Goal: Task Accomplishment & Management: Manage account settings

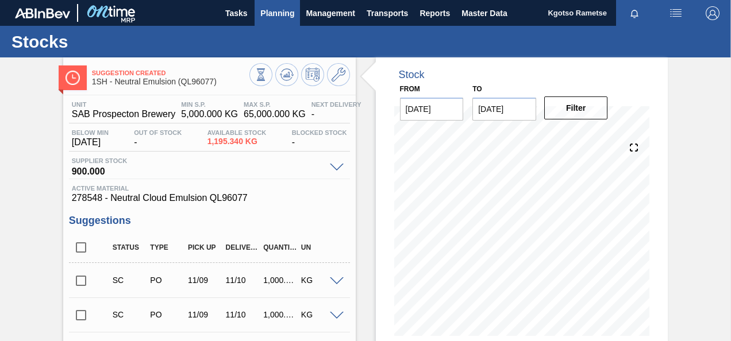
click at [273, 14] on span "Planning" at bounding box center [277, 13] width 34 height 14
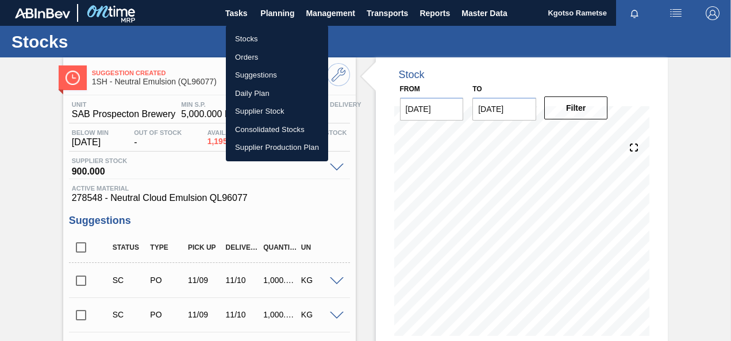
click at [256, 37] on li "Stocks" at bounding box center [277, 39] width 102 height 18
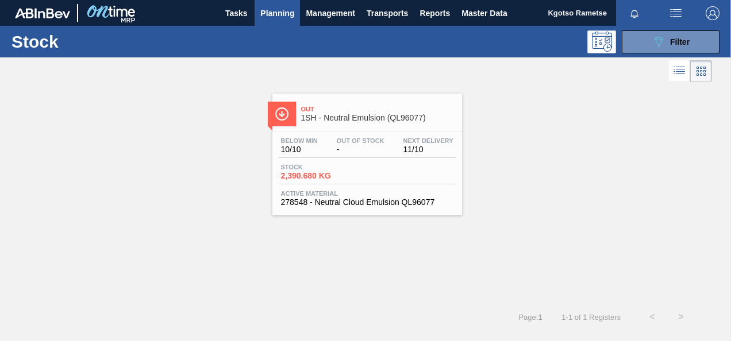
click at [416, 128] on div "Out 1SH - Neutral Emulsion (QL96077) Below Min 10/10 Out Of Stock - Next Delive…" at bounding box center [367, 155] width 190 height 122
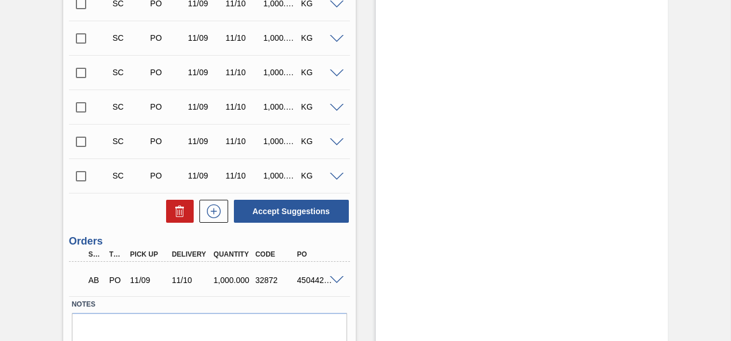
scroll to position [2292, 0]
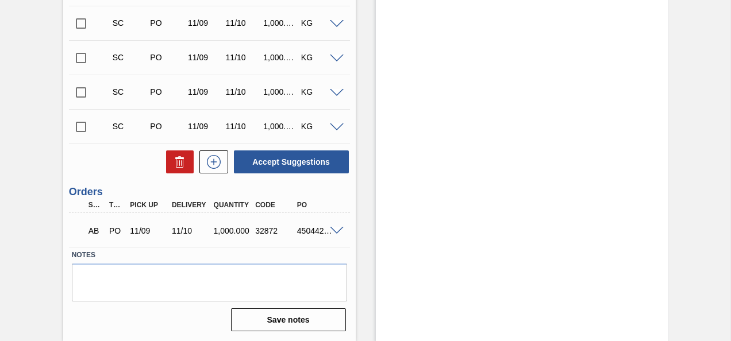
click at [336, 230] on span at bounding box center [337, 231] width 14 height 9
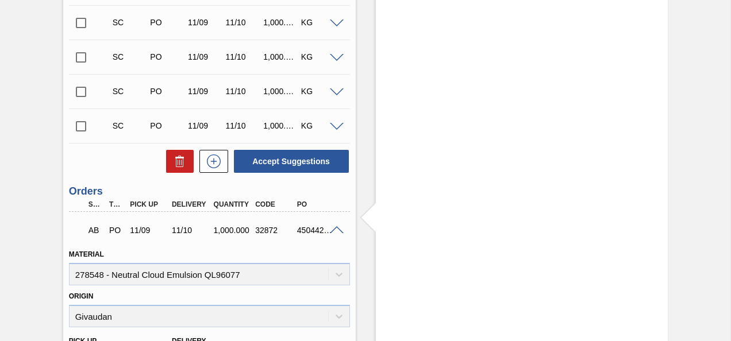
click at [336, 230] on span at bounding box center [337, 230] width 14 height 9
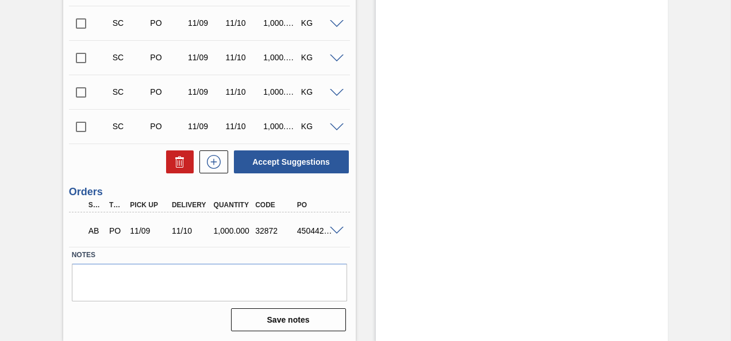
click at [336, 230] on span at bounding box center [337, 231] width 14 height 9
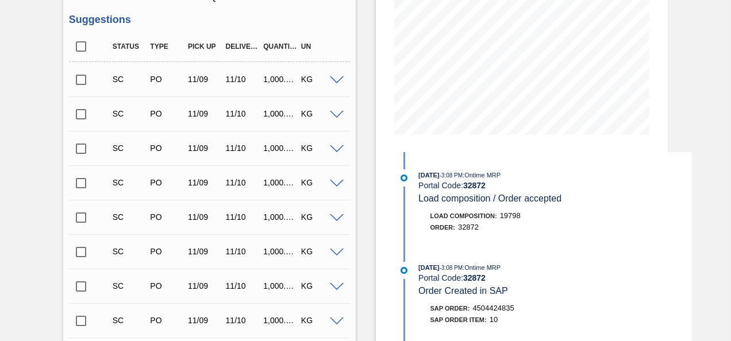
scroll to position [0, 0]
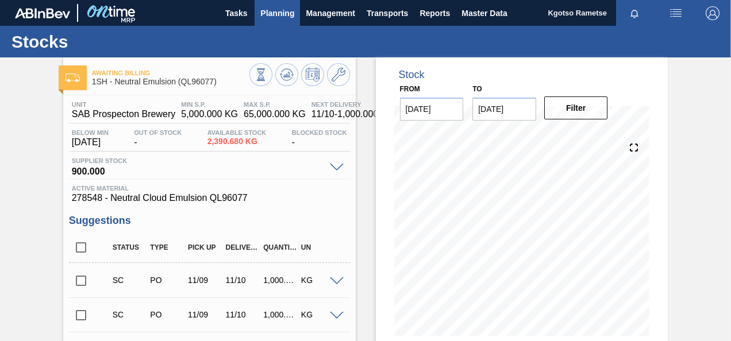
click at [270, 7] on span "Planning" at bounding box center [277, 13] width 34 height 14
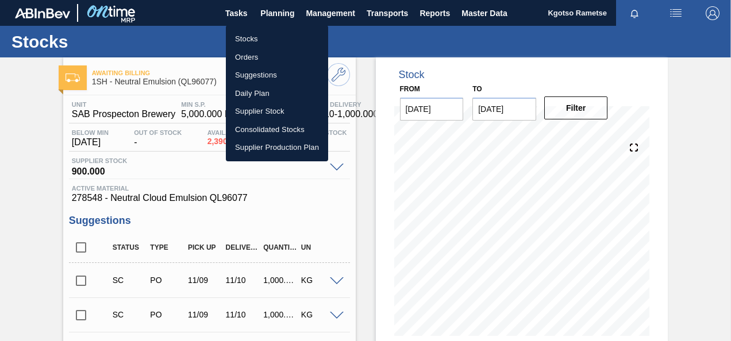
click at [267, 36] on li "Stocks" at bounding box center [277, 39] width 102 height 18
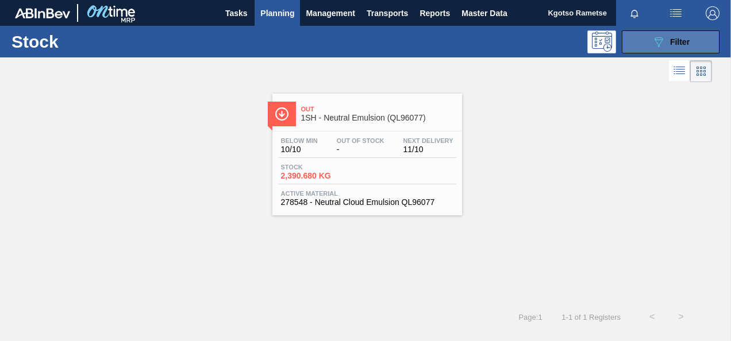
click at [684, 46] on div "089F7B8B-B2A5-4AFE-B5C0-19BA573D28AC Filter" at bounding box center [671, 42] width 38 height 14
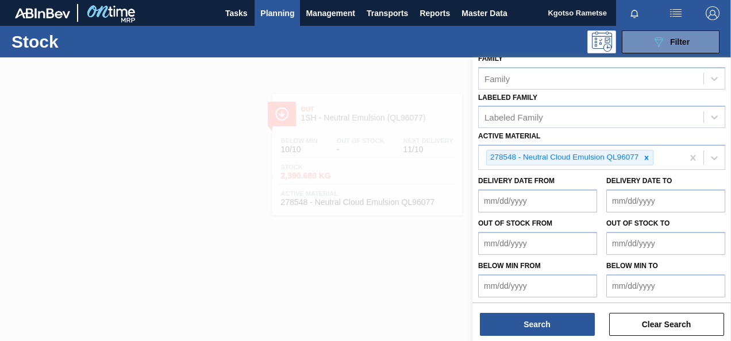
scroll to position [196, 0]
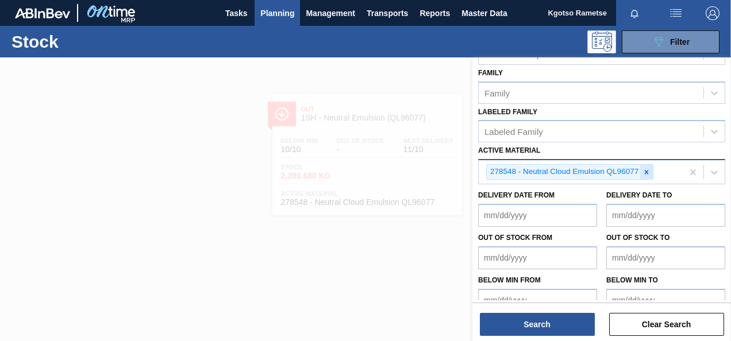
click at [647, 172] on icon at bounding box center [646, 172] width 8 height 8
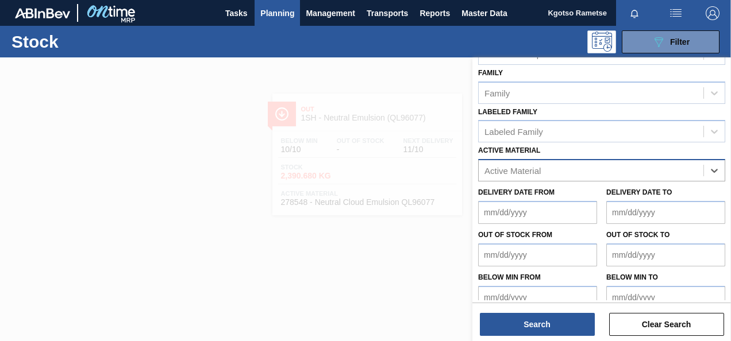
type Material "2"
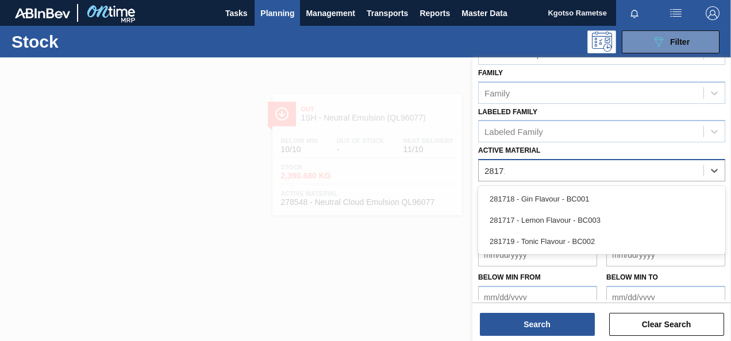
type Material "281718"
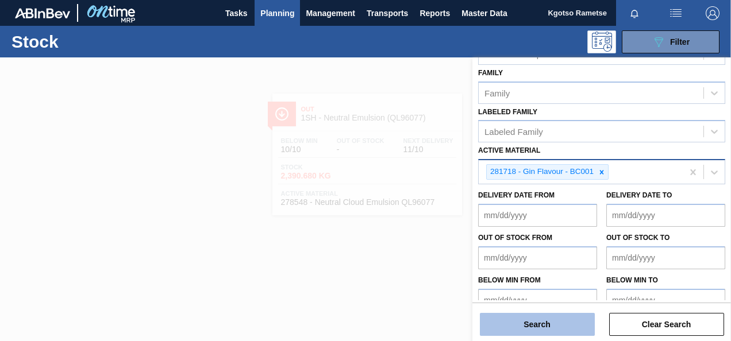
click at [514, 331] on button "Search" at bounding box center [537, 324] width 115 height 23
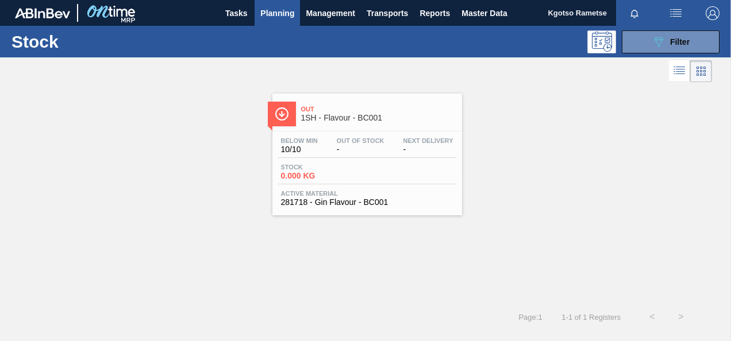
click at [323, 133] on div "Below Min 10/10 Out Of Stock - Next Delivery - Stock 0.000 KG Active Material 2…" at bounding box center [367, 171] width 190 height 78
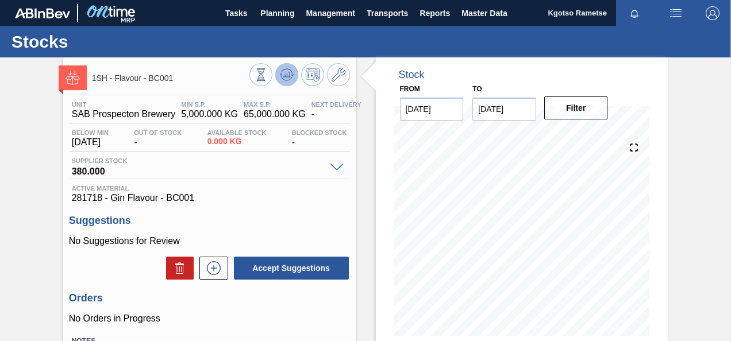
click at [288, 78] on icon at bounding box center [287, 75] width 14 height 14
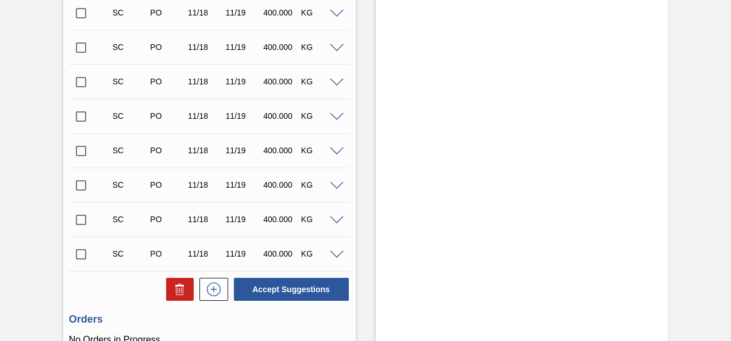
scroll to position [5719, 0]
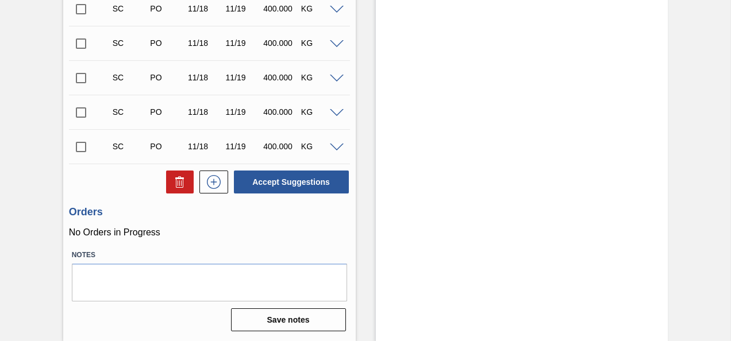
click at [334, 145] on span at bounding box center [337, 148] width 14 height 9
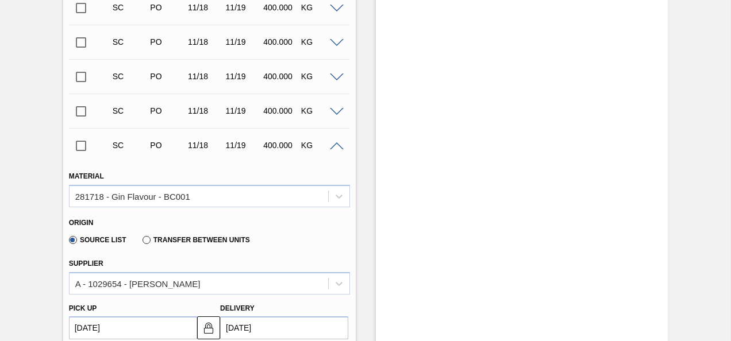
click at [334, 145] on span at bounding box center [337, 146] width 14 height 9
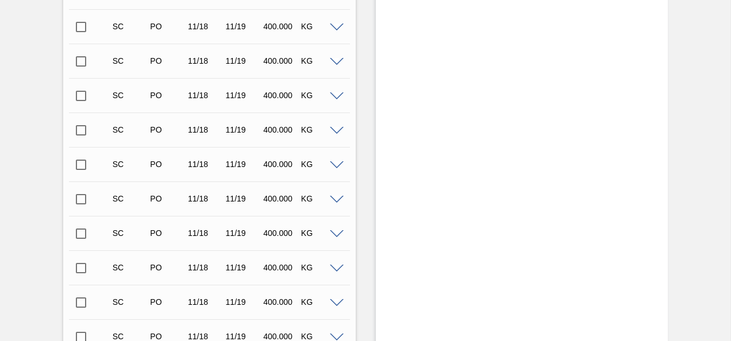
scroll to position [0, 0]
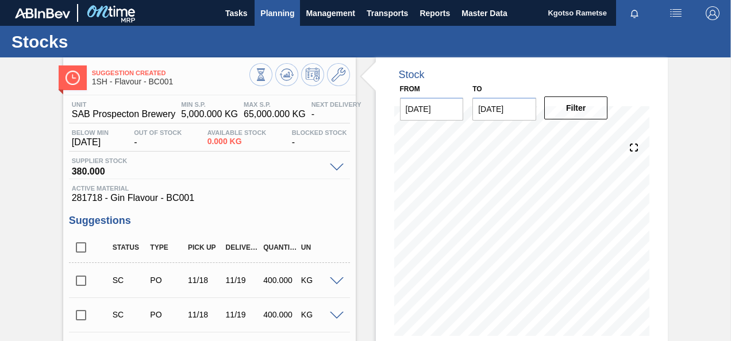
click at [277, 15] on span "Planning" at bounding box center [277, 13] width 34 height 14
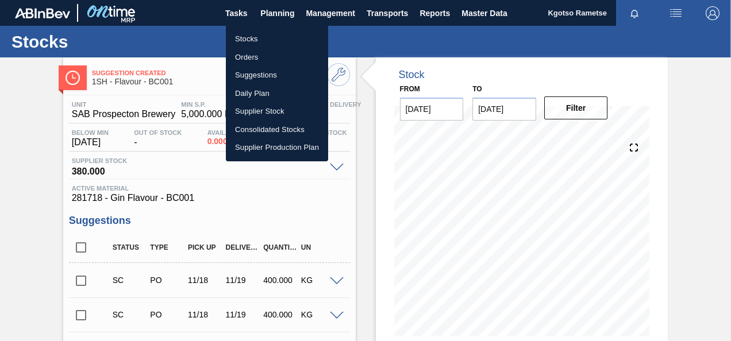
click at [263, 41] on li "Stocks" at bounding box center [277, 39] width 102 height 18
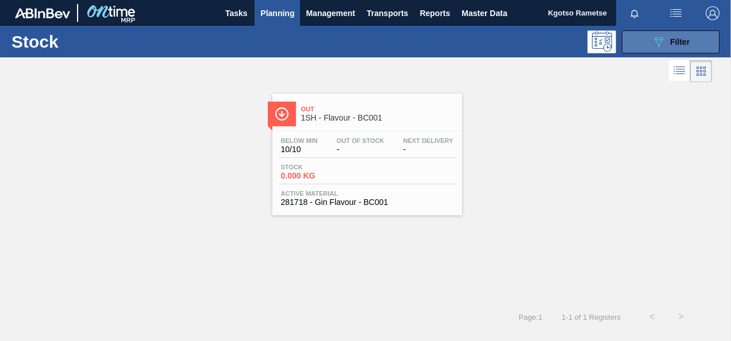
click at [684, 44] on span "Filter" at bounding box center [680, 41] width 20 height 9
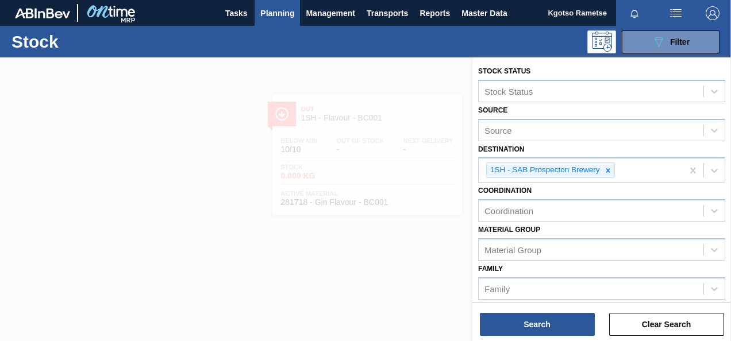
click at [548, 272] on div "Family Family" at bounding box center [601, 280] width 247 height 39
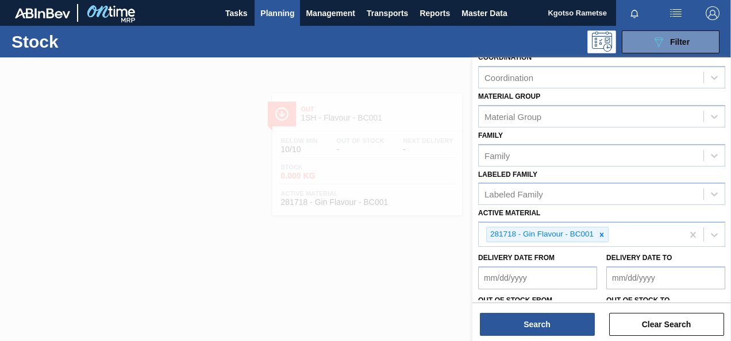
scroll to position [161, 0]
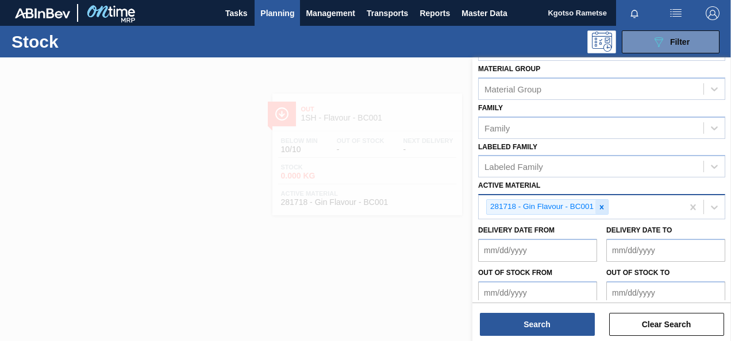
click at [601, 206] on icon at bounding box center [602, 207] width 4 height 4
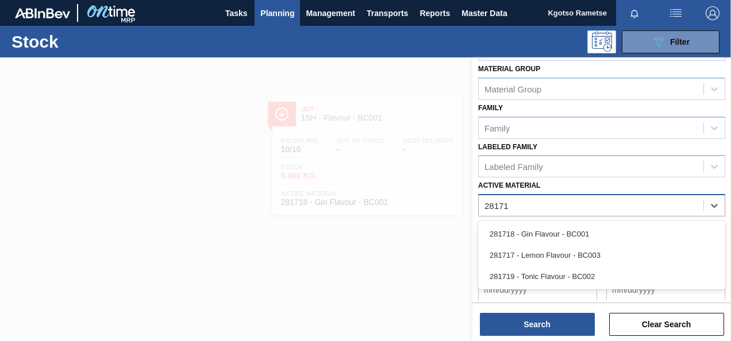
type Material "281717"
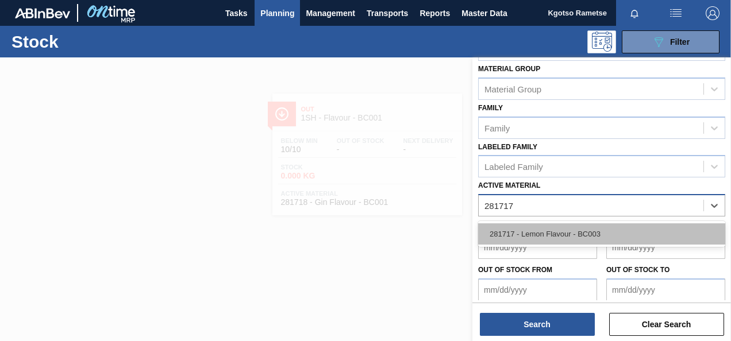
click at [556, 238] on div "281717 - Lemon Flavour - BC003" at bounding box center [601, 233] width 247 height 21
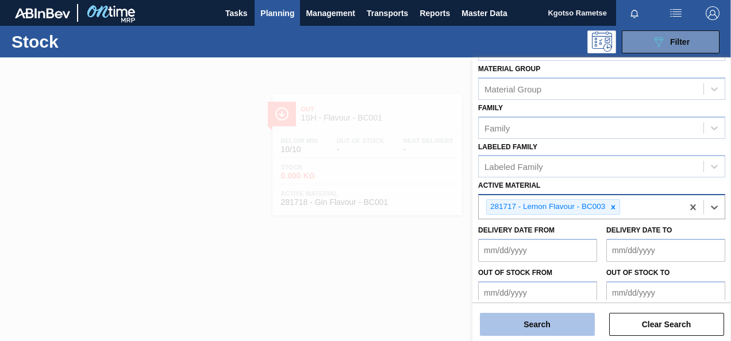
click at [523, 324] on button "Search" at bounding box center [537, 324] width 115 height 23
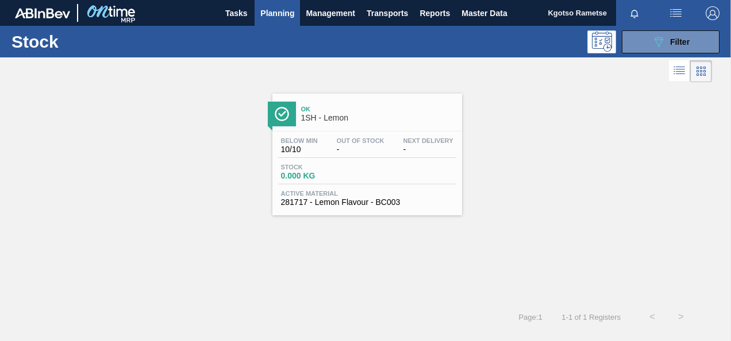
click at [334, 156] on div "Below Min 10/10 Out Of Stock - Next Delivery -" at bounding box center [367, 147] width 178 height 21
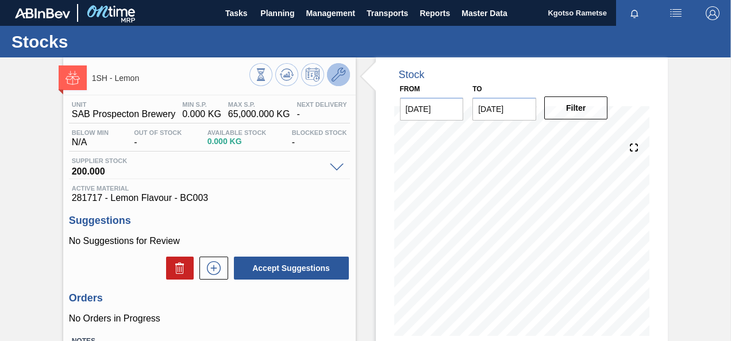
click at [332, 78] on icon at bounding box center [339, 75] width 14 height 14
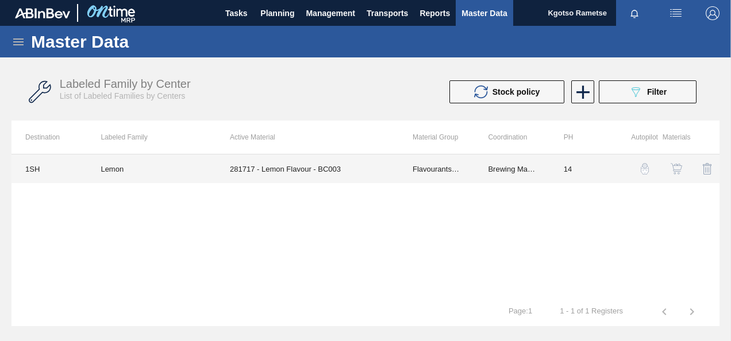
click at [342, 168] on td "281717 - Lemon Flavour - BC003" at bounding box center [307, 169] width 183 height 29
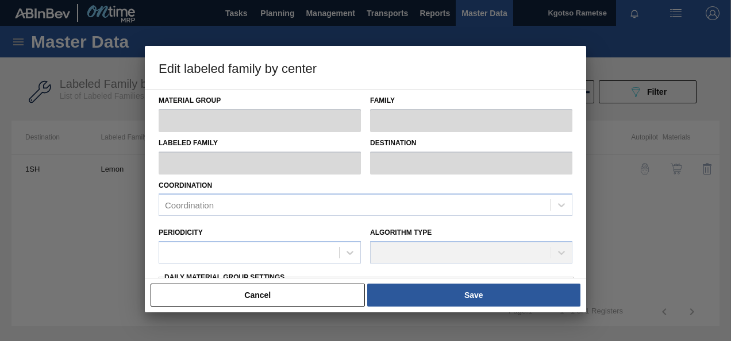
type input "Flavourants & Colourants"
type input "Flavour"
type input "Lemon"
type input "1SH - SAB Prospecton Brewery"
type input "14"
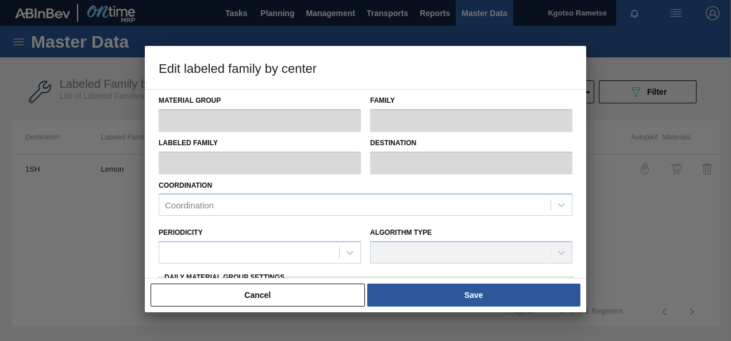
type input "0"
type input "65,000"
type input "100"
type input "65,000.000"
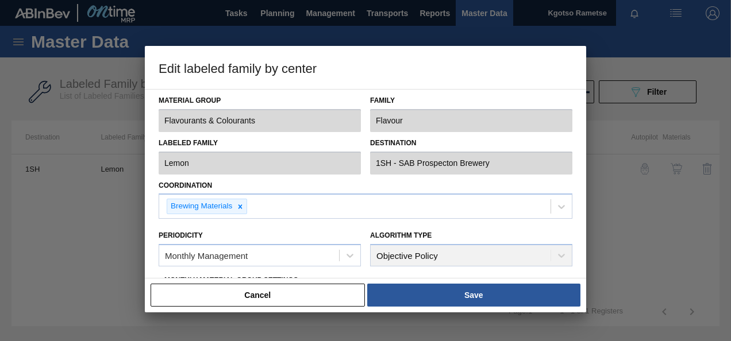
click at [153, 240] on div "Material Group Flavourants & Colourants Family Flavour Labeled Family Lemon Des…" at bounding box center [365, 184] width 441 height 190
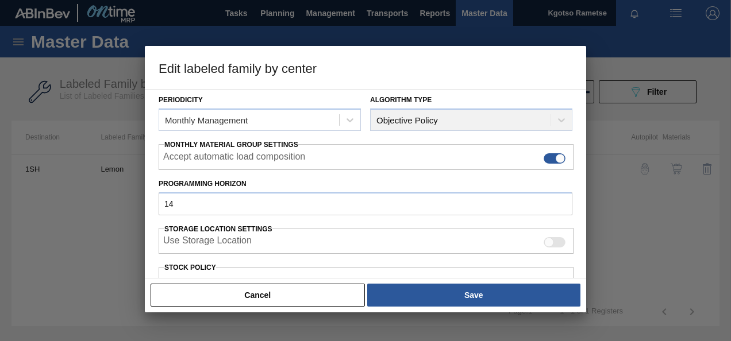
scroll to position [230, 0]
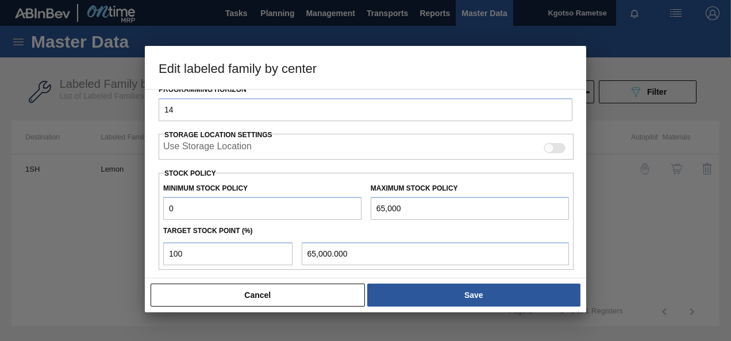
drag, startPoint x: 171, startPoint y: 207, endPoint x: 160, endPoint y: 209, distance: 11.7
click at [160, 209] on div "Minimum Stock Policy 0" at bounding box center [262, 200] width 207 height 40
type input "1"
type input "2"
type input "1,000"
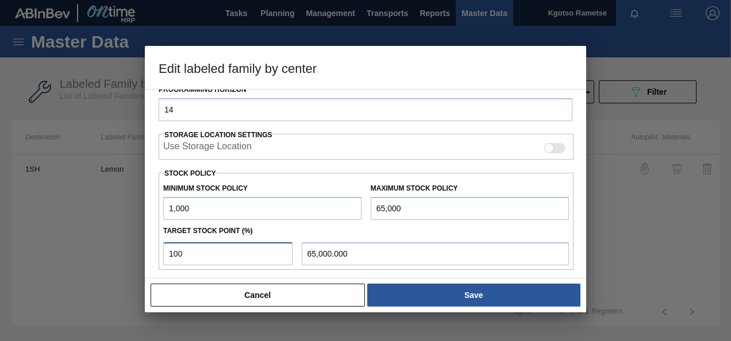
click at [171, 249] on input "100" at bounding box center [227, 253] width 129 height 23
type input "0"
type input "1,000.000"
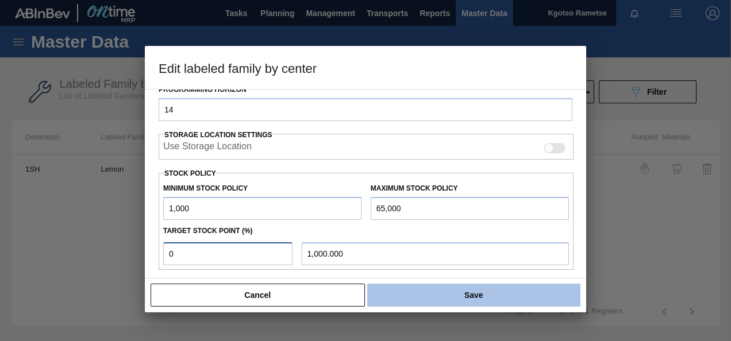
type input "0"
click at [423, 296] on button "Save" at bounding box center [473, 295] width 213 height 23
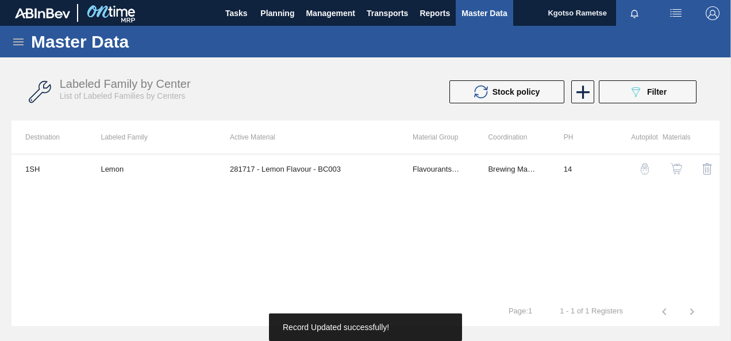
click at [676, 165] on img "button" at bounding box center [675, 168] width 11 height 11
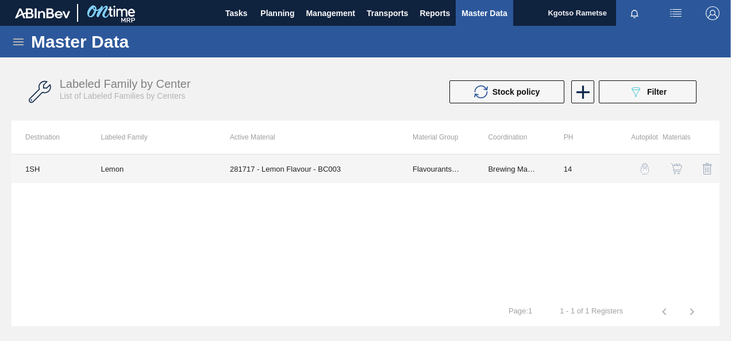
click at [335, 170] on td "281717 - Lemon Flavour - BC003" at bounding box center [307, 169] width 183 height 29
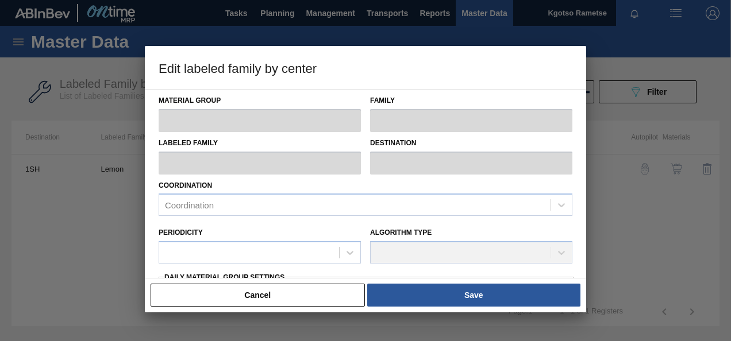
type input "Flavourants & Colourants"
type input "Flavour"
type input "Lemon"
type input "1SH - SAB Prospecton Brewery"
type input "14"
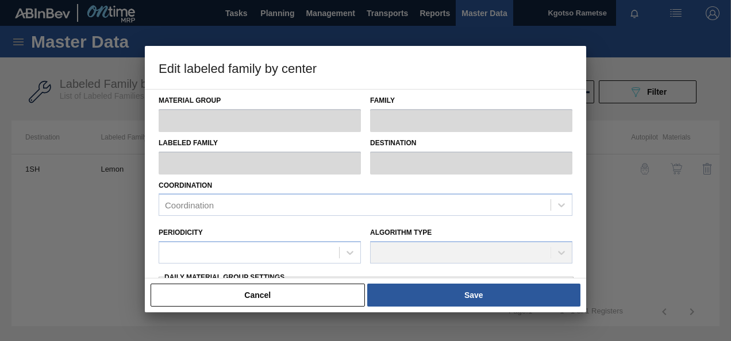
type input "1,000"
type input "65,000"
type input "0"
type input "1,000.000"
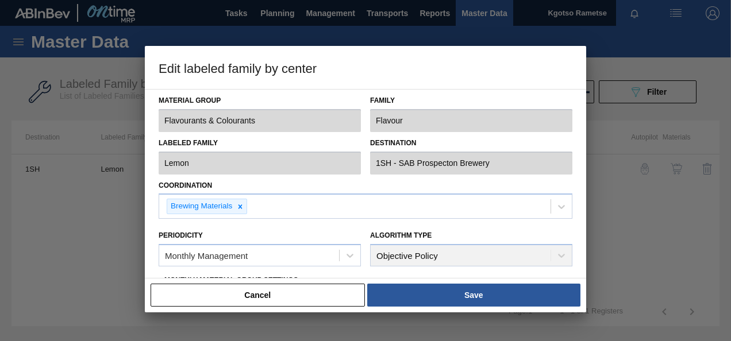
click at [159, 234] on label "Periodicity" at bounding box center [181, 236] width 44 height 8
click at [165, 251] on input "Periodicity" at bounding box center [165, 256] width 1 height 10
click at [149, 234] on div "Material Group Flavourants & Colourants Family Flavour Labeled Family Lemon Des…" at bounding box center [365, 184] width 441 height 190
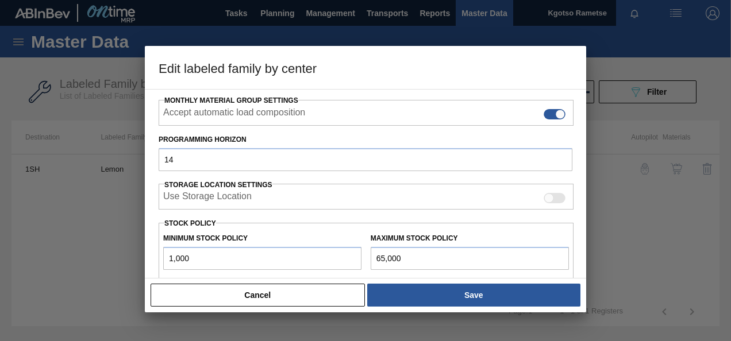
scroll to position [177, 0]
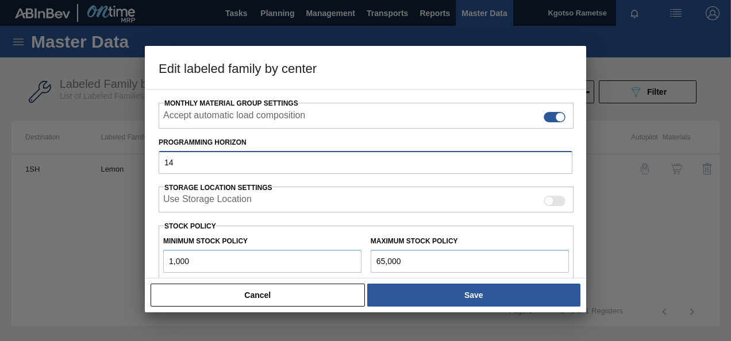
drag, startPoint x: 181, startPoint y: 163, endPoint x: 136, endPoint y: 159, distance: 45.6
click at [141, 159] on div "Edit labeled family by center Material Group Flavourants & Colourants Family Fl…" at bounding box center [365, 170] width 731 height 341
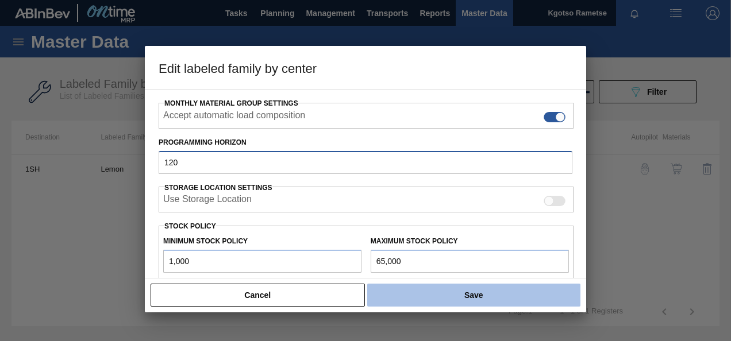
type input "120"
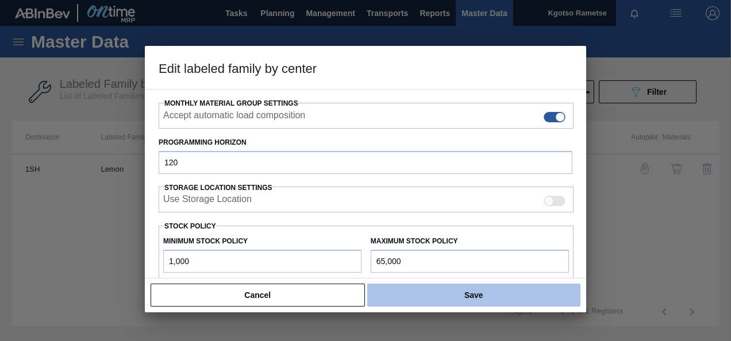
click at [416, 294] on button "Save" at bounding box center [473, 295] width 213 height 23
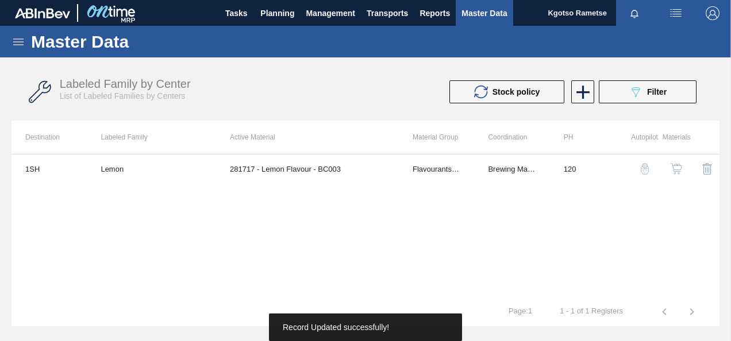
click at [673, 168] on img "button" at bounding box center [675, 168] width 11 height 11
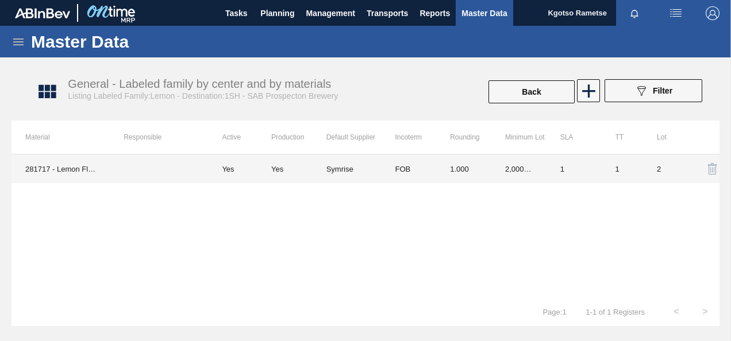
click at [493, 177] on td "2,000.000" at bounding box center [518, 169] width 55 height 29
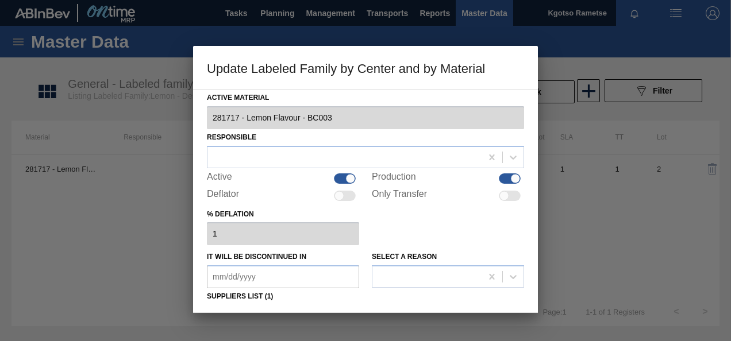
click at [433, 226] on div "% deflation 1" at bounding box center [365, 226] width 317 height 40
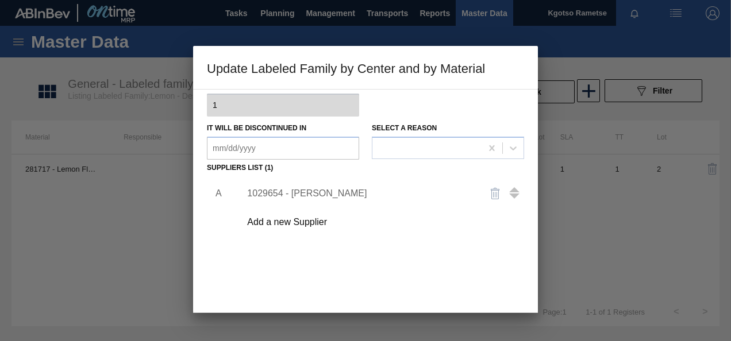
scroll to position [138, 0]
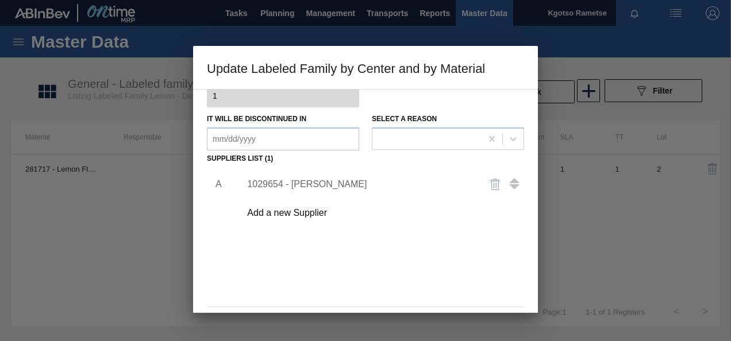
click at [317, 184] on div "1029654 - [PERSON_NAME]" at bounding box center [359, 184] width 225 height 10
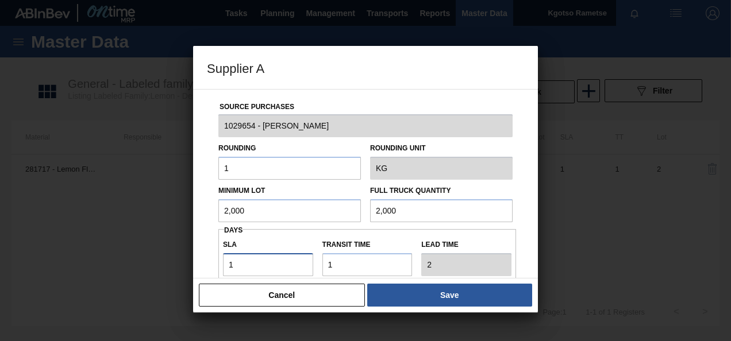
drag, startPoint x: 234, startPoint y: 259, endPoint x: 126, endPoint y: 261, distance: 108.0
click at [126, 261] on div "Supplier A Source Purchases 1029654 - Symrise Rounding 1 Rounding Unit KG Minim…" at bounding box center [365, 170] width 731 height 341
type input "3"
type input "4"
type input "39"
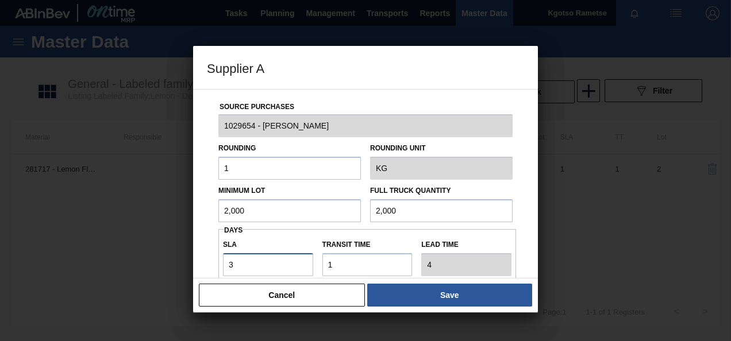
type input "40"
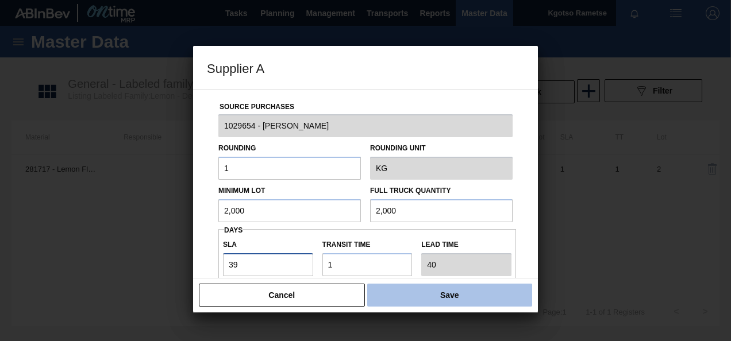
type input "39"
click at [397, 303] on button "Save" at bounding box center [449, 295] width 165 height 23
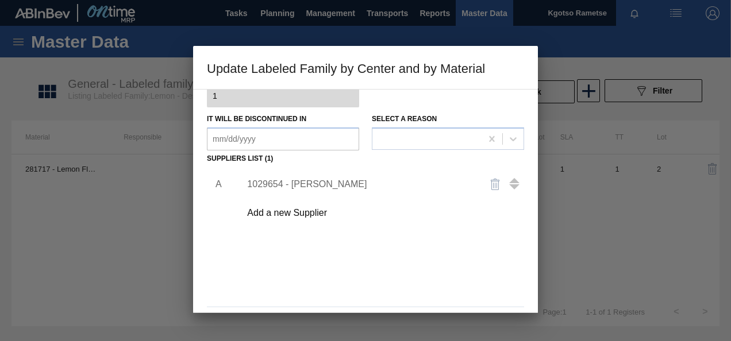
click at [408, 261] on div "A 1029654 - Symrise Add a new Supplier" at bounding box center [365, 234] width 317 height 135
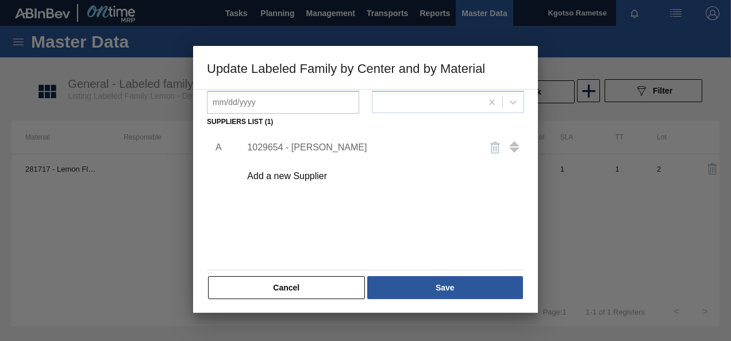
scroll to position [176, 0]
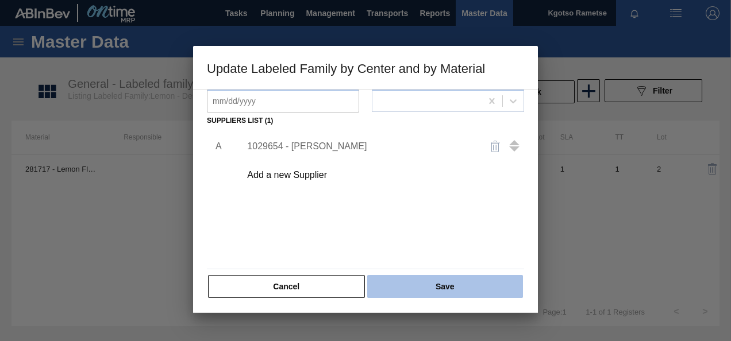
click at [414, 285] on button "Save" at bounding box center [445, 286] width 156 height 23
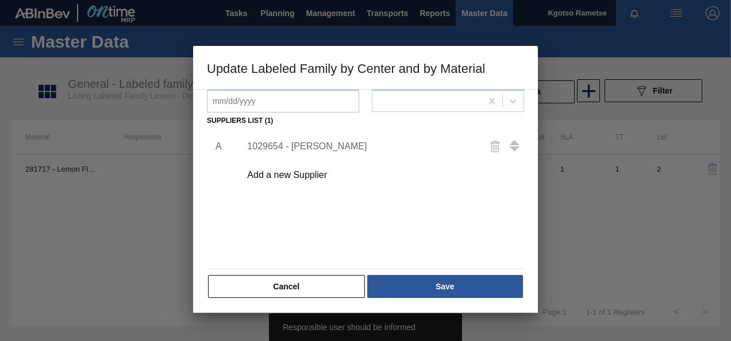
click at [334, 231] on div "A 1029654 - Symrise Add a new Supplier" at bounding box center [365, 196] width 317 height 135
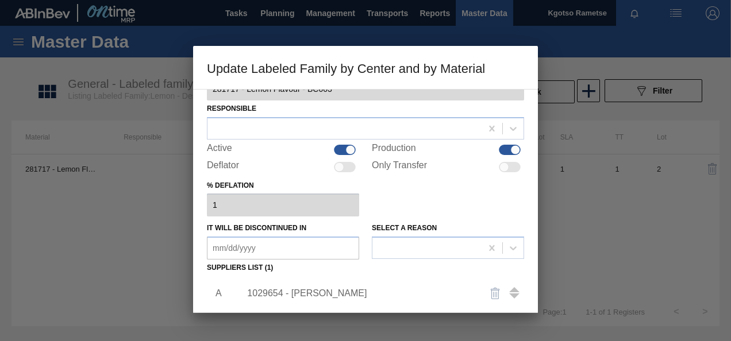
scroll to position [0, 0]
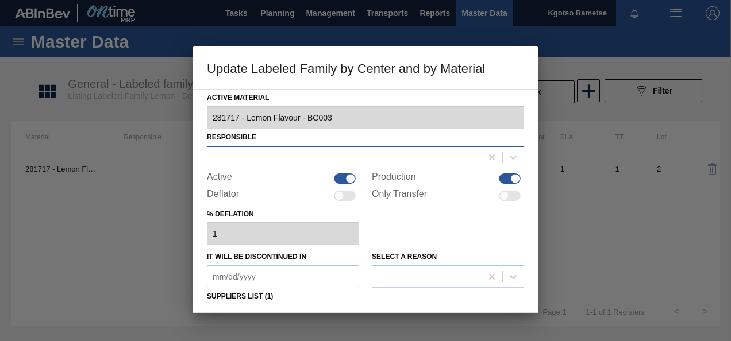
click at [292, 149] on div at bounding box center [344, 157] width 274 height 17
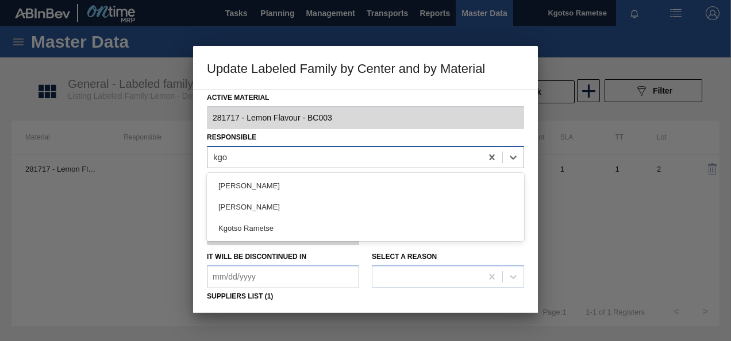
type input "kgot"
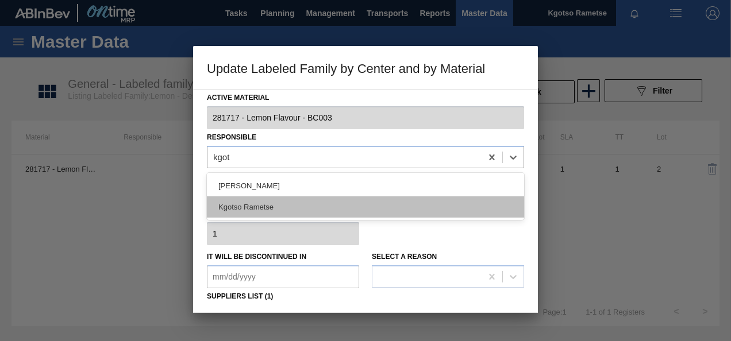
click at [288, 210] on div "Kgotso Rametse" at bounding box center [365, 206] width 317 height 21
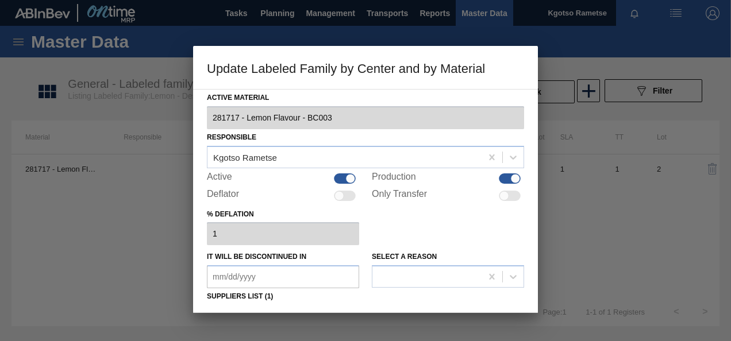
click at [202, 210] on div "Active Material 281717 - Lemon Flavour - BC003 Responsible Kgotso Rametse Activ…" at bounding box center [365, 201] width 345 height 224
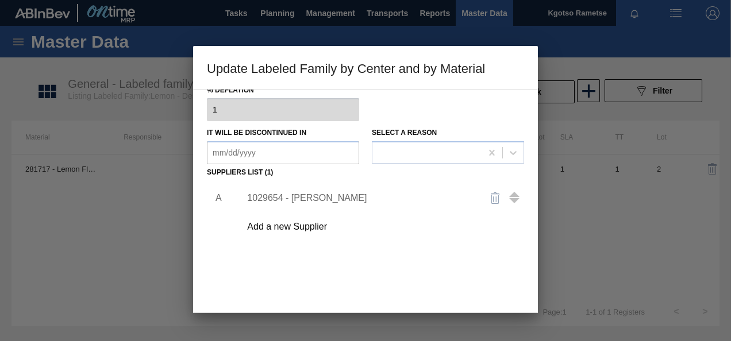
scroll to position [161, 0]
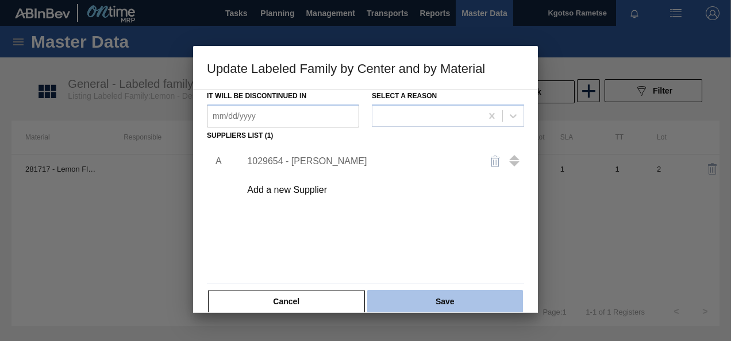
click at [444, 299] on button "Save" at bounding box center [445, 301] width 156 height 23
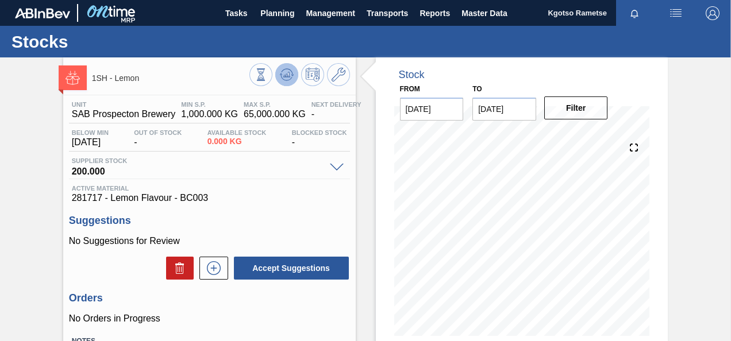
click at [285, 69] on icon at bounding box center [286, 72] width 11 height 6
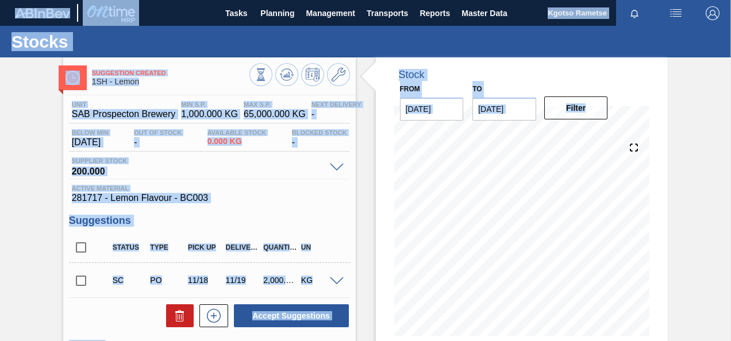
drag, startPoint x: 728, startPoint y: 157, endPoint x: 733, endPoint y: 192, distance: 35.3
click at [730, 0] on html "Tasks Planning Management Transports Reports Master Data Kgotso [PERSON_NAME] a…" at bounding box center [365, 0] width 731 height 0
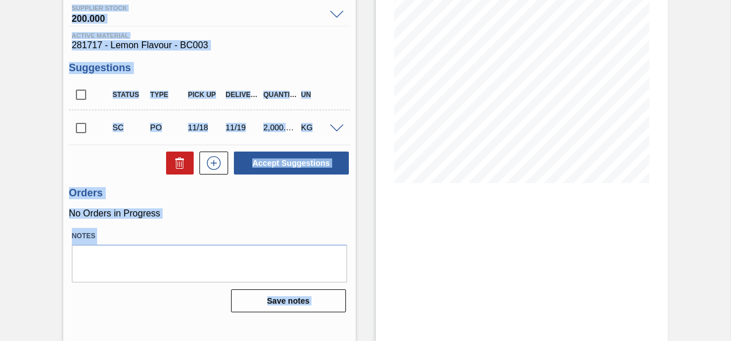
scroll to position [59, 0]
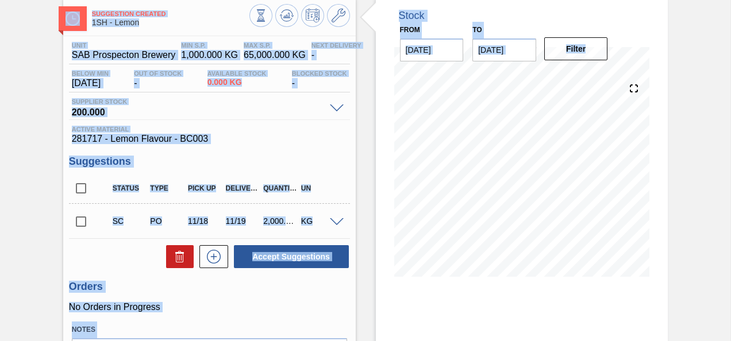
click at [694, 125] on div "Suggestion Created 1SH - Lemon Unit SAB Prospecton Brewery MIN S.P. 1,000.000 K…" at bounding box center [365, 216] width 731 height 437
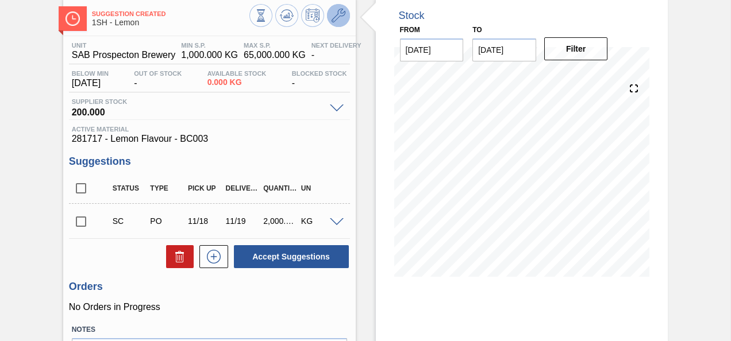
click at [337, 16] on icon at bounding box center [339, 16] width 14 height 14
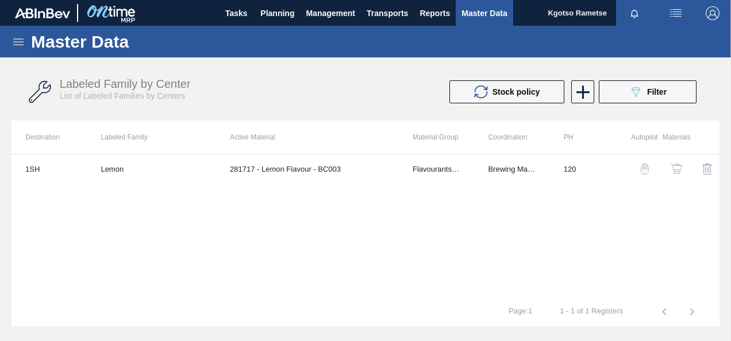
click at [672, 165] on img "button" at bounding box center [675, 168] width 11 height 11
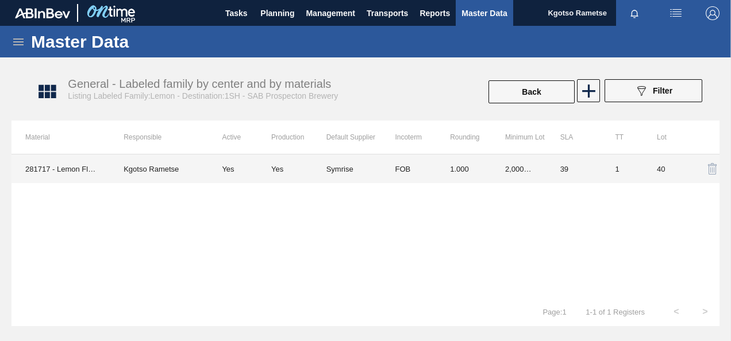
click at [424, 159] on td "FOB" at bounding box center [408, 169] width 55 height 29
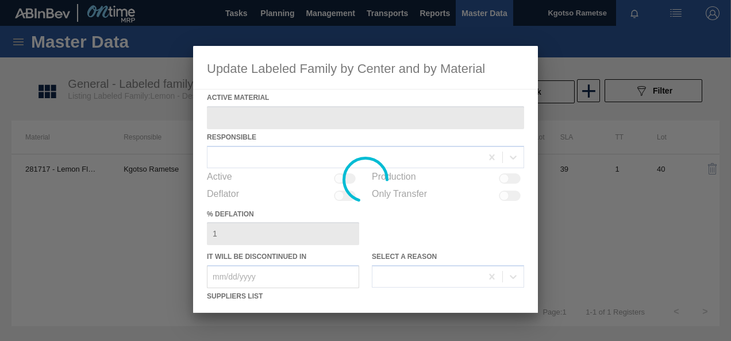
click at [414, 223] on div at bounding box center [365, 179] width 345 height 267
type Material "281717 - Lemon Flavour - BC003"
checkbox input "true"
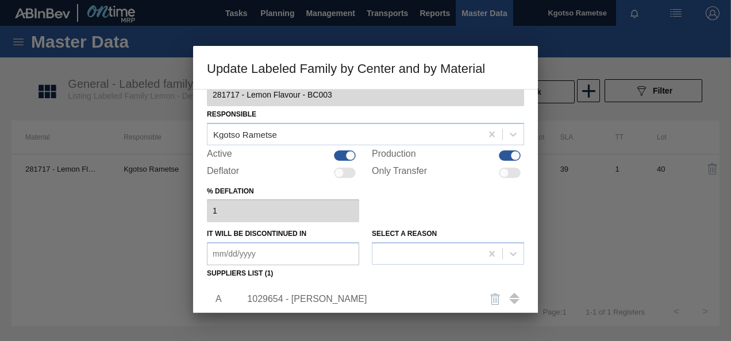
scroll to position [115, 0]
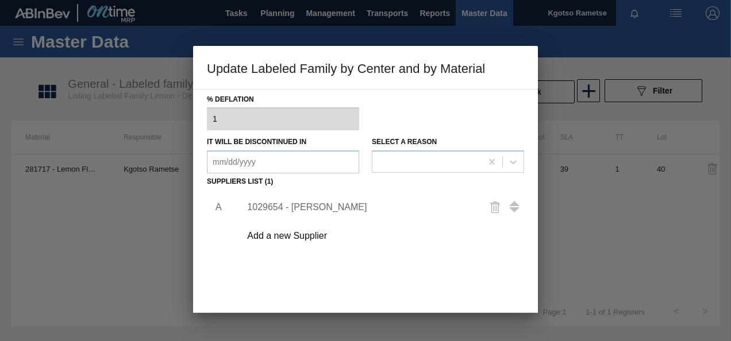
click at [276, 210] on div "1029654 - [PERSON_NAME]" at bounding box center [359, 207] width 225 height 10
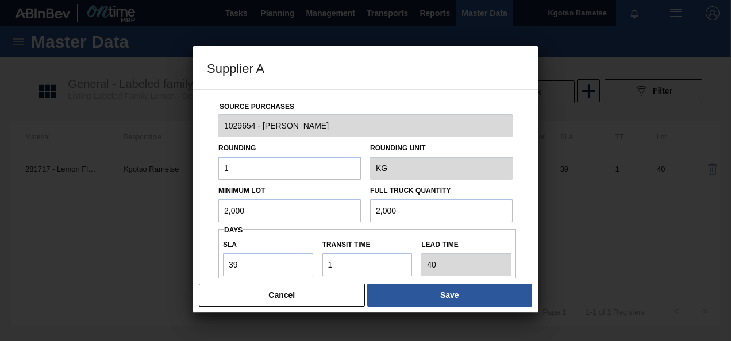
click at [262, 211] on input "2,000" at bounding box center [289, 210] width 142 height 23
click at [235, 210] on input "200" at bounding box center [289, 210] width 142 height 23
type input "200"
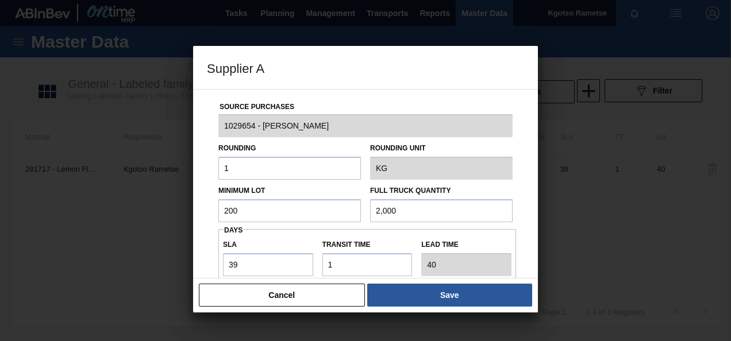
click at [394, 210] on input "2,000" at bounding box center [441, 210] width 142 height 23
paste input "text"
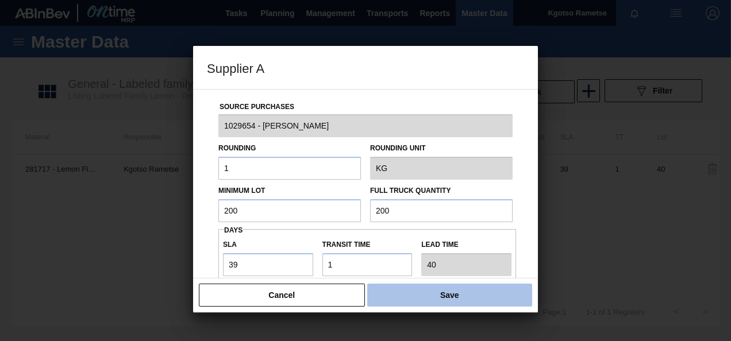
type input "200"
click at [375, 294] on button "Save" at bounding box center [449, 295] width 165 height 23
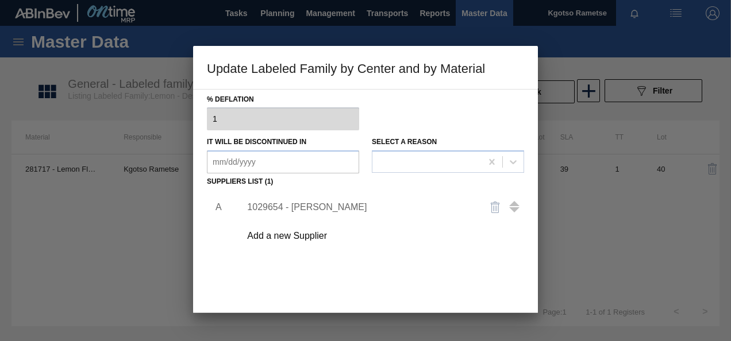
click at [373, 276] on div "A 1029654 - Symrise Add a new Supplier" at bounding box center [365, 257] width 317 height 135
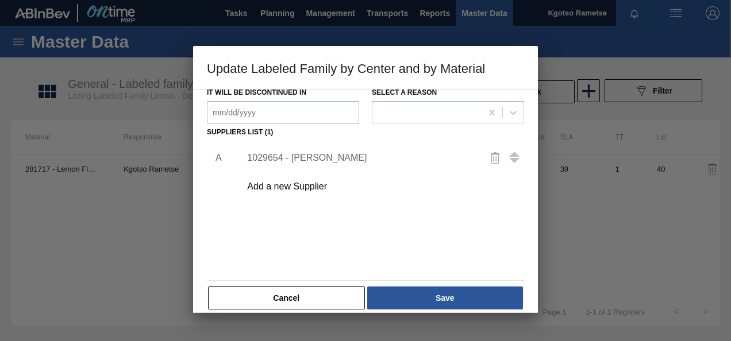
scroll to position [176, 0]
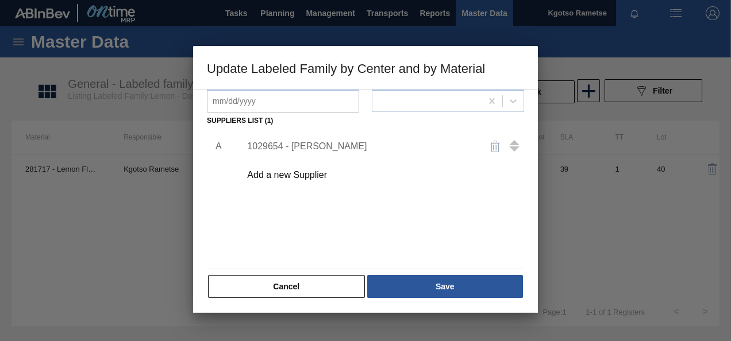
click at [373, 276] on button "Save" at bounding box center [445, 286] width 156 height 23
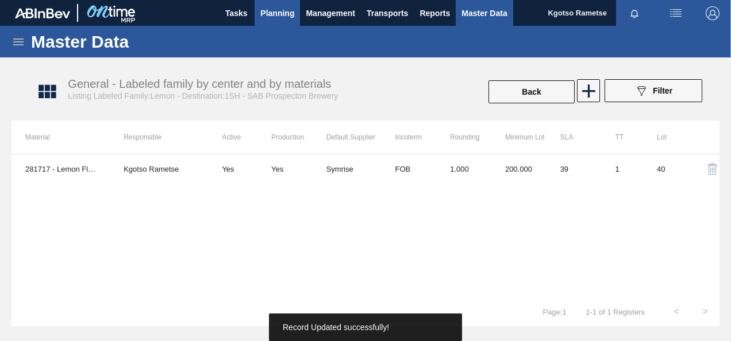
click at [261, 21] on button "Planning" at bounding box center [277, 13] width 45 height 26
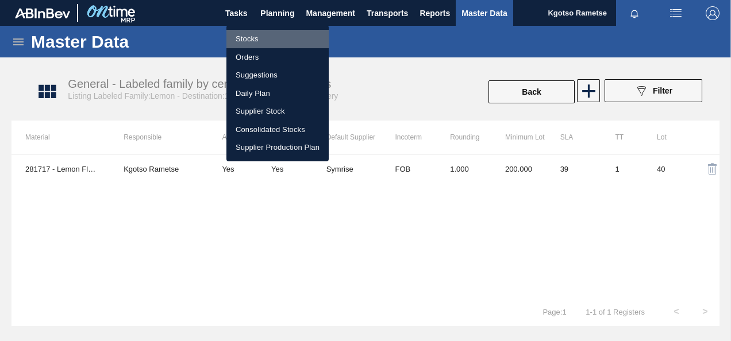
click at [252, 32] on li "Stocks" at bounding box center [277, 39] width 102 height 18
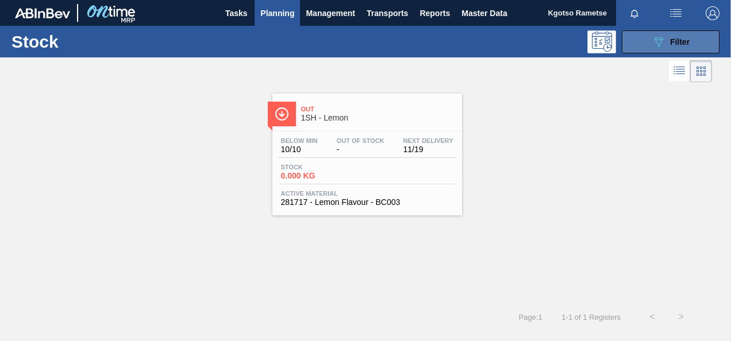
click at [665, 48] on div "089F7B8B-B2A5-4AFE-B5C0-19BA573D28AC Filter" at bounding box center [671, 42] width 38 height 14
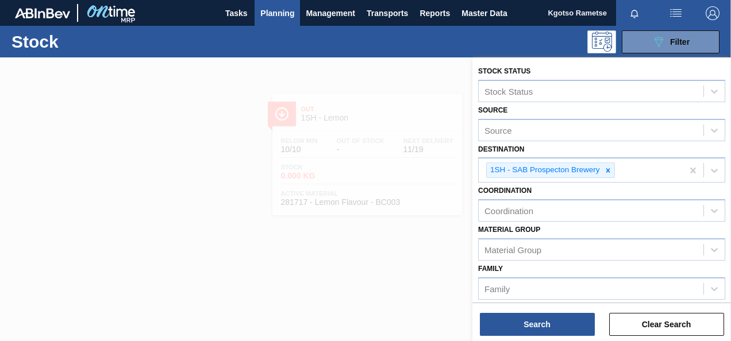
click at [598, 267] on div "Family Family" at bounding box center [601, 280] width 247 height 39
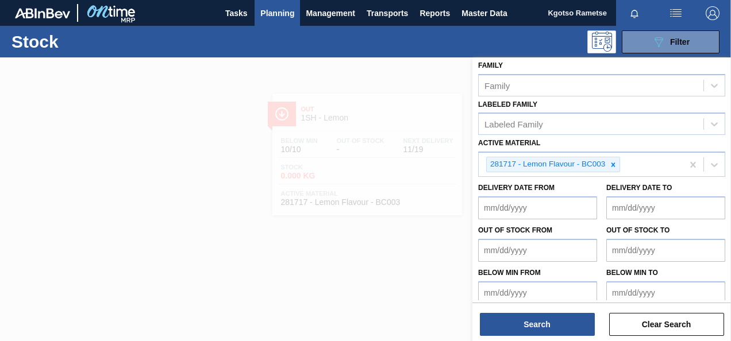
scroll to position [207, 0]
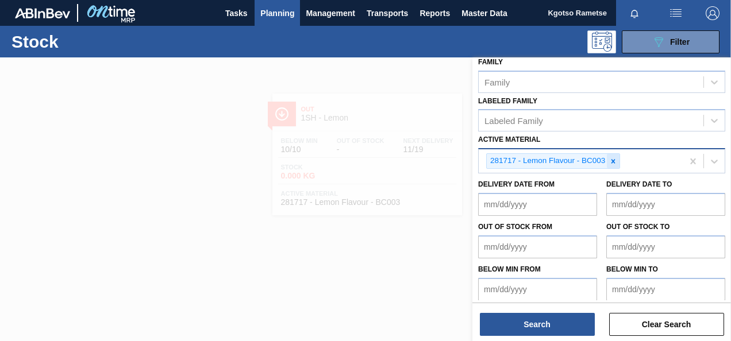
click at [615, 160] on icon at bounding box center [613, 161] width 8 height 8
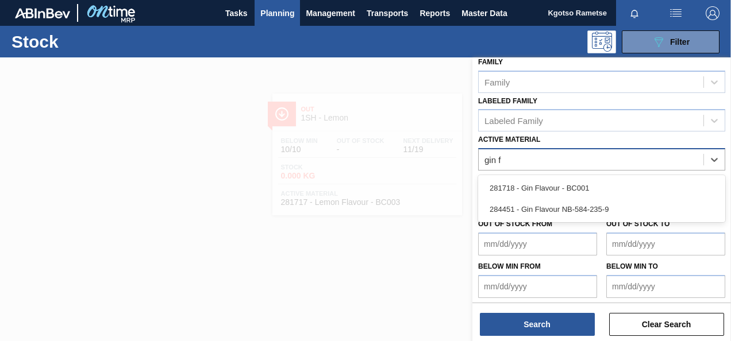
type Material "gin fl"
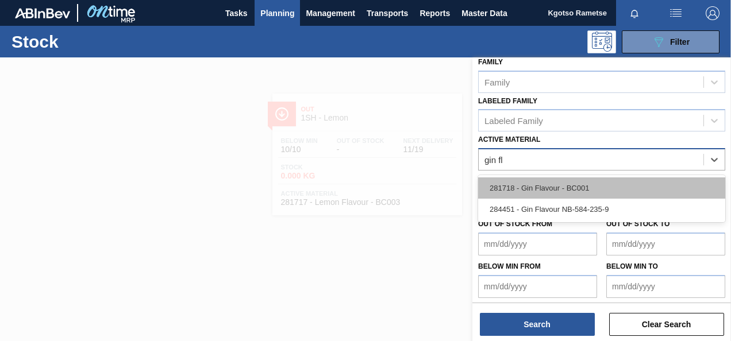
click at [572, 187] on div "281718 - Gin Flavour - BC001" at bounding box center [601, 188] width 247 height 21
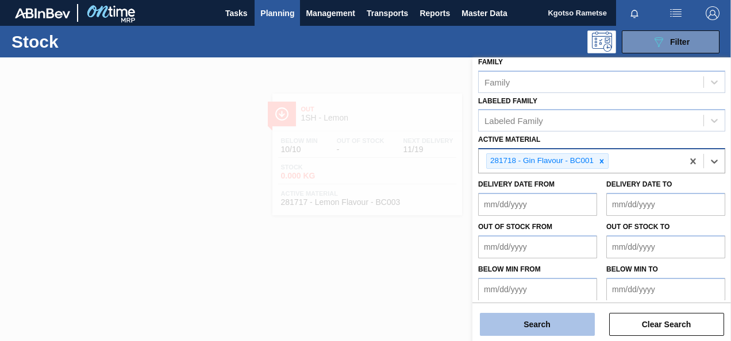
click at [530, 322] on button "Search" at bounding box center [537, 324] width 115 height 23
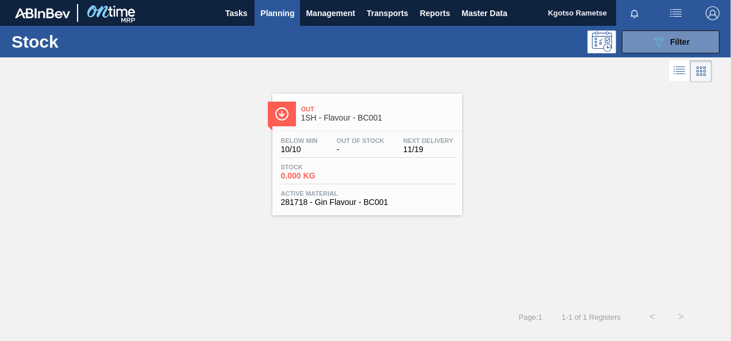
click at [349, 133] on div "Below Min 10/10 Out Of Stock - Next Delivery 11/19 Stock 0.000 KG Active Materi…" at bounding box center [367, 171] width 190 height 78
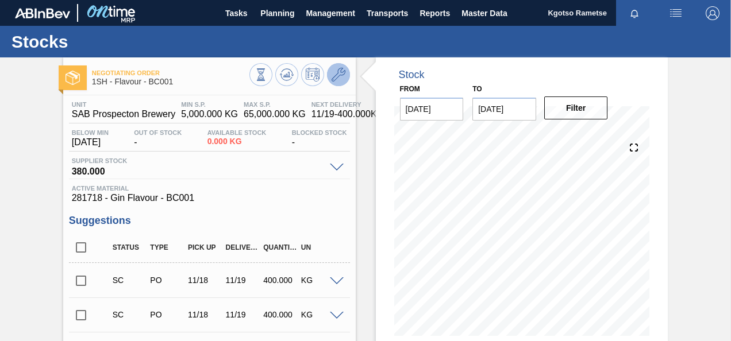
click at [345, 78] on button at bounding box center [338, 74] width 23 height 23
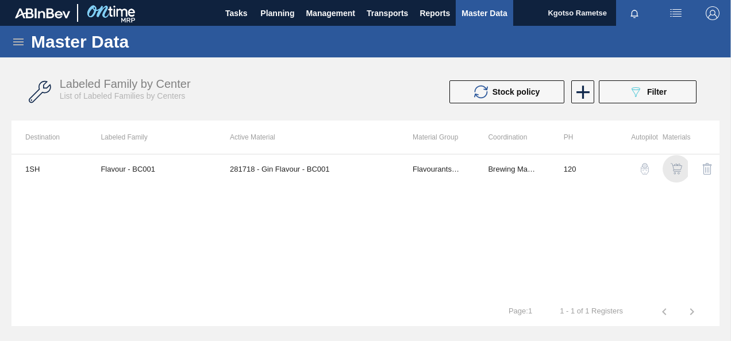
click at [679, 170] on img "button" at bounding box center [675, 168] width 11 height 11
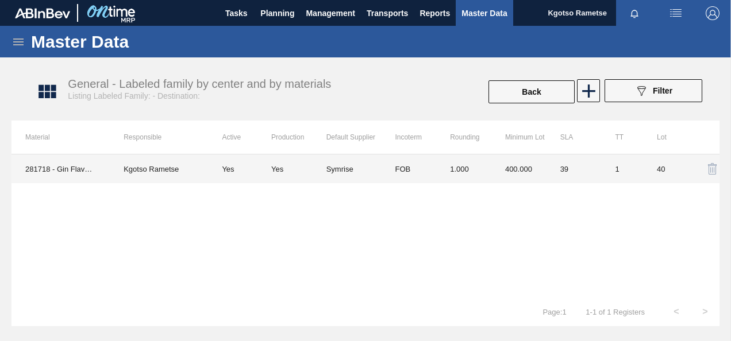
click at [415, 168] on td "FOB" at bounding box center [408, 169] width 55 height 29
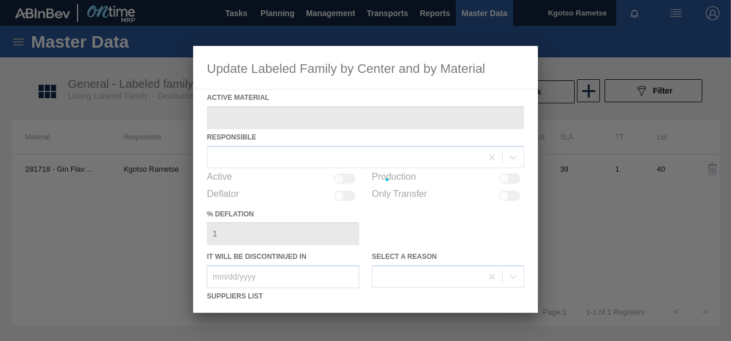
type Material "281718 - Gin Flavour - BC001"
checkbox input "true"
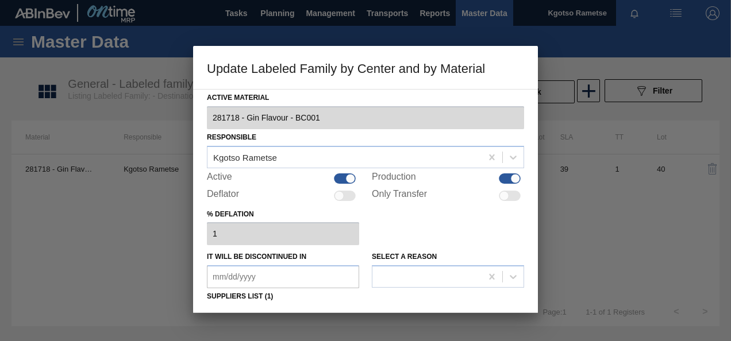
click at [375, 214] on div "% deflation 1" at bounding box center [365, 226] width 317 height 40
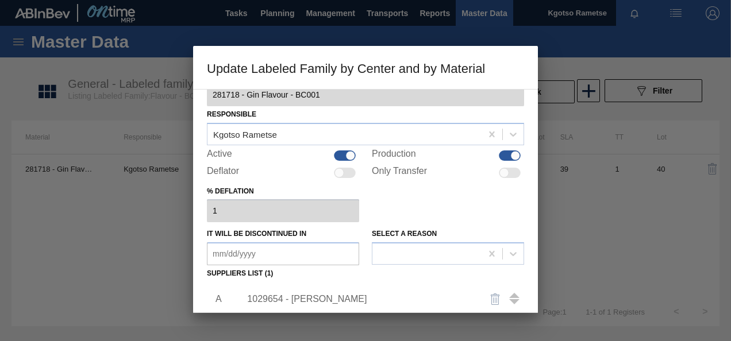
scroll to position [92, 0]
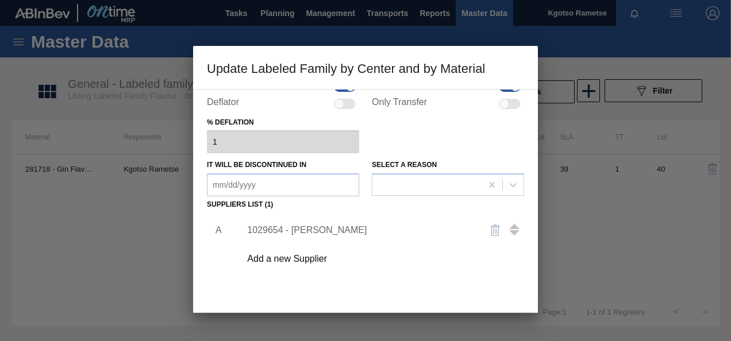
click at [281, 229] on div "1029654 - [PERSON_NAME]" at bounding box center [359, 230] width 225 height 10
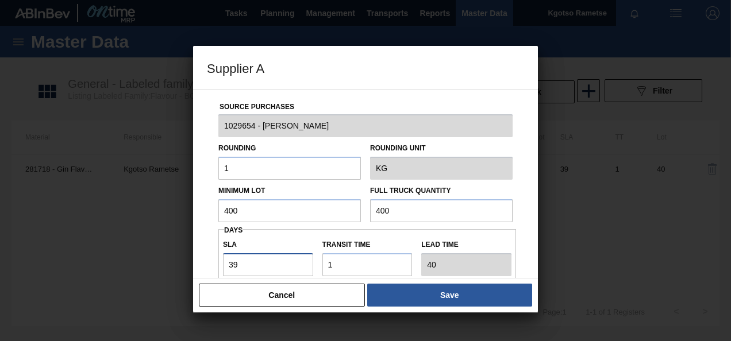
drag, startPoint x: 244, startPoint y: 263, endPoint x: 178, endPoint y: 265, distance: 65.5
click at [178, 265] on div "Supplier A Source Purchases 1029654 - Symrise Rounding 1 Rounding Unit KG Minim…" at bounding box center [365, 170] width 731 height 341
type input "4"
type input "5"
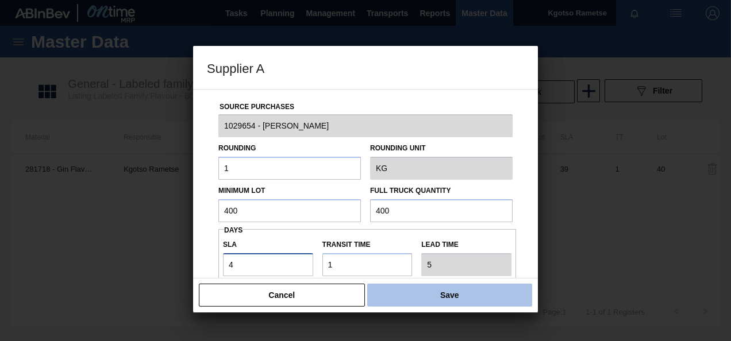
type input "4"
click at [387, 296] on button "Save" at bounding box center [449, 295] width 165 height 23
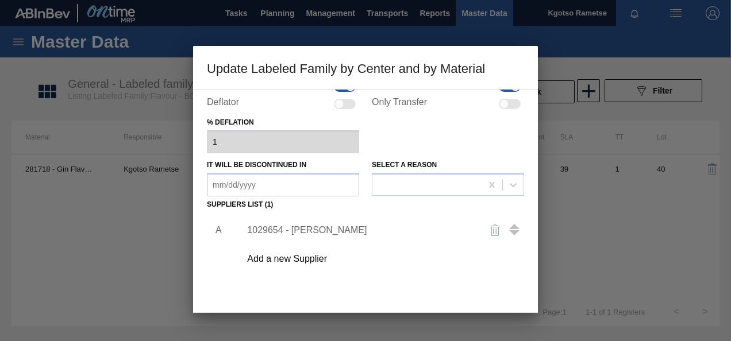
click at [391, 294] on div "A 1029654 - Symrise Add a new Supplier" at bounding box center [365, 280] width 317 height 135
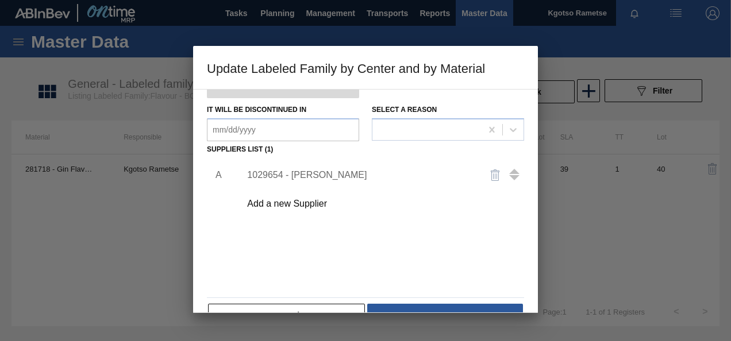
scroll to position [176, 0]
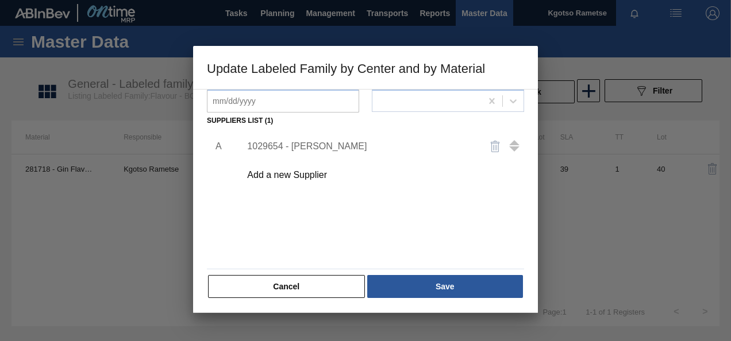
click at [391, 294] on button "Save" at bounding box center [445, 286] width 156 height 23
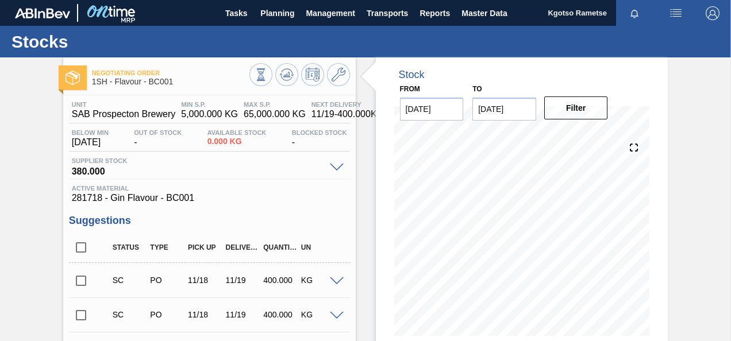
click at [287, 76] on icon at bounding box center [286, 74] width 7 height 5
click at [267, 9] on span "Planning" at bounding box center [277, 13] width 34 height 14
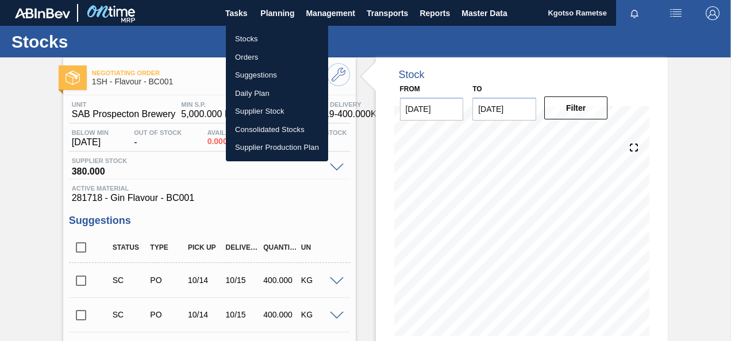
click at [251, 34] on li "Stocks" at bounding box center [277, 39] width 102 height 18
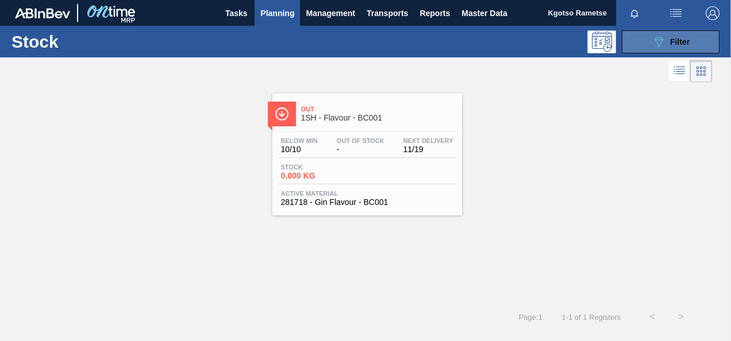
click at [679, 46] on span "Filter" at bounding box center [680, 41] width 20 height 9
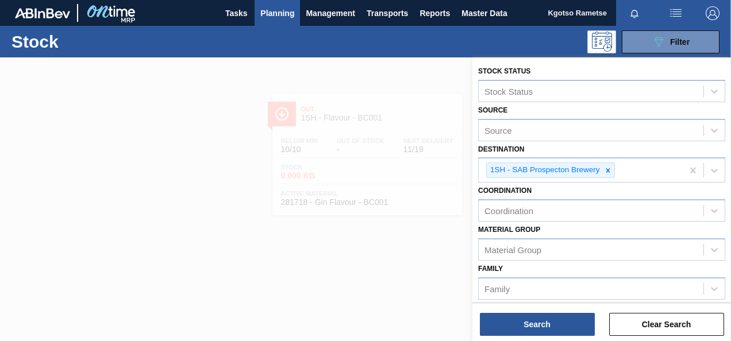
click at [658, 185] on div "Coordination Coordination" at bounding box center [601, 202] width 247 height 39
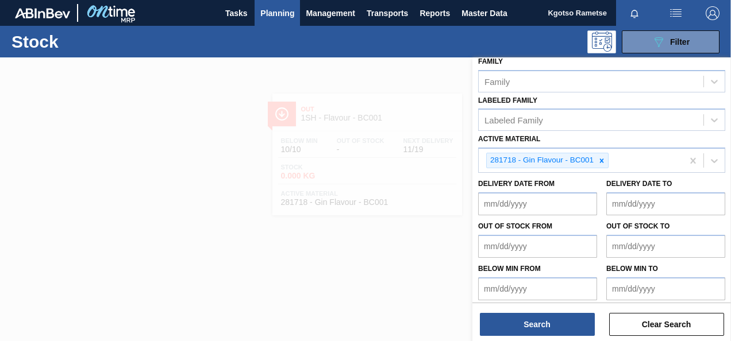
scroll to position [210, 0]
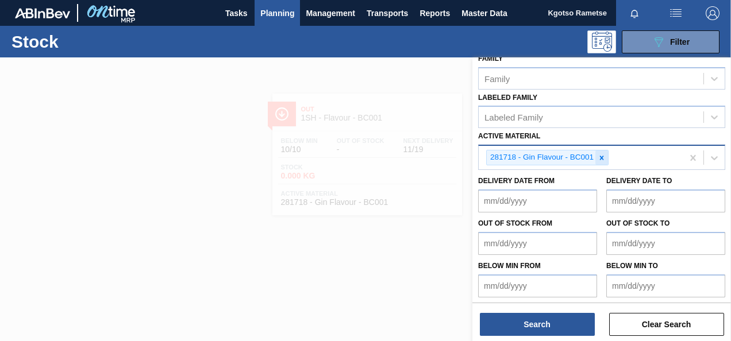
click at [606, 155] on div at bounding box center [601, 158] width 13 height 14
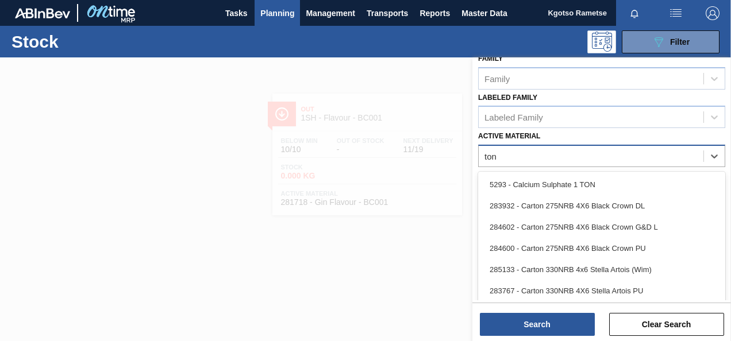
type Material "[PERSON_NAME]"
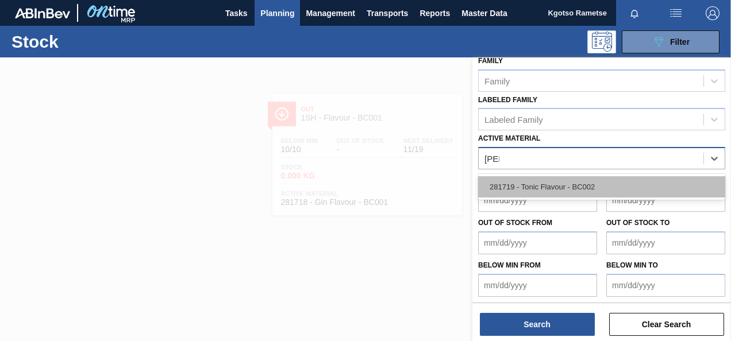
click at [568, 179] on div "281719 - Tonic Flavour - BC002" at bounding box center [601, 186] width 247 height 21
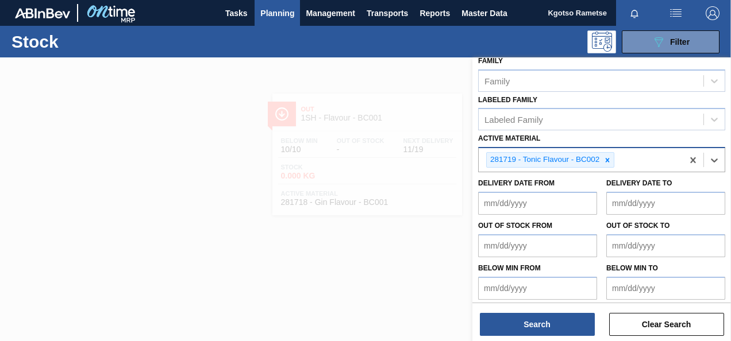
scroll to position [210, 0]
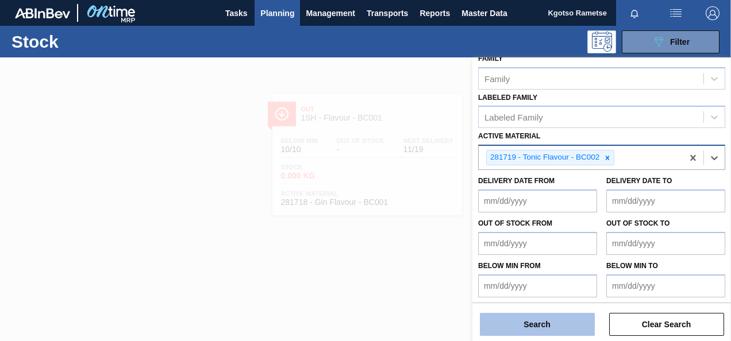
click at [523, 325] on button "Search" at bounding box center [537, 324] width 115 height 23
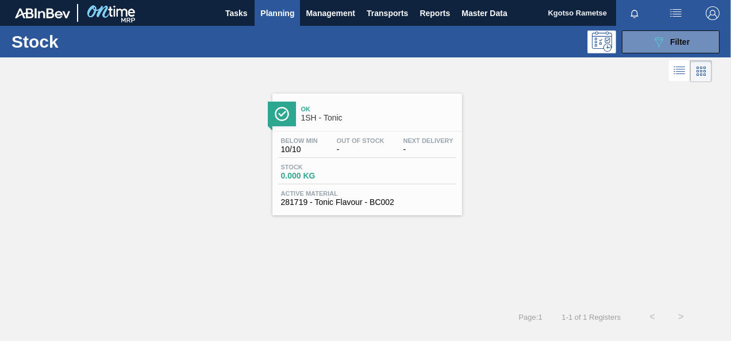
click at [342, 160] on div "Below Min 10/10 Out Of Stock - Next Delivery - Stock 0.000 KG Active Material 2…" at bounding box center [367, 171] width 190 height 78
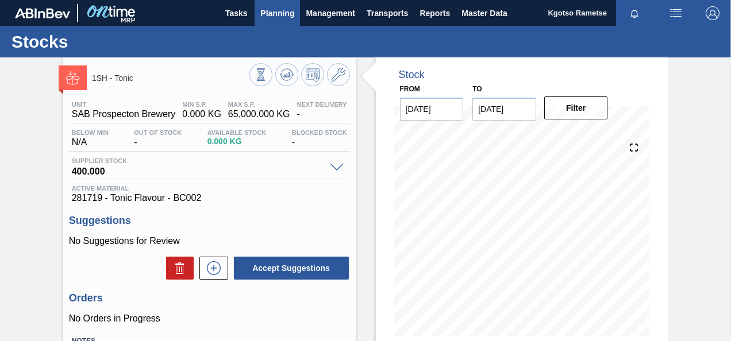
click at [276, 18] on span "Planning" at bounding box center [277, 13] width 34 height 14
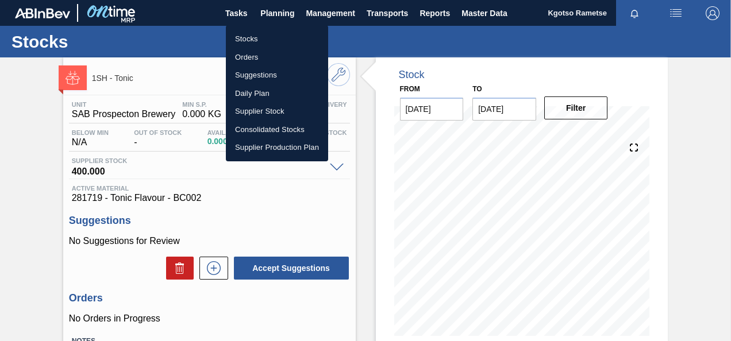
click at [271, 30] on li "Stocks" at bounding box center [277, 39] width 102 height 18
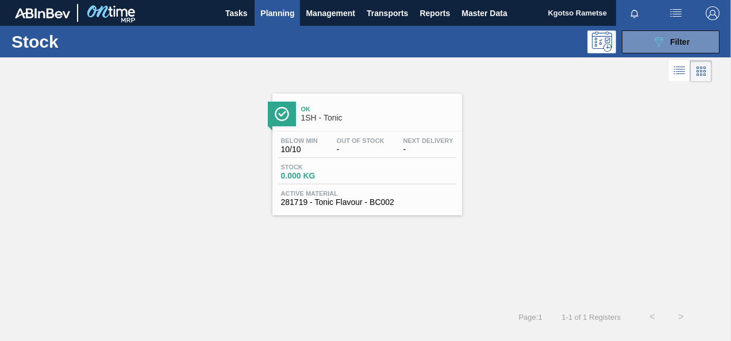
click at [650, 29] on div "Stock 089F7B8B-B2A5-4AFE-B5C0-19BA573D28AC Filter" at bounding box center [365, 42] width 731 height 32
click at [647, 38] on button "089F7B8B-B2A5-4AFE-B5C0-19BA573D28AC Filter" at bounding box center [671, 41] width 98 height 23
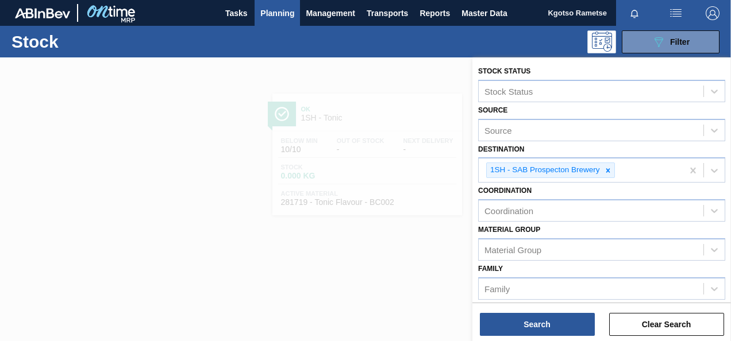
scroll to position [210, 0]
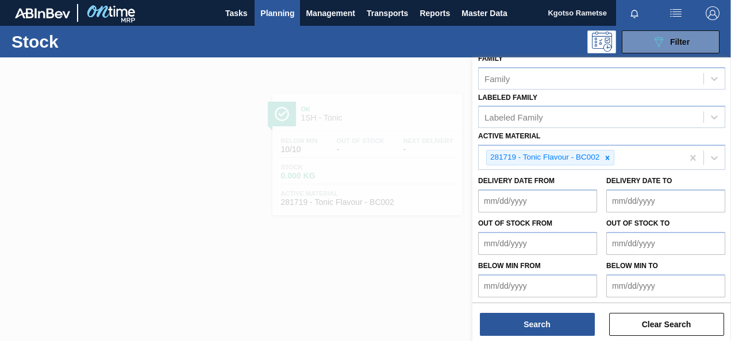
click at [415, 178] on div at bounding box center [365, 227] width 731 height 341
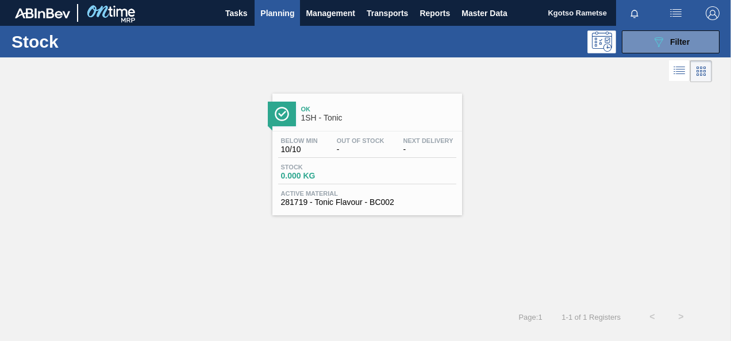
click at [415, 178] on div "Stock 0.000 KG" at bounding box center [367, 174] width 178 height 21
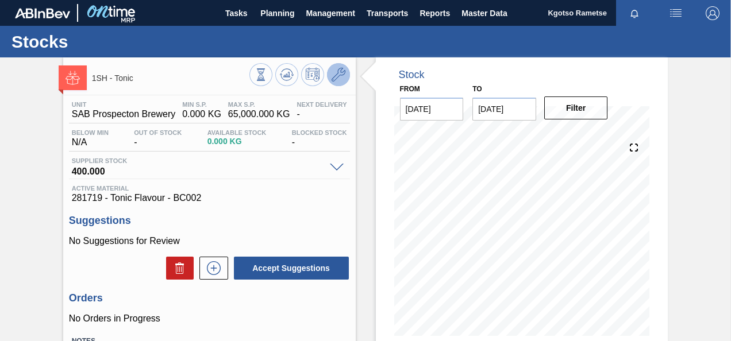
click at [333, 82] on button at bounding box center [338, 74] width 23 height 23
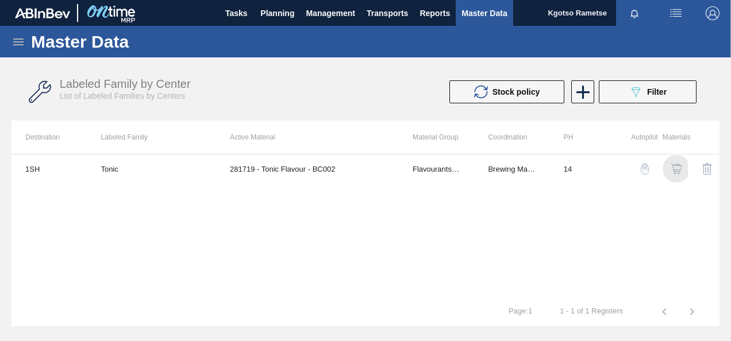
click at [676, 171] on img "button" at bounding box center [675, 168] width 11 height 11
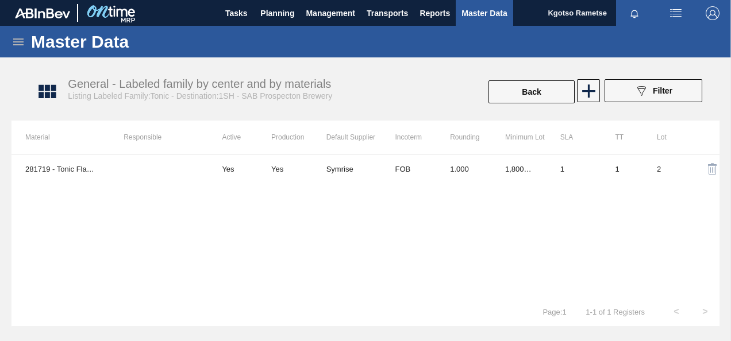
click at [730, 0] on html "Tasks Planning Management Transports Reports Master Data Kgotso [PERSON_NAME] a…" at bounding box center [365, 0] width 731 height 0
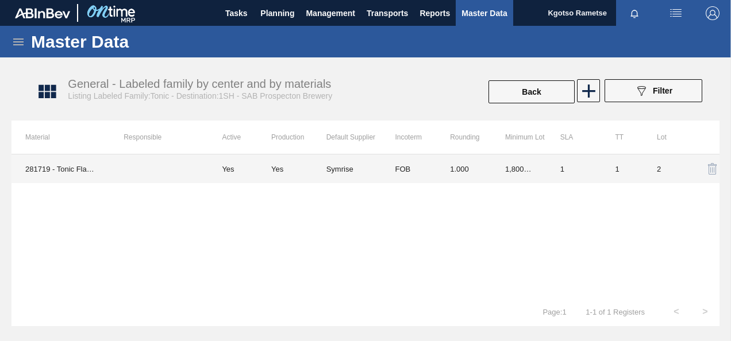
click at [488, 169] on td "1.000" at bounding box center [463, 169] width 55 height 29
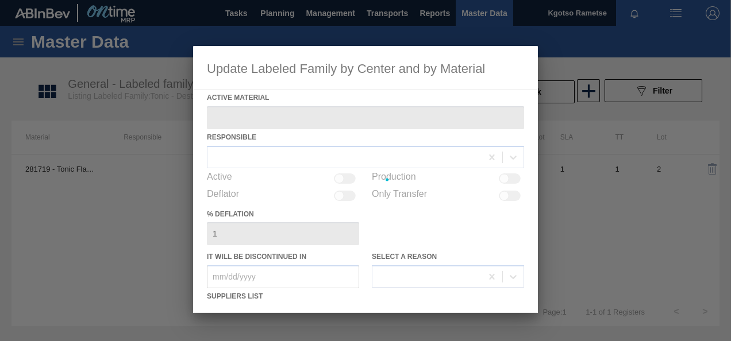
type Material "281719 - Tonic Flavour - BC002"
checkbox input "true"
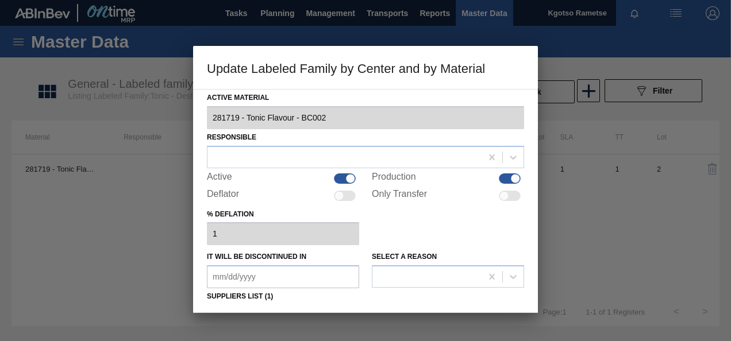
click at [396, 230] on div "% deflation 1" at bounding box center [365, 226] width 317 height 40
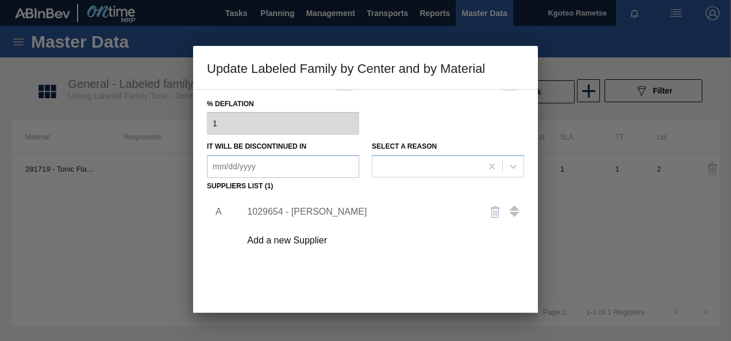
scroll to position [115, 0]
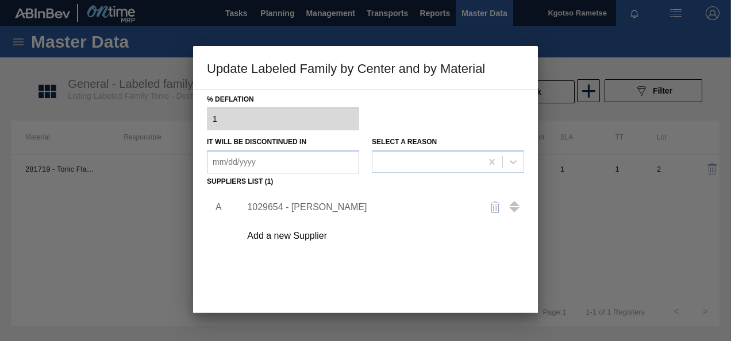
click at [261, 209] on div "1029654 - [PERSON_NAME]" at bounding box center [359, 207] width 225 height 10
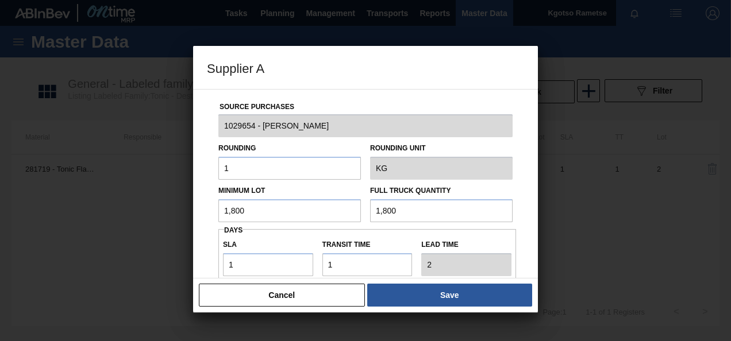
drag, startPoint x: 253, startPoint y: 210, endPoint x: 178, endPoint y: 216, distance: 75.5
click at [178, 216] on div "Supplier A Source Purchases 1029654 - Symrise Rounding 1 Rounding Unit KG Minim…" at bounding box center [365, 170] width 731 height 341
type input "200"
drag, startPoint x: 415, startPoint y: 215, endPoint x: 288, endPoint y: 182, distance: 130.7
click at [288, 182] on div "Minimum Lot 200 Full Truck Quantity 1,800" at bounding box center [365, 201] width 303 height 43
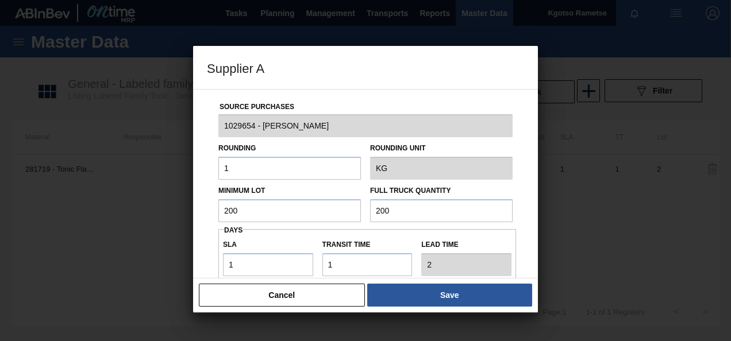
type input "200"
drag, startPoint x: 251, startPoint y: 264, endPoint x: 208, endPoint y: 268, distance: 43.2
click at [208, 268] on div "Source Purchases 1029654 - Symrise Rounding 1 Rounding Unit KG Minimum Lot 200 …" at bounding box center [365, 280] width 317 height 380
type input "4"
type input "5"
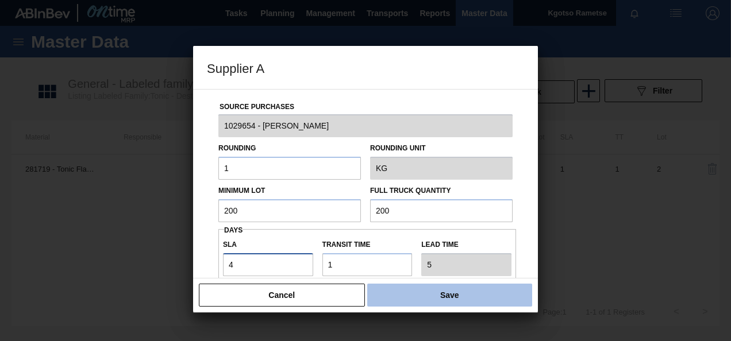
type input "4"
click at [478, 295] on button "Save" at bounding box center [449, 295] width 165 height 23
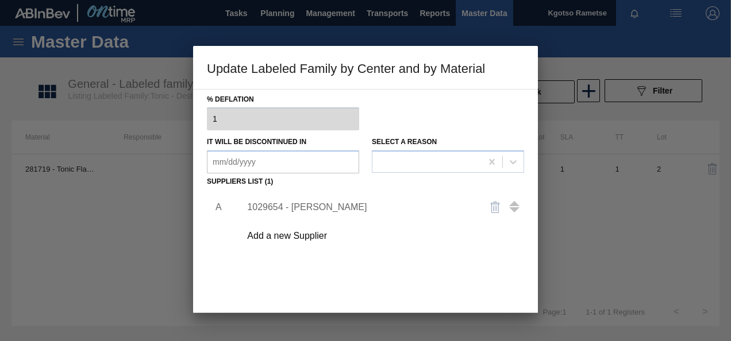
click at [410, 284] on div "A 1029654 - Symrise Add a new Supplier" at bounding box center [365, 257] width 317 height 135
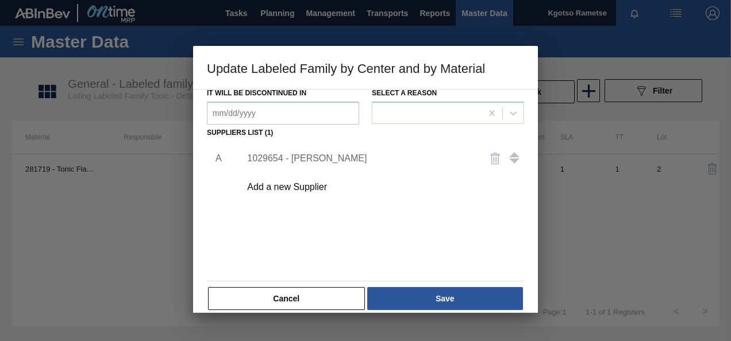
scroll to position [176, 0]
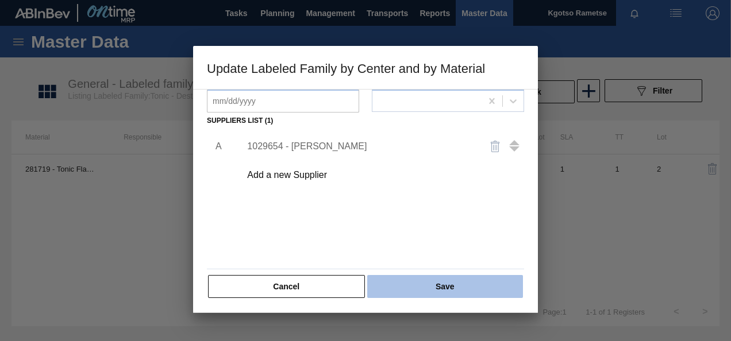
click at [409, 284] on button "Save" at bounding box center [445, 286] width 156 height 23
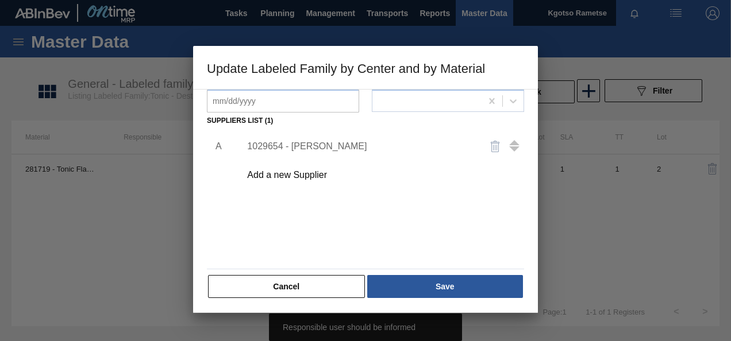
click at [414, 257] on div "A 1029654 - Symrise Add a new Supplier" at bounding box center [365, 196] width 317 height 135
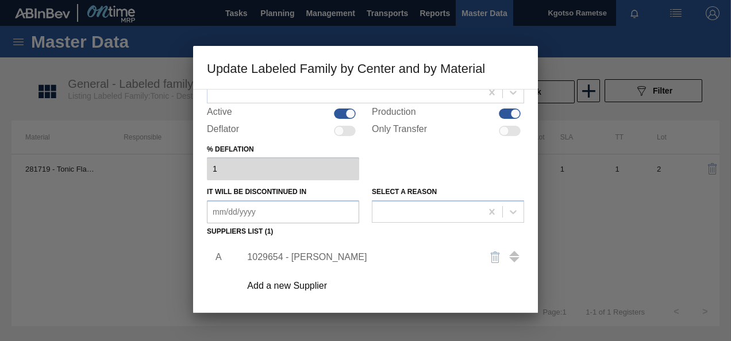
scroll to position [38, 0]
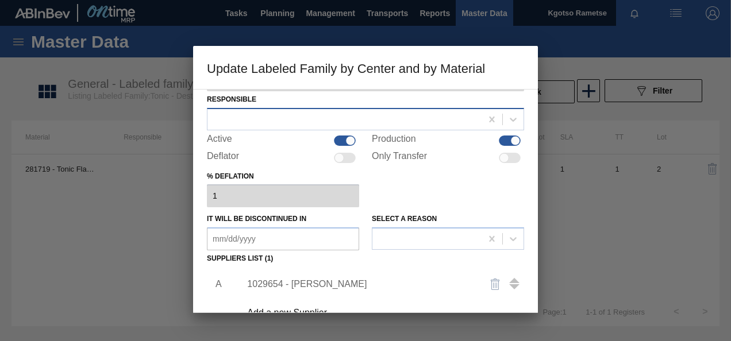
click at [340, 118] on div at bounding box center [344, 119] width 274 height 17
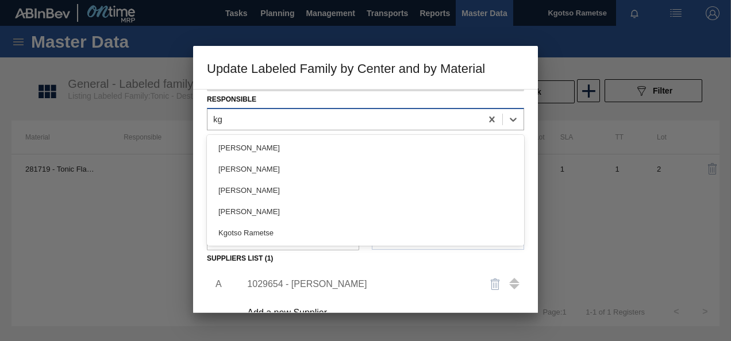
type input "kgo"
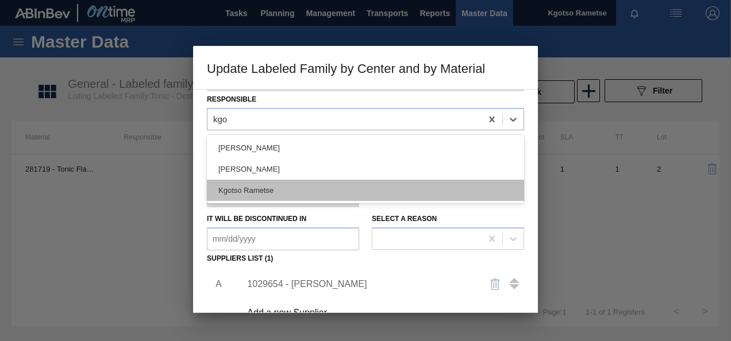
click at [291, 191] on div "Kgotso Rametse" at bounding box center [365, 190] width 317 height 21
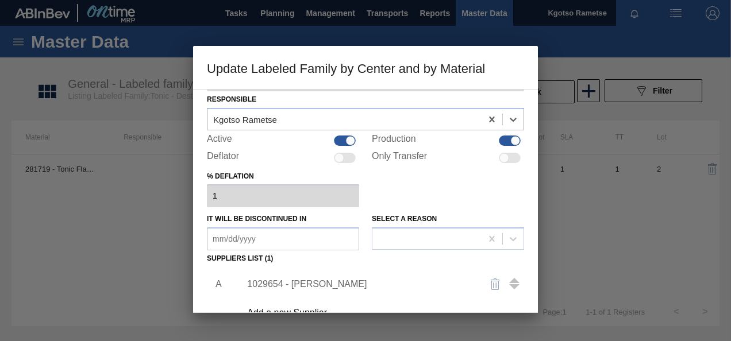
click at [503, 200] on div "% deflation 1" at bounding box center [365, 188] width 317 height 40
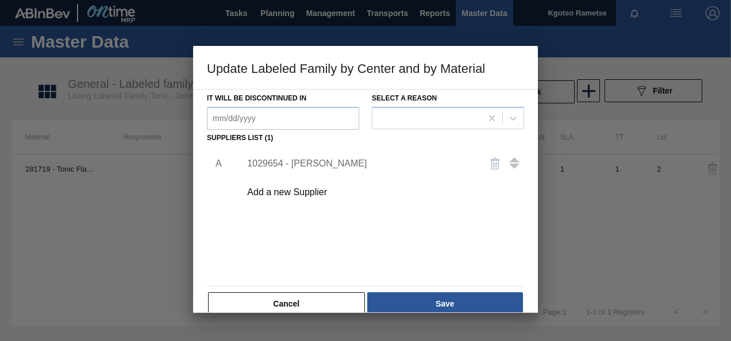
scroll to position [176, 0]
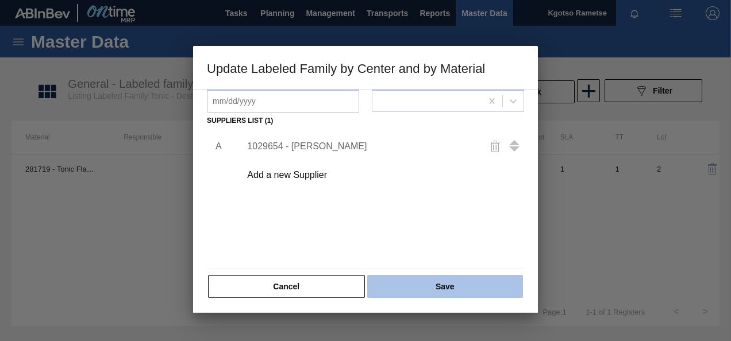
click at [446, 275] on button "Save" at bounding box center [445, 286] width 156 height 23
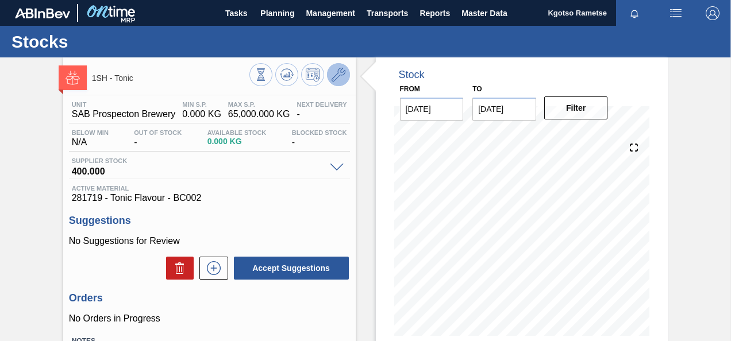
click at [341, 75] on icon at bounding box center [339, 75] width 14 height 14
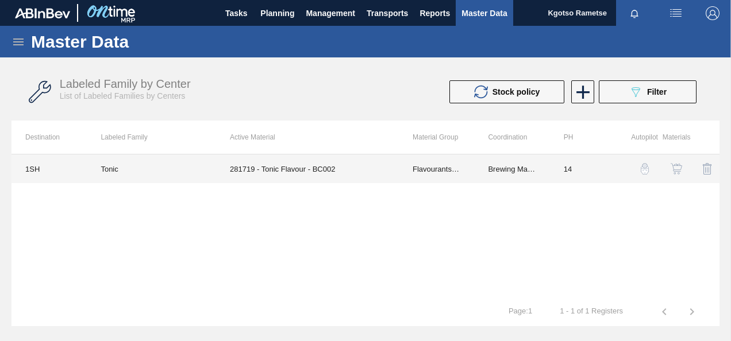
click at [513, 175] on td "Brewing Materials" at bounding box center [511, 169] width 75 height 29
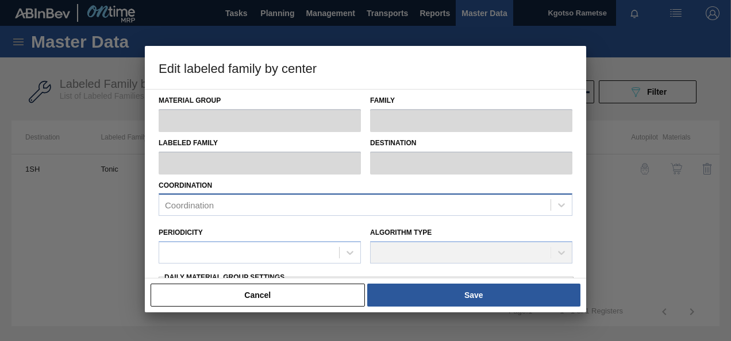
type input "Flavourants & Colourants"
type input "Flavour"
type input "Tonic"
type input "1SH - SAB Prospecton Brewery"
type input "14"
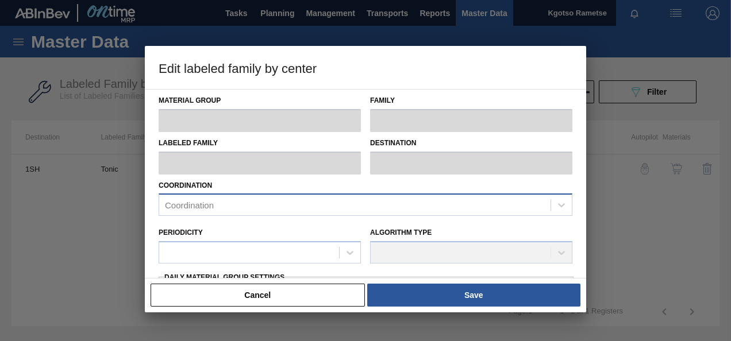
type input "0"
type input "65,000"
type input "100"
type input "65,000.000"
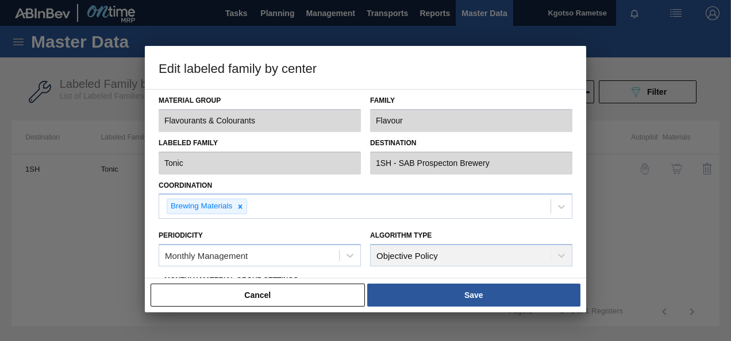
click at [450, 228] on div "Algorithm Type Objective Policy" at bounding box center [471, 247] width 202 height 39
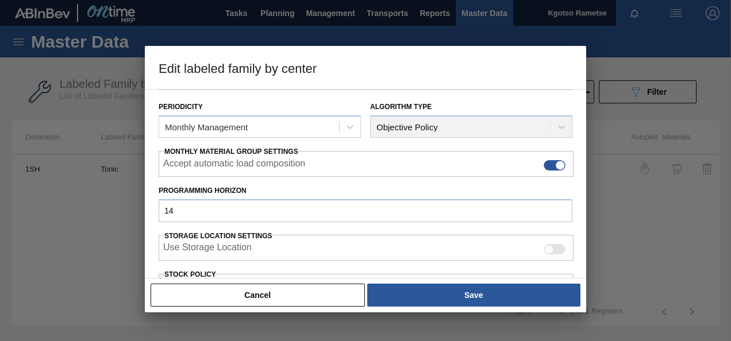
scroll to position [138, 0]
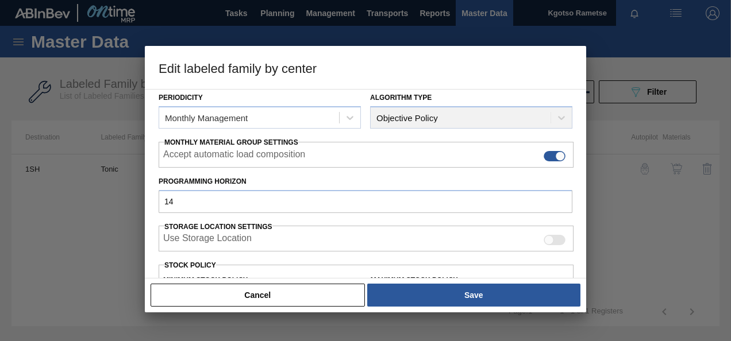
click at [153, 245] on div "Material Group Flavourants & Colourants Family Flavour Labeled Family Tonic Des…" at bounding box center [365, 184] width 441 height 190
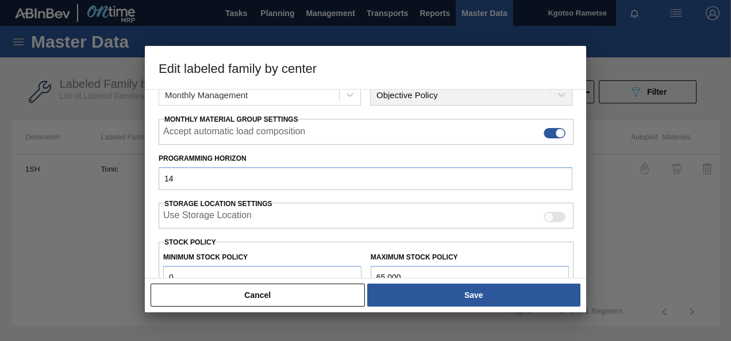
scroll to position [207, 0]
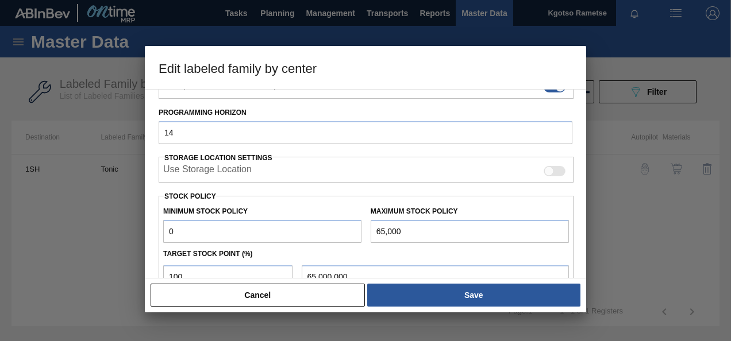
drag, startPoint x: 175, startPoint y: 232, endPoint x: 156, endPoint y: 231, distance: 19.0
click at [156, 231] on div "Material Group Flavourants & Colourants Family Flavour Labeled Family Tonic Des…" at bounding box center [365, 184] width 441 height 190
type input "1,000"
click at [170, 272] on input "100" at bounding box center [227, 276] width 129 height 23
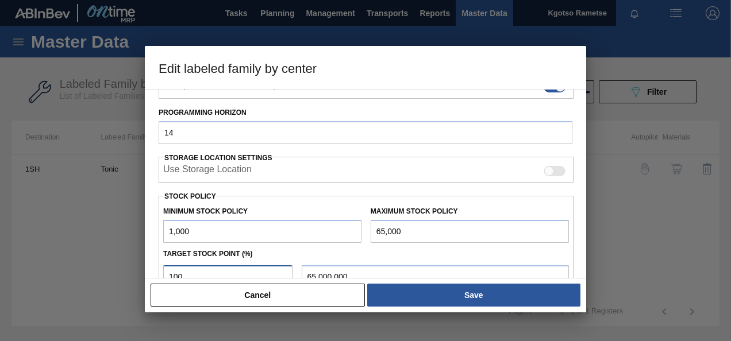
type input "0"
type input "1,000.000"
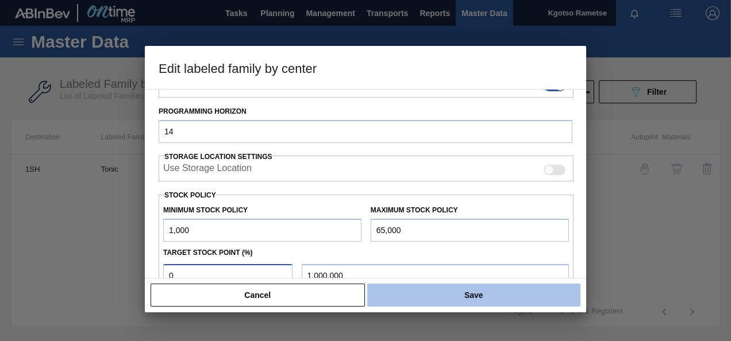
type input "0"
click at [441, 292] on button "Save" at bounding box center [473, 295] width 213 height 23
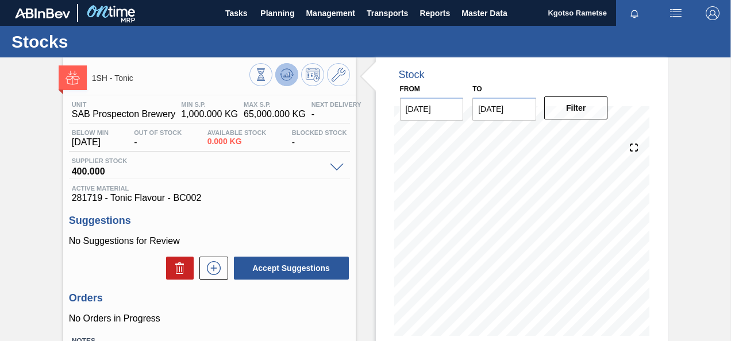
click at [286, 78] on icon at bounding box center [287, 75] width 14 height 14
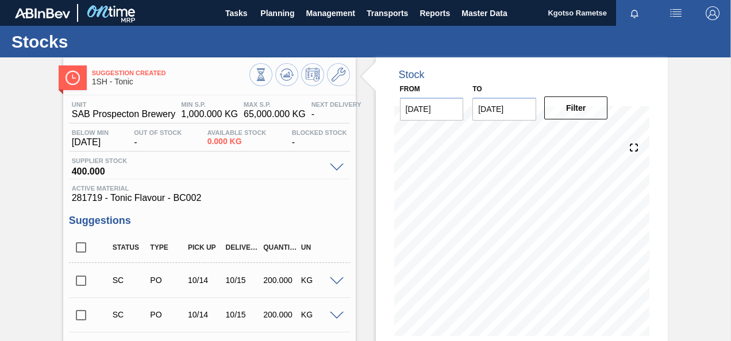
click at [26, 140] on div "Suggestion Created 1SH - Tonic Unit SAB Prospecton Brewery MIN S.P. 1,000.000 K…" at bounding box center [365, 335] width 731 height 556
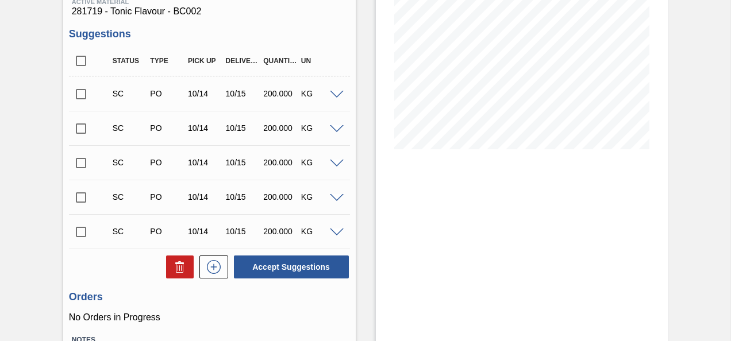
scroll to position [184, 0]
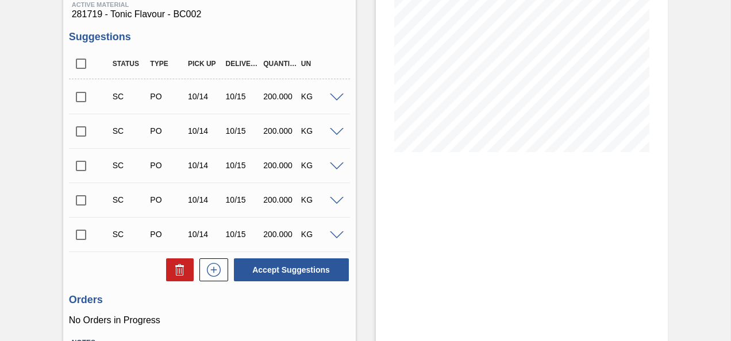
click at [3, 92] on div "Suggestion Created 1SH - Tonic Unit SAB Prospecton Brewery MIN S.P. 1,000.000 K…" at bounding box center [365, 152] width 731 height 556
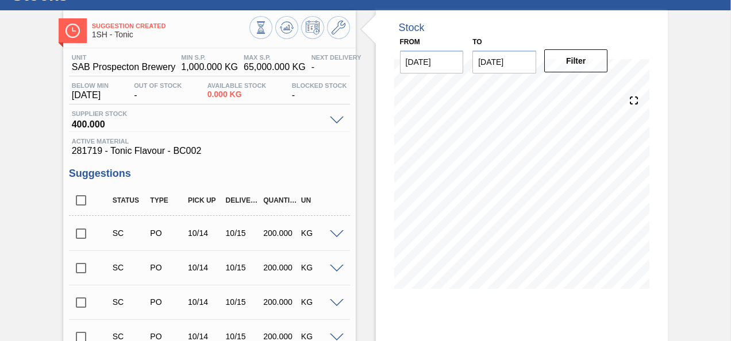
scroll to position [0, 0]
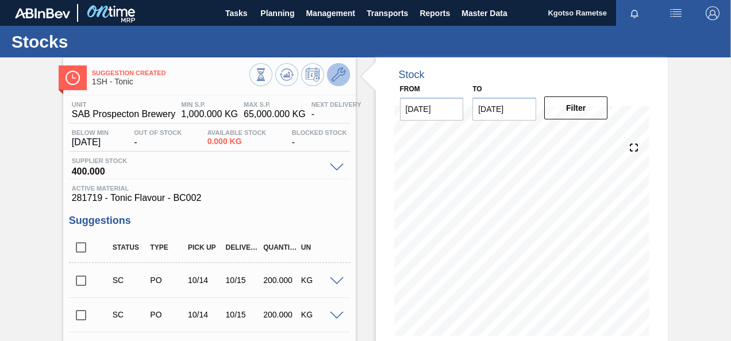
click at [327, 70] on button at bounding box center [338, 74] width 23 height 23
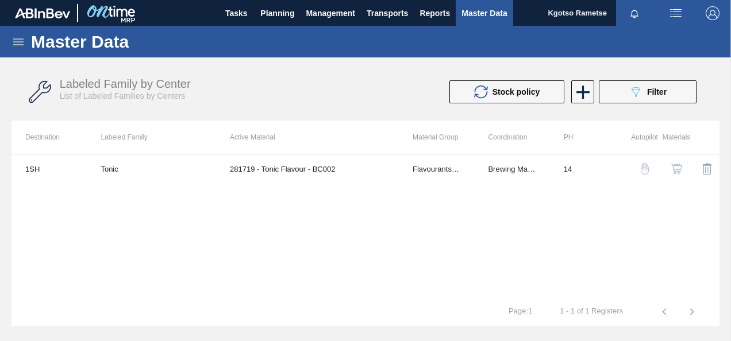
click at [679, 172] on img "button" at bounding box center [675, 168] width 11 height 11
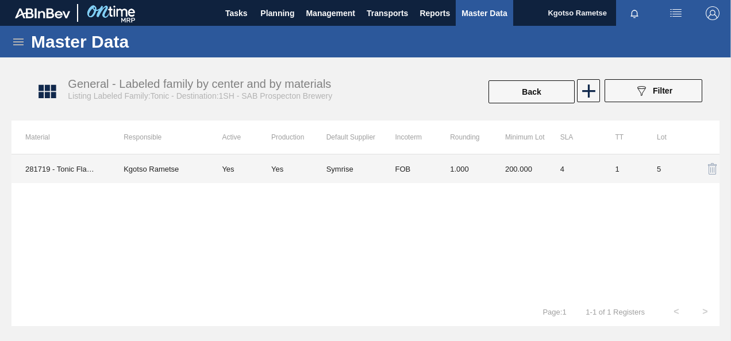
click at [442, 167] on td "1.000" at bounding box center [463, 169] width 55 height 29
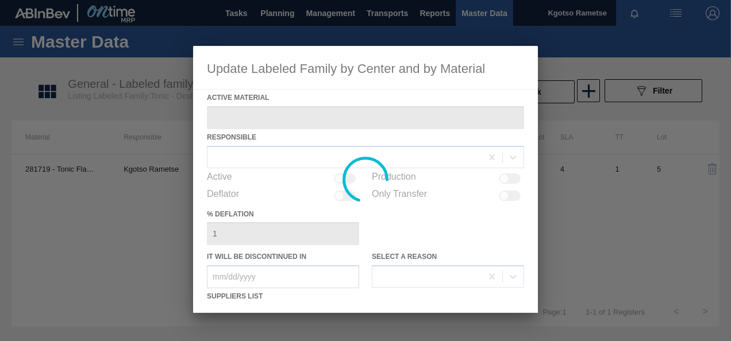
type Material "281719 - Tonic Flavour - BC002"
checkbox input "true"
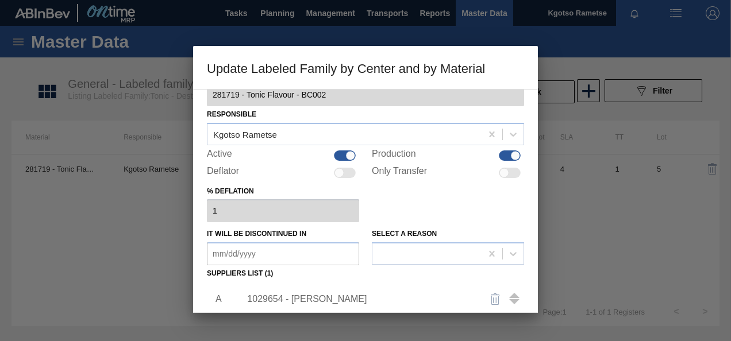
scroll to position [92, 0]
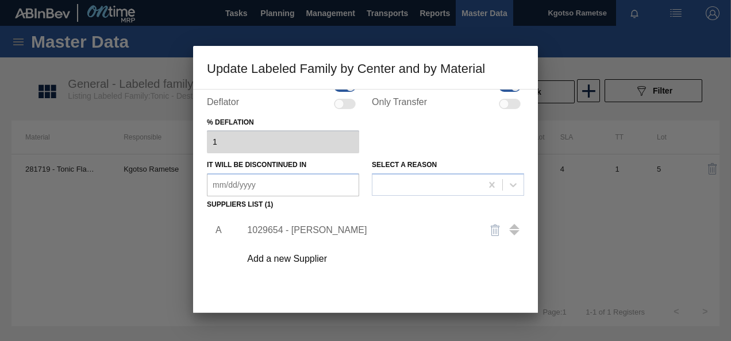
click at [314, 233] on div "1029654 - [PERSON_NAME]" at bounding box center [359, 230] width 225 height 10
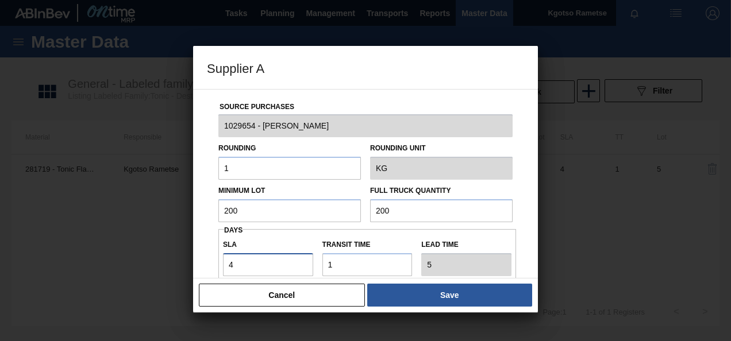
drag, startPoint x: 241, startPoint y: 266, endPoint x: 185, endPoint y: 260, distance: 56.7
click at [185, 260] on div "Supplier A Source Purchases 1029654 - Symrise Rounding 1 Rounding Unit KG Minim…" at bounding box center [365, 170] width 731 height 341
type input "3"
type input "4"
type input "39"
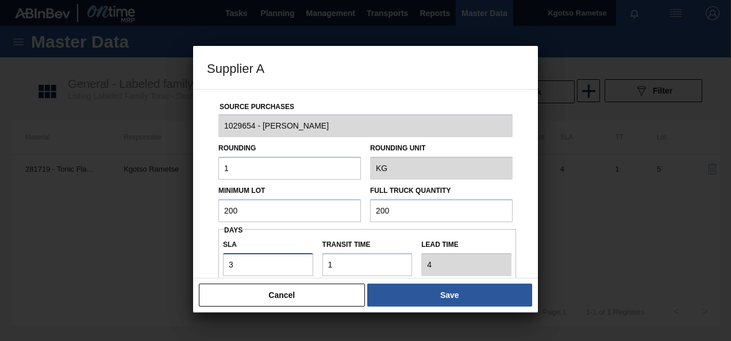
type input "40"
type input "39"
click at [425, 313] on div at bounding box center [365, 170] width 731 height 341
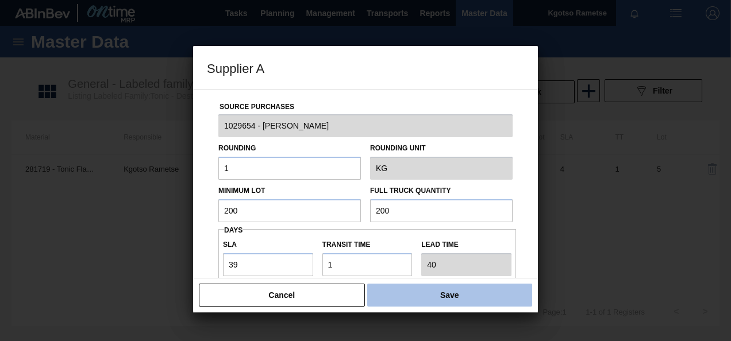
click at [422, 289] on button "Save" at bounding box center [449, 295] width 165 height 23
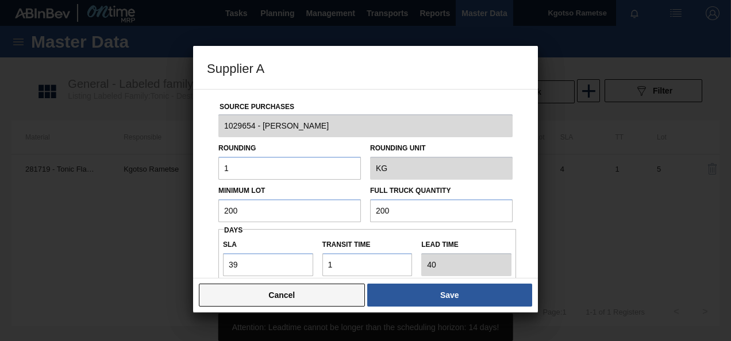
click at [228, 291] on button "Cancel" at bounding box center [282, 295] width 166 height 23
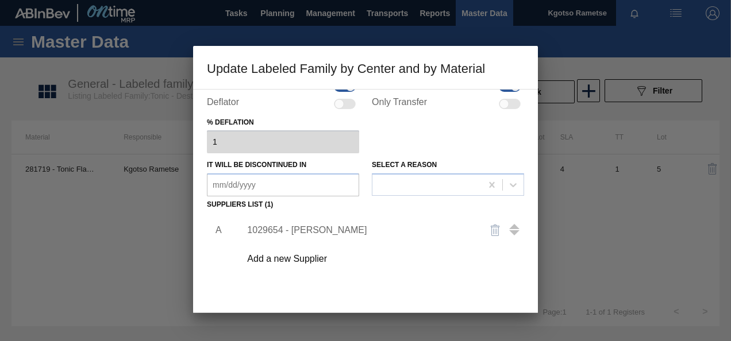
click at [213, 289] on div "A 1029654 - Symrise Add a new Supplier" at bounding box center [365, 280] width 317 height 135
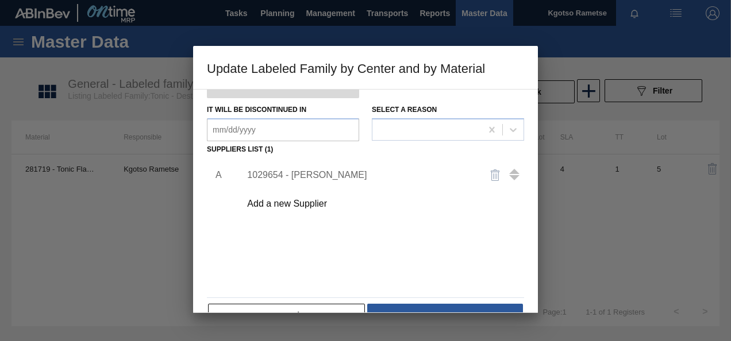
scroll to position [176, 0]
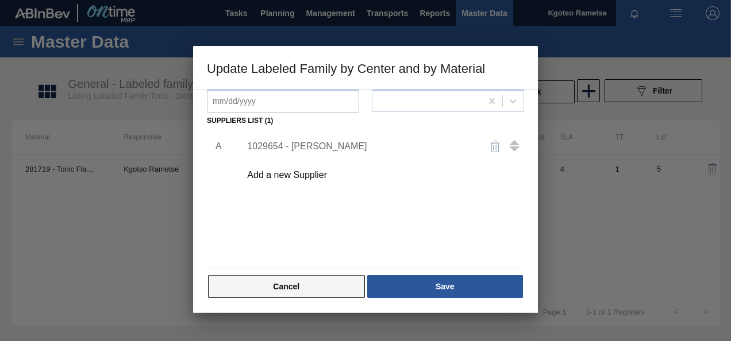
click at [238, 293] on button "Cancel" at bounding box center [286, 286] width 157 height 23
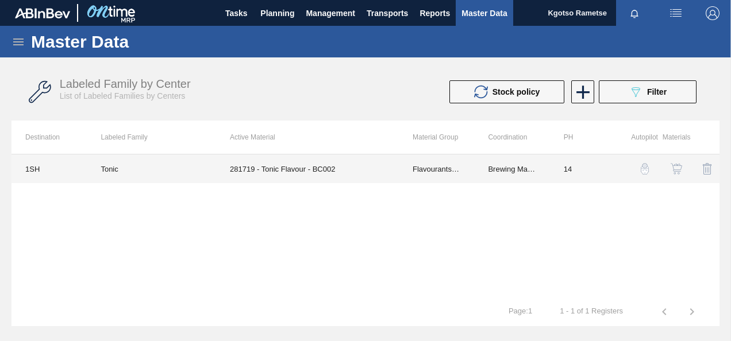
click at [400, 165] on td "Flavourants & Colourants" at bounding box center [436, 169] width 75 height 29
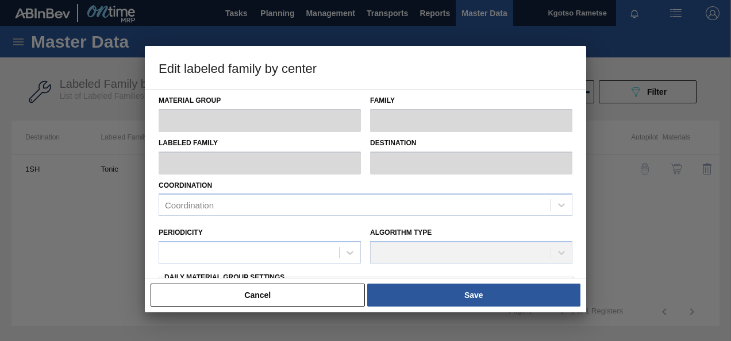
type input "Flavourants & Colourants"
type input "Flavour"
type input "Tonic"
type input "1SH - SAB Prospecton Brewery"
type input "14"
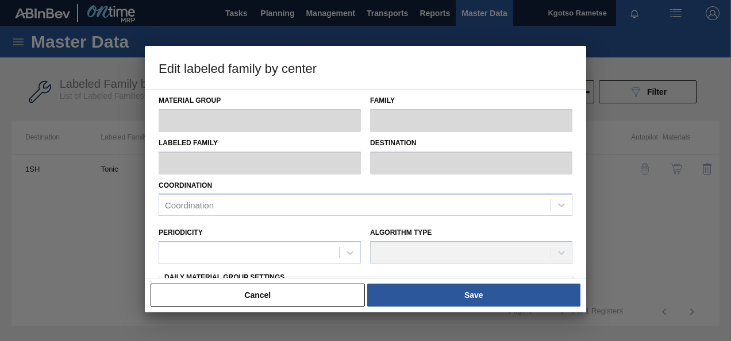
type input "1,000"
type input "65,000"
type input "0"
type input "1,000.000"
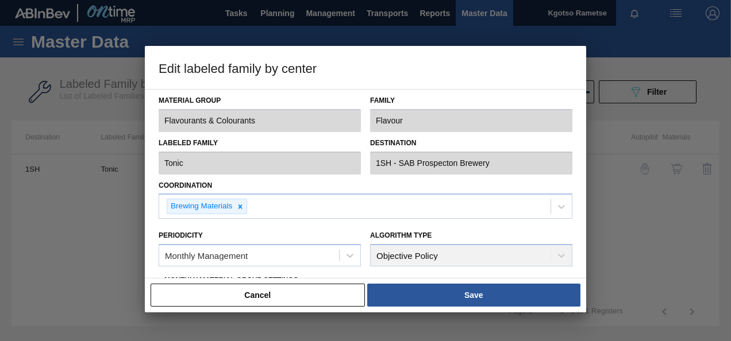
click at [150, 224] on div "Material Group Flavourants & Colourants Family Flavour Labeled Family Tonic Des…" at bounding box center [365, 184] width 441 height 190
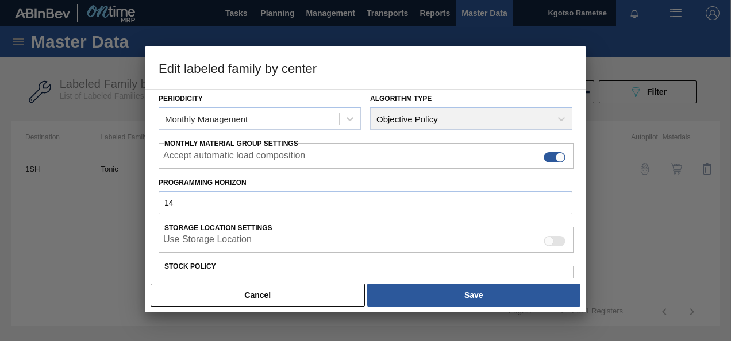
scroll to position [207, 0]
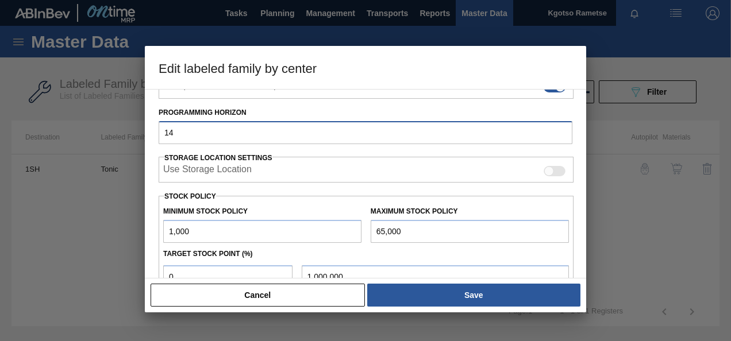
click at [174, 132] on input "14" at bounding box center [366, 132] width 414 height 23
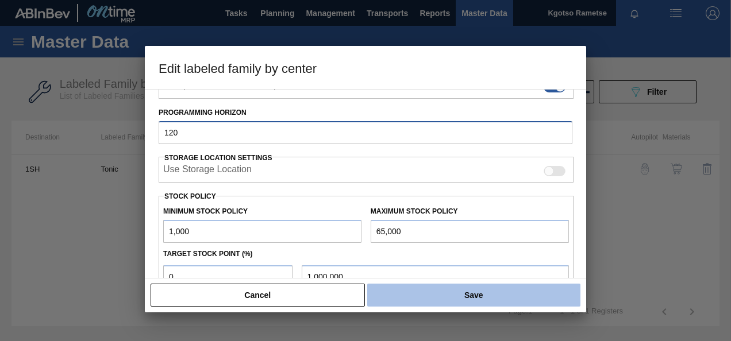
type input "120"
click at [435, 287] on button "Save" at bounding box center [473, 295] width 213 height 23
click at [477, 294] on button "Save" at bounding box center [473, 295] width 213 height 23
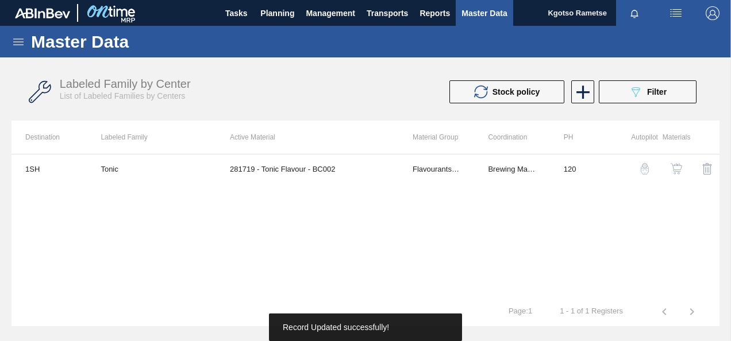
click at [674, 171] on img "button" at bounding box center [675, 168] width 11 height 11
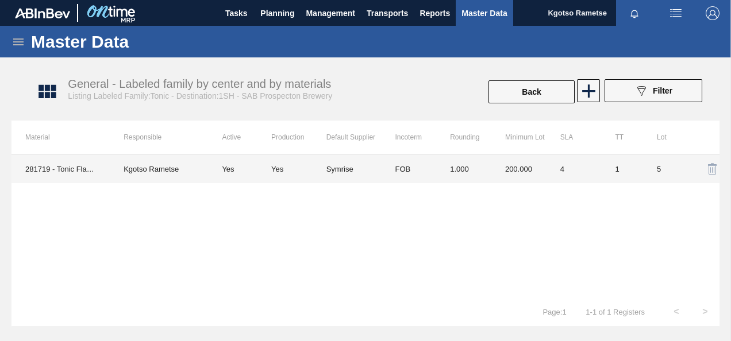
click at [377, 171] on td "Symrise" at bounding box center [353, 169] width 55 height 29
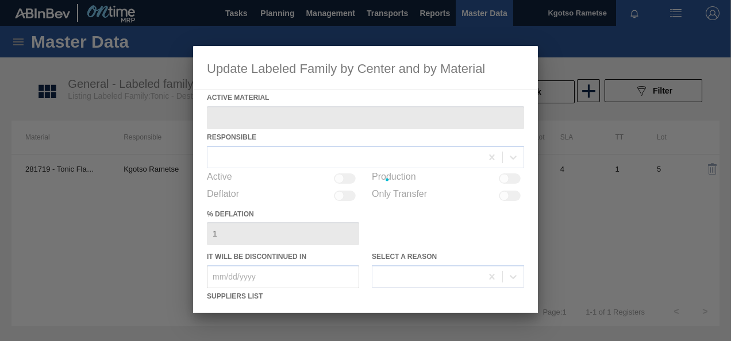
type Material "281719 - Tonic Flavour - BC002"
checkbox input "true"
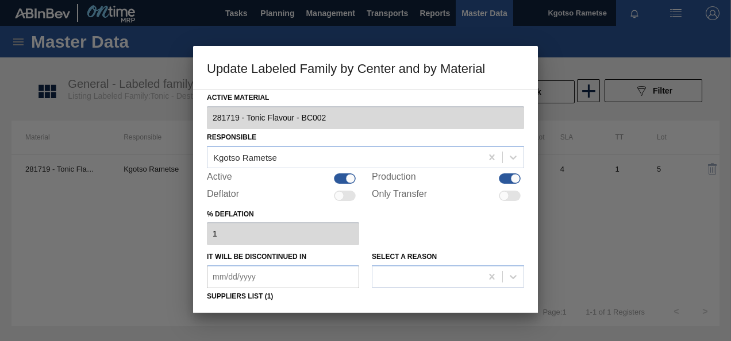
click at [394, 232] on div "% deflation 1" at bounding box center [365, 226] width 317 height 40
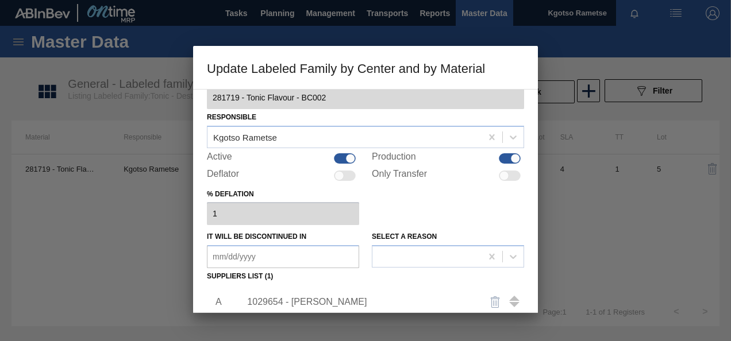
scroll to position [23, 0]
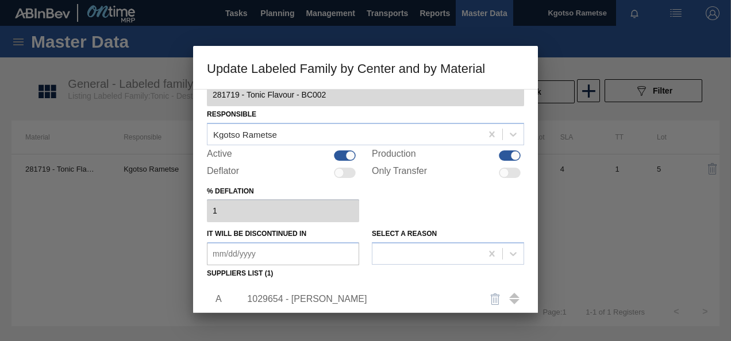
click at [283, 303] on div "1029654 - [PERSON_NAME]" at bounding box center [359, 299] width 225 height 10
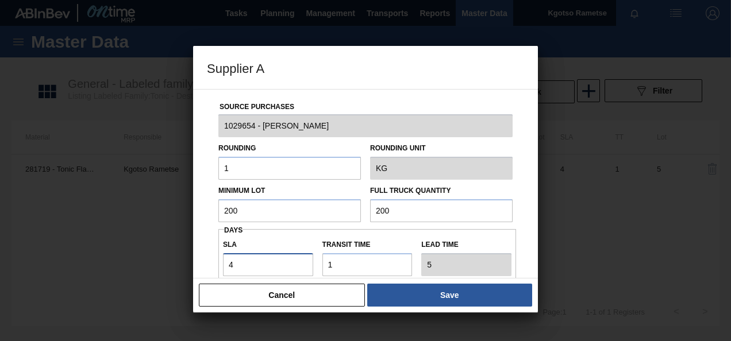
drag, startPoint x: 242, startPoint y: 265, endPoint x: 211, endPoint y: 267, distance: 31.0
click at [211, 267] on div "Source Purchases 1029654 - Symrise Rounding 1 Rounding Unit KG Minimum Lot 200 …" at bounding box center [365, 280] width 317 height 380
type input "3"
type input "4"
type input "39"
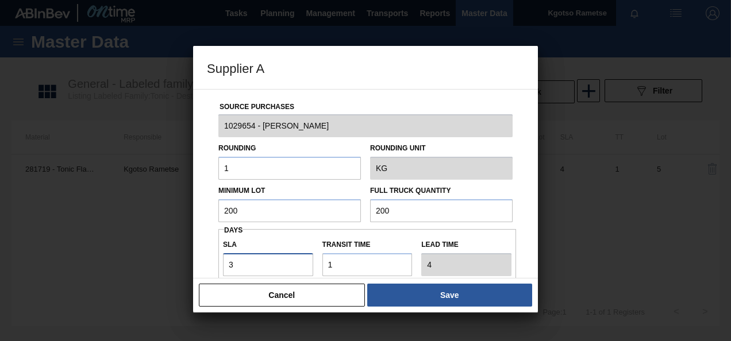
type input "40"
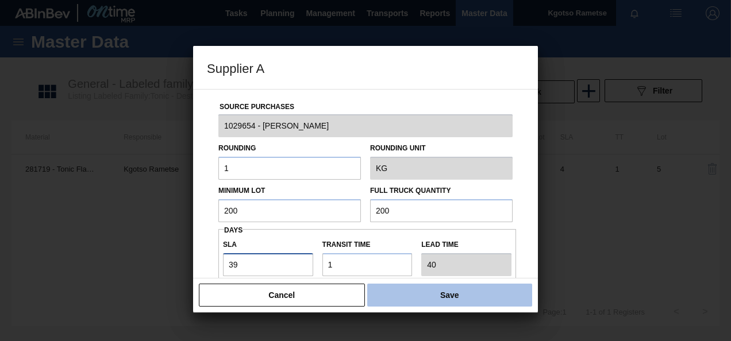
type input "39"
click at [392, 300] on button "Save" at bounding box center [449, 295] width 165 height 23
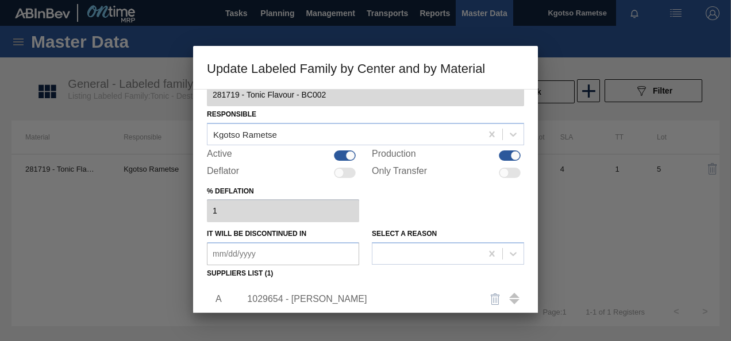
click at [411, 276] on div "Active Material 281719 - Tonic Flavour - BC002 Responsible Kgotso Rametse Activ…" at bounding box center [365, 260] width 317 height 386
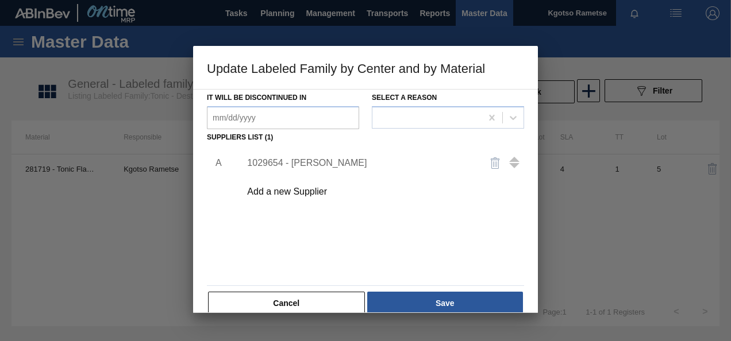
scroll to position [176, 0]
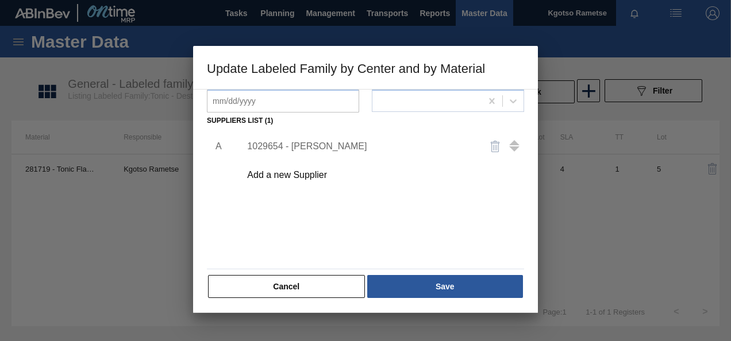
click at [411, 276] on button "Save" at bounding box center [445, 286] width 156 height 23
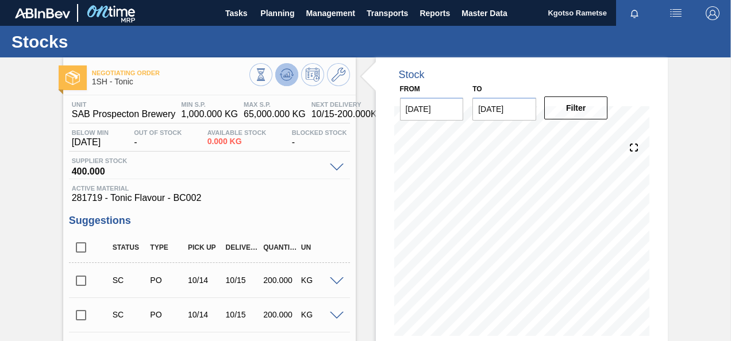
click at [289, 77] on icon at bounding box center [286, 74] width 7 height 5
click at [282, 18] on span "Planning" at bounding box center [277, 13] width 34 height 14
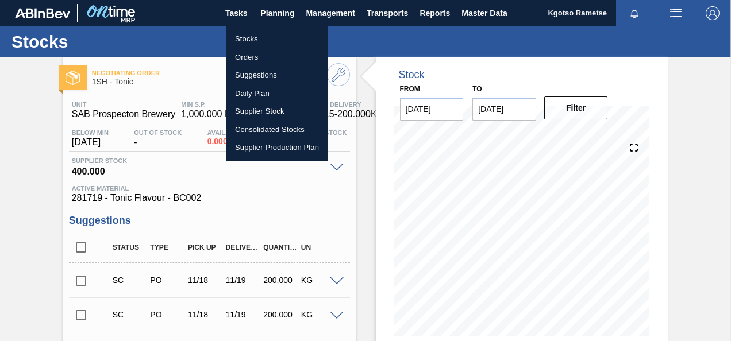
click at [272, 37] on li "Stocks" at bounding box center [277, 39] width 102 height 18
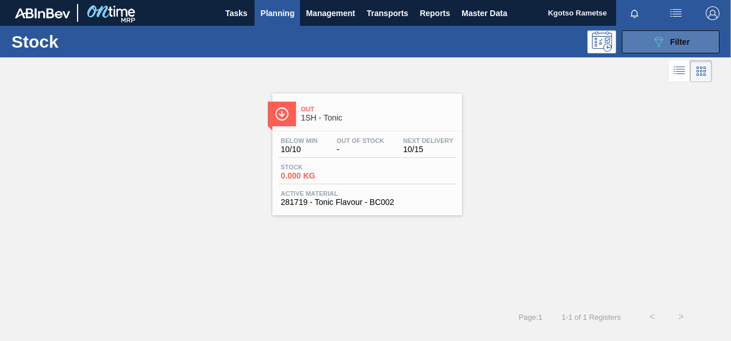
click at [660, 43] on icon at bounding box center [658, 42] width 9 height 10
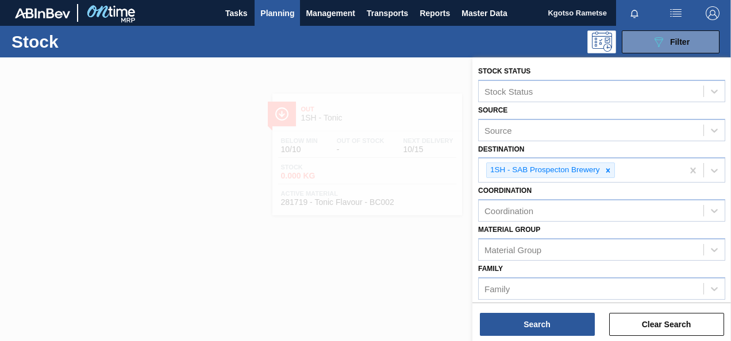
click at [627, 222] on div "Material [PERSON_NAME] Group" at bounding box center [601, 241] width 247 height 39
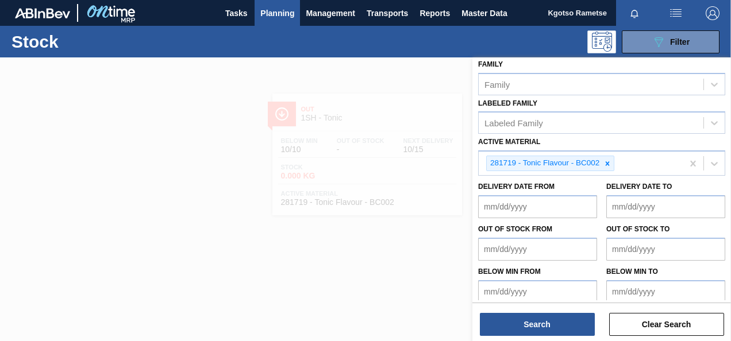
scroll to position [210, 0]
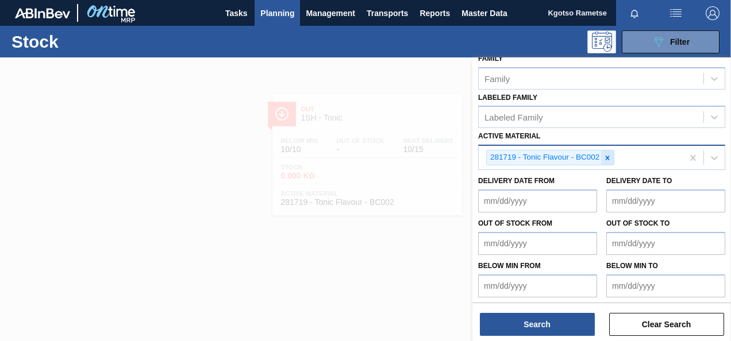
click at [610, 158] on icon at bounding box center [607, 158] width 8 height 8
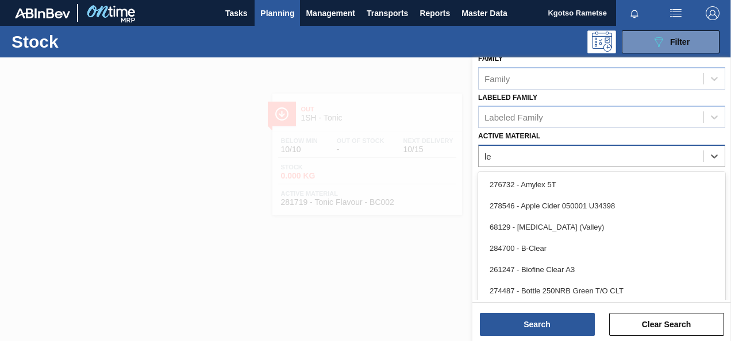
type Material "l"
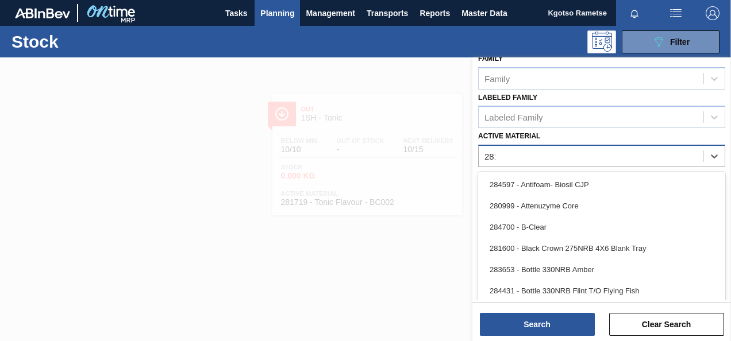
scroll to position [208, 0]
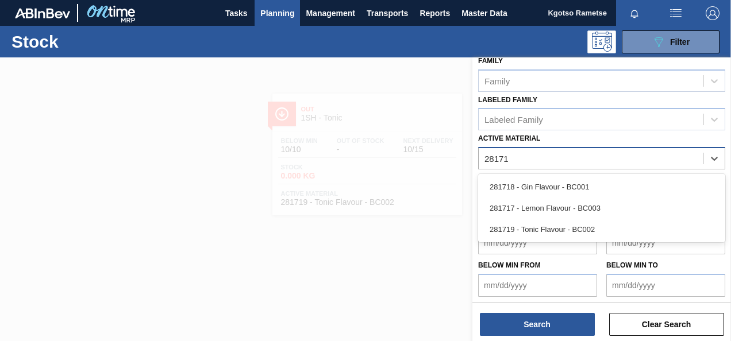
type Material "281717"
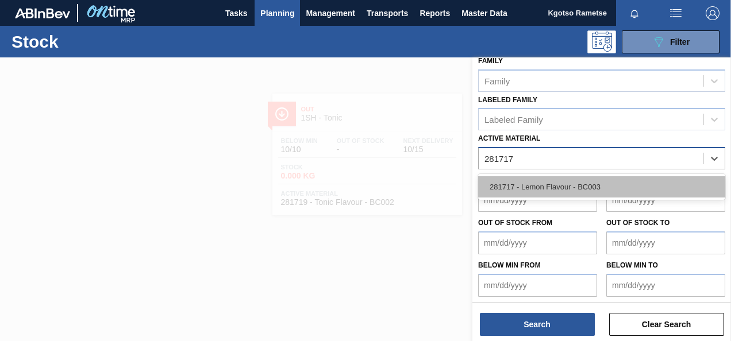
click at [583, 192] on div "281717 - Lemon Flavour - BC003" at bounding box center [601, 186] width 247 height 21
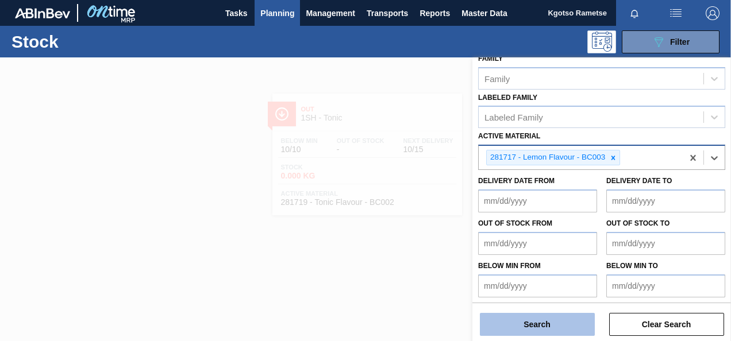
click at [535, 329] on button "Search" at bounding box center [537, 324] width 115 height 23
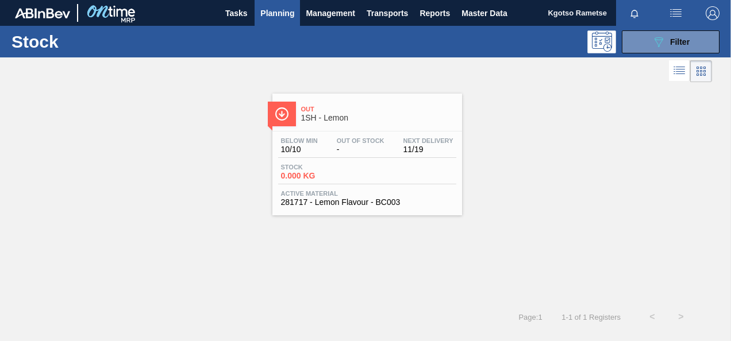
click at [362, 162] on div "Below Min 10/10 Out Of Stock - Next Delivery 11/19 Stock 0.000 KG Active Materi…" at bounding box center [367, 171] width 190 height 78
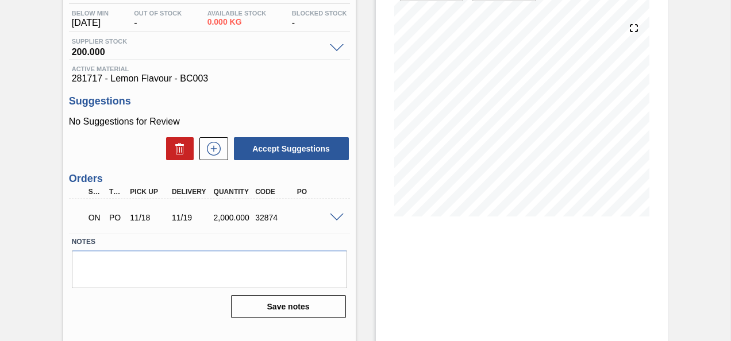
scroll to position [29, 0]
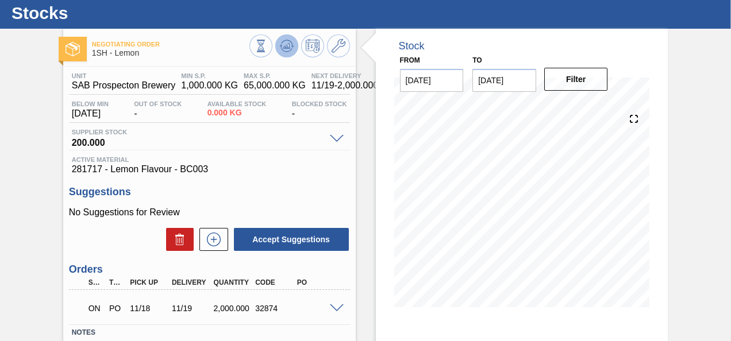
click at [283, 40] on icon at bounding box center [287, 46] width 14 height 14
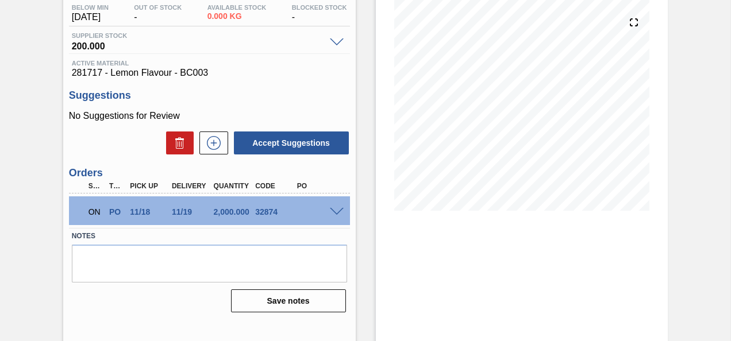
scroll to position [153, 0]
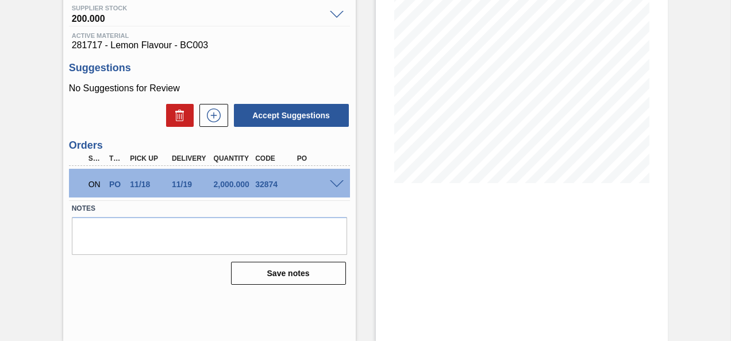
click at [335, 183] on span at bounding box center [337, 184] width 14 height 9
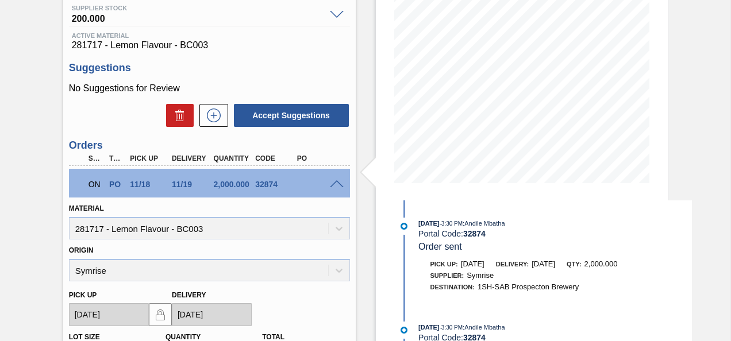
scroll to position [386, 0]
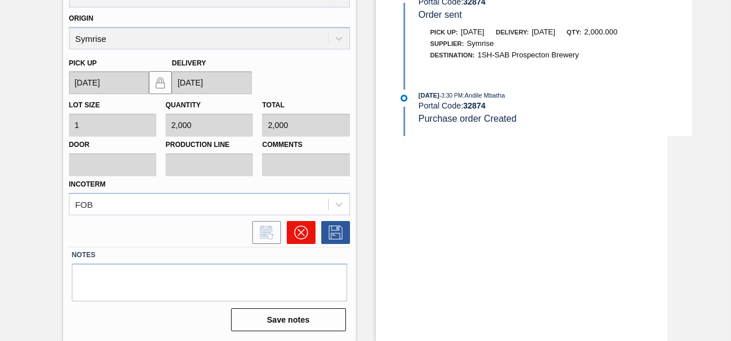
click at [301, 226] on icon at bounding box center [301, 233] width 14 height 14
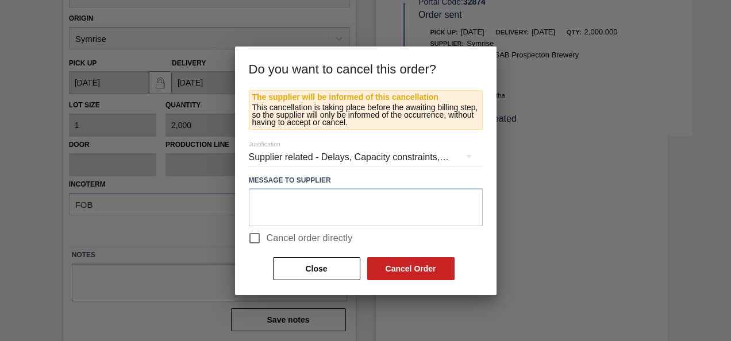
click at [252, 236] on input "Cancel order directly" at bounding box center [254, 238] width 24 height 24
checkbox input "true"
click at [392, 263] on button "Cancel Order" at bounding box center [410, 268] width 87 height 23
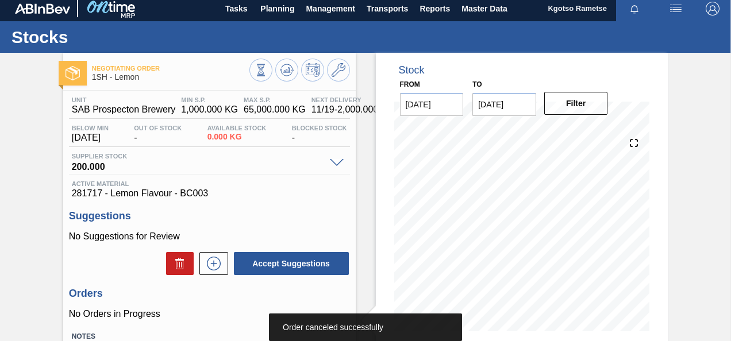
scroll to position [0, 0]
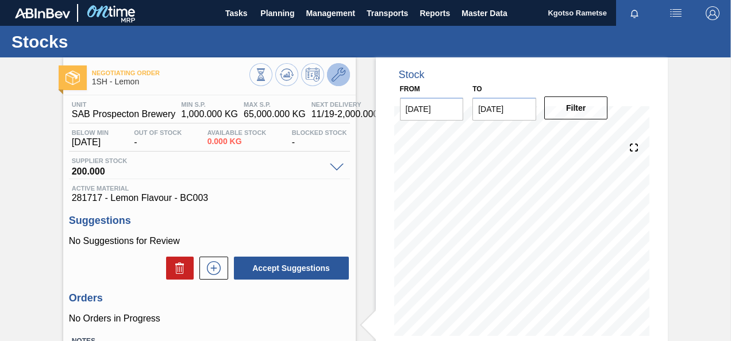
click at [340, 76] on icon at bounding box center [339, 75] width 14 height 14
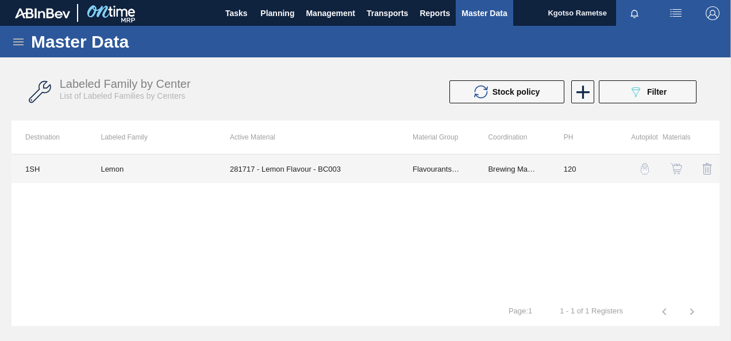
click at [529, 175] on td "Brewing Materials" at bounding box center [511, 169] width 75 height 29
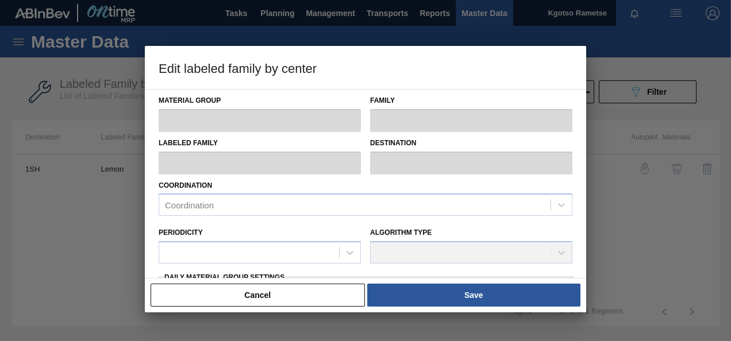
type input "Flavourants & Colourants"
type input "Flavour"
type input "Lemon"
type input "1SH - SAB Prospecton Brewery"
type input "120"
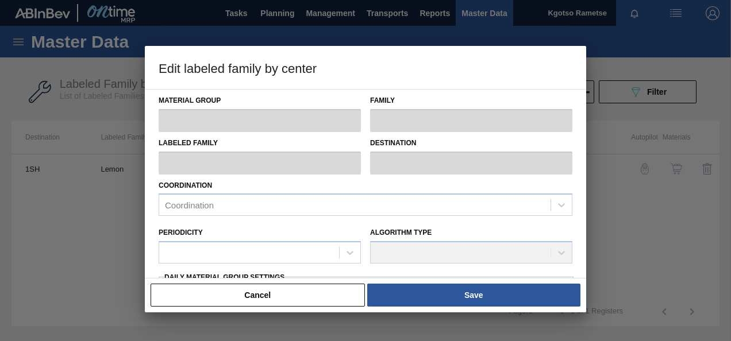
type input "1,000"
type input "65,000"
type input "0"
type input "1,000.000"
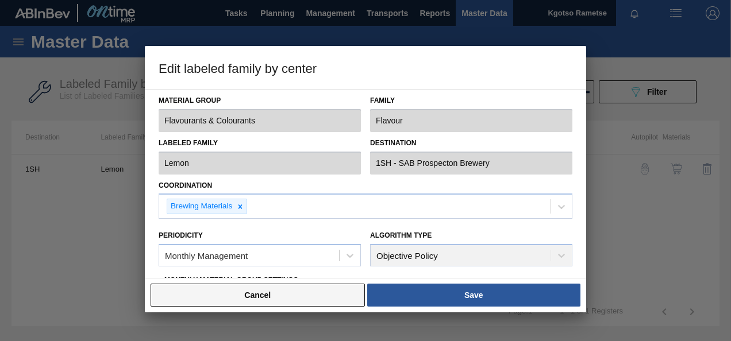
click at [314, 295] on button "Cancel" at bounding box center [258, 295] width 214 height 23
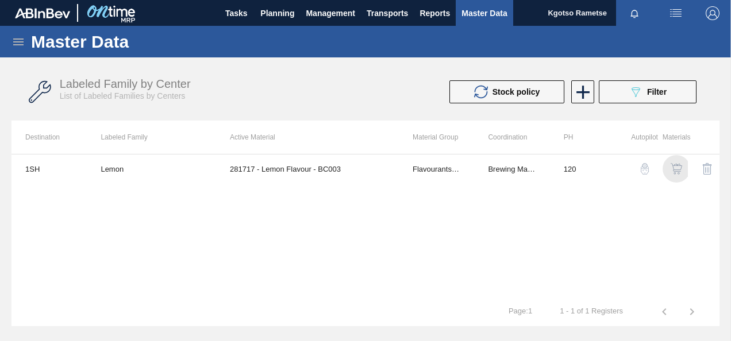
click at [677, 170] on img "button" at bounding box center [675, 168] width 11 height 11
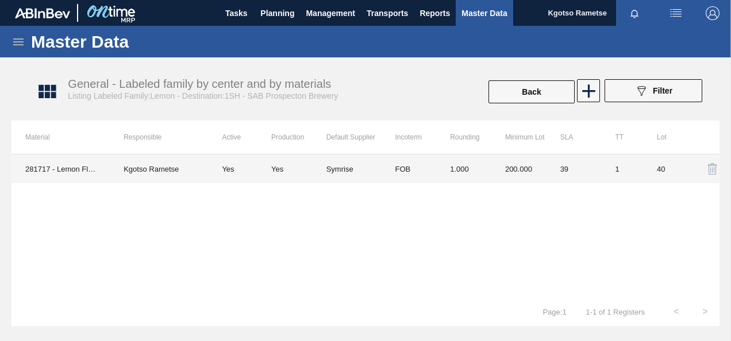
click at [423, 169] on td "FOB" at bounding box center [408, 169] width 55 height 29
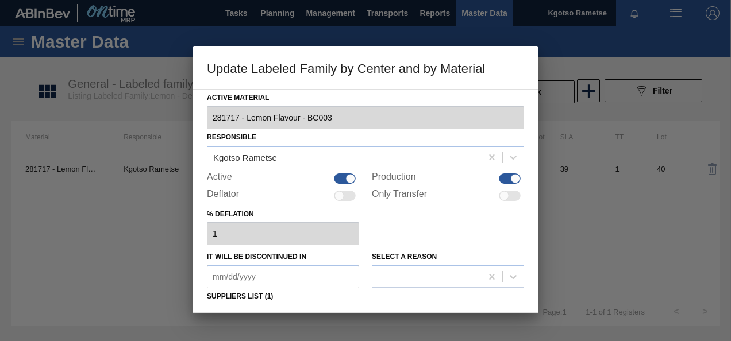
click at [423, 226] on div "% deflation 1" at bounding box center [365, 226] width 317 height 40
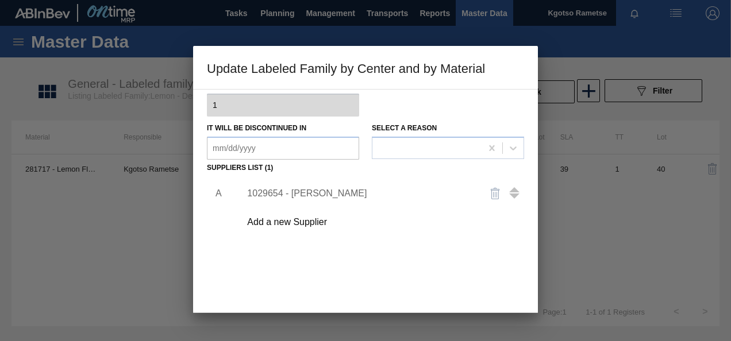
scroll to position [138, 0]
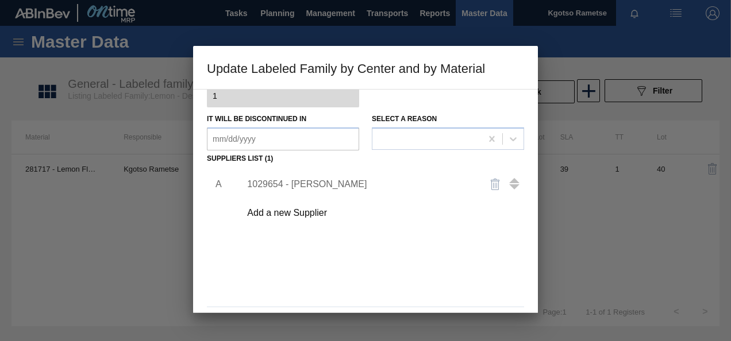
click at [279, 188] on div "1029654 - [PERSON_NAME]" at bounding box center [359, 184] width 225 height 10
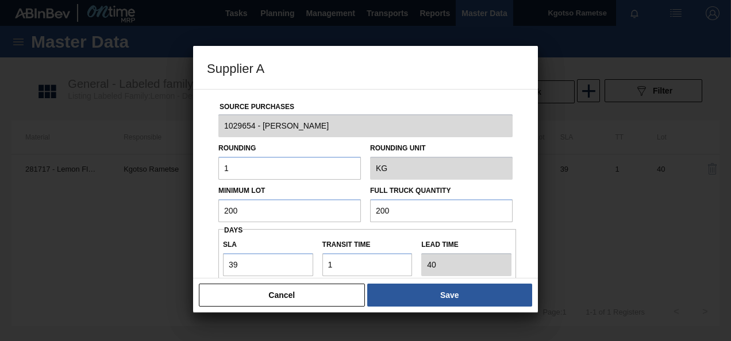
click at [252, 209] on input "200" at bounding box center [289, 210] width 142 height 23
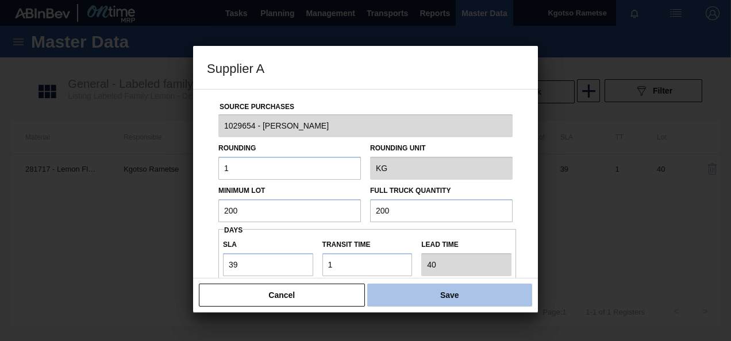
click at [475, 294] on button "Save" at bounding box center [449, 295] width 165 height 23
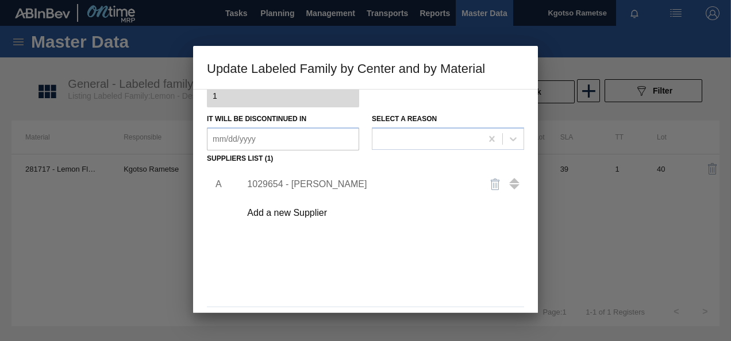
click at [354, 261] on div "A 1029654 - Symrise Add a new Supplier" at bounding box center [365, 234] width 317 height 135
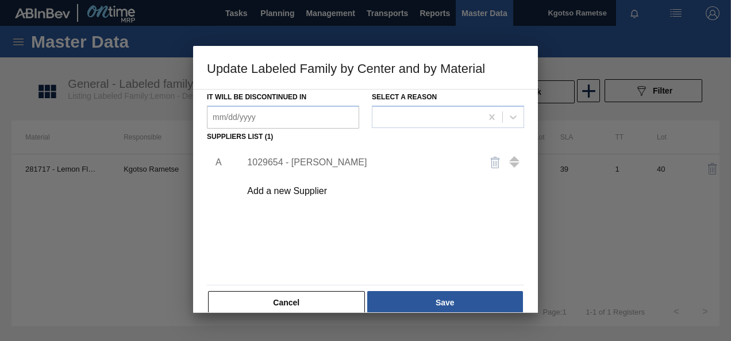
scroll to position [161, 0]
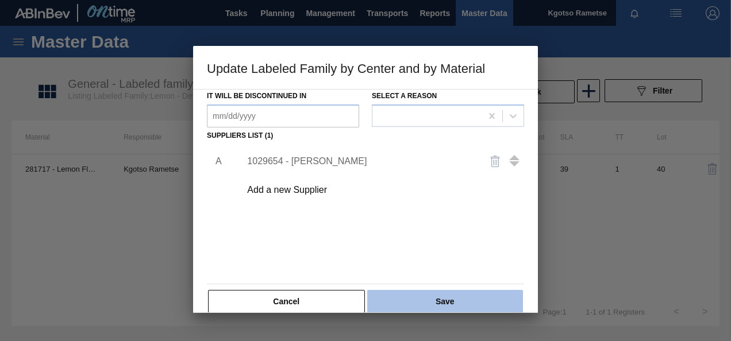
click at [402, 293] on button "Save" at bounding box center [445, 301] width 156 height 23
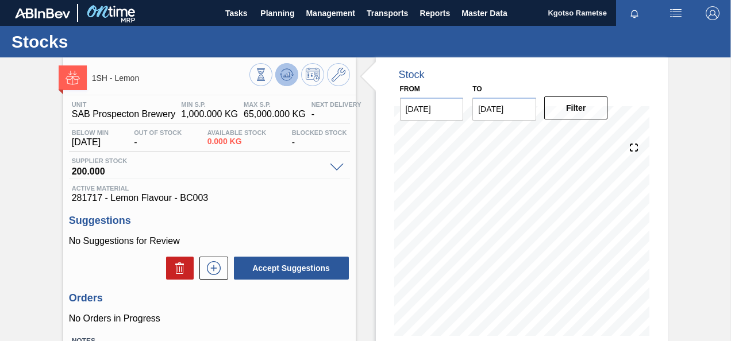
click at [290, 78] on icon at bounding box center [287, 75] width 14 height 14
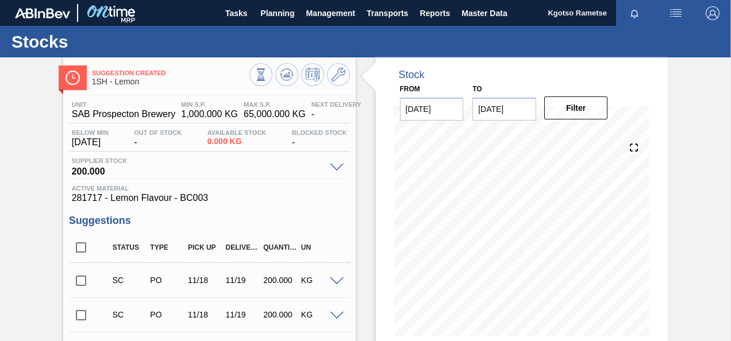
click at [9, 238] on div "Suggestion Created 1SH - Lemon Unit SAB Prospecton Brewery MIN S.P. 1,000.000 K…" at bounding box center [365, 335] width 731 height 556
click at [344, 77] on icon at bounding box center [339, 75] width 14 height 14
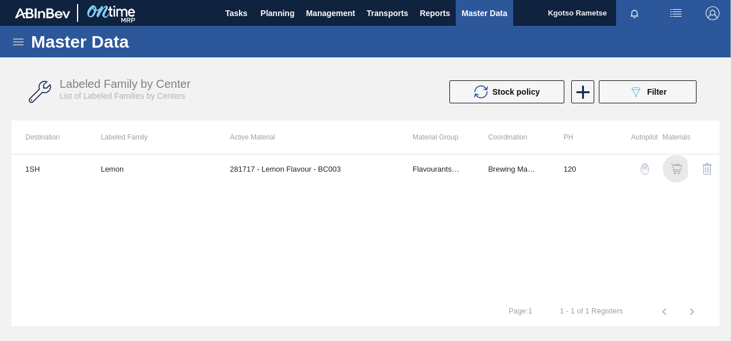
click at [676, 165] on img "button" at bounding box center [675, 168] width 11 height 11
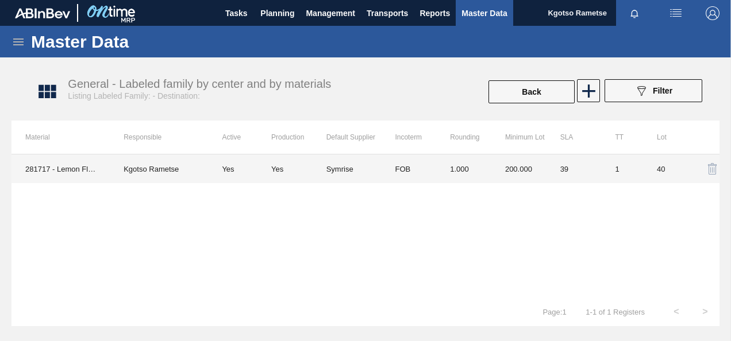
click at [401, 169] on td "FOB" at bounding box center [408, 169] width 55 height 29
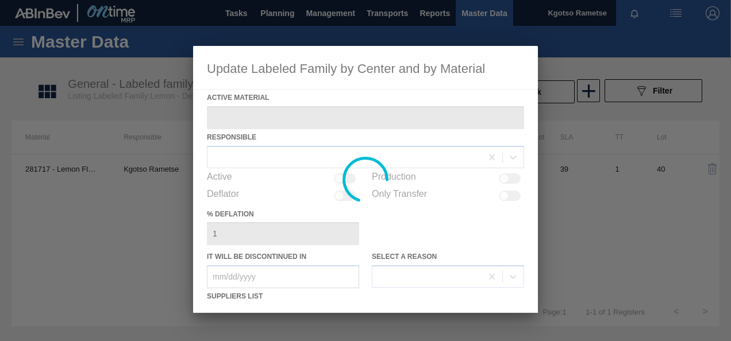
type Material "281717 - Lemon Flavour - BC003"
checkbox input "true"
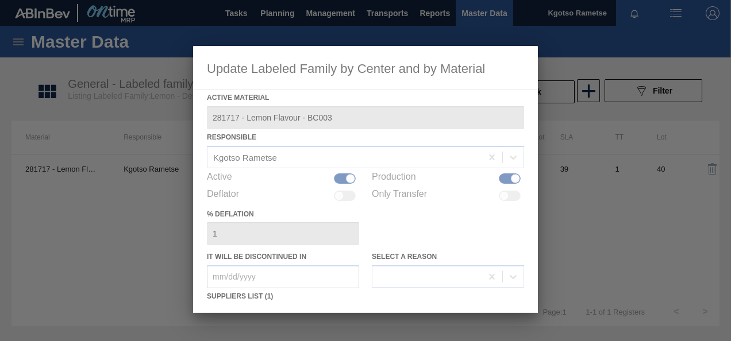
click at [391, 213] on div at bounding box center [365, 179] width 345 height 267
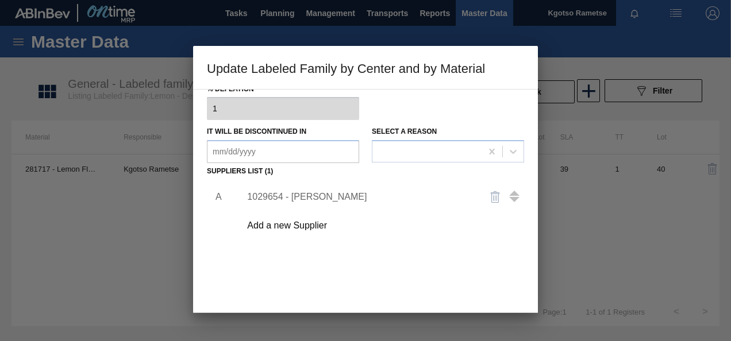
scroll to position [138, 0]
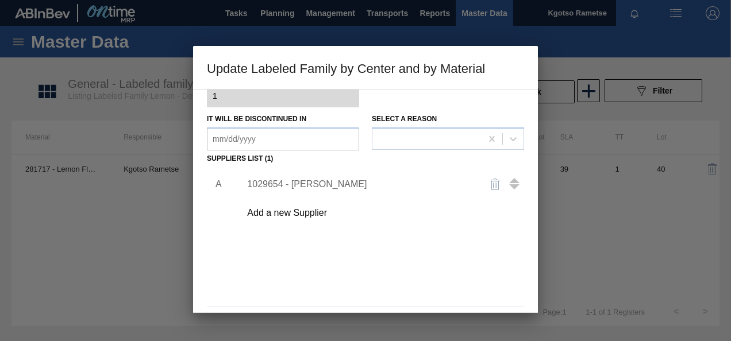
click at [292, 183] on div "1029654 - [PERSON_NAME]" at bounding box center [359, 184] width 225 height 10
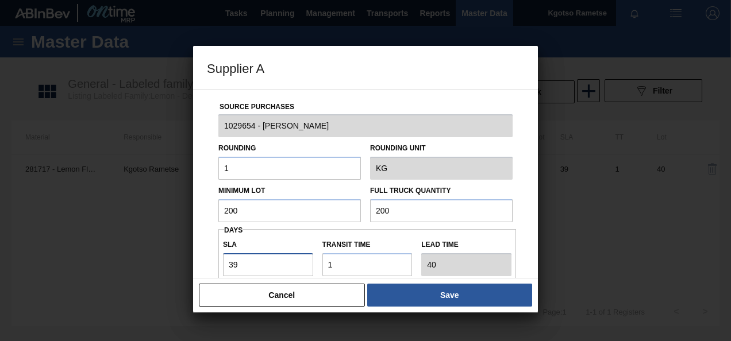
drag, startPoint x: 246, startPoint y: 264, endPoint x: 190, endPoint y: 263, distance: 56.3
click at [190, 263] on div "Supplier A Source Purchases 1029654 - Symrise Rounding 1 Rounding Unit KG Minim…" at bounding box center [365, 170] width 731 height 341
type input "4"
type input "5"
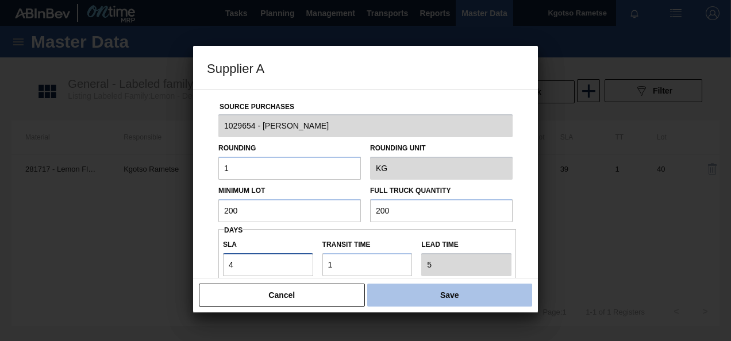
type input "4"
click at [400, 288] on button "Save" at bounding box center [449, 295] width 165 height 23
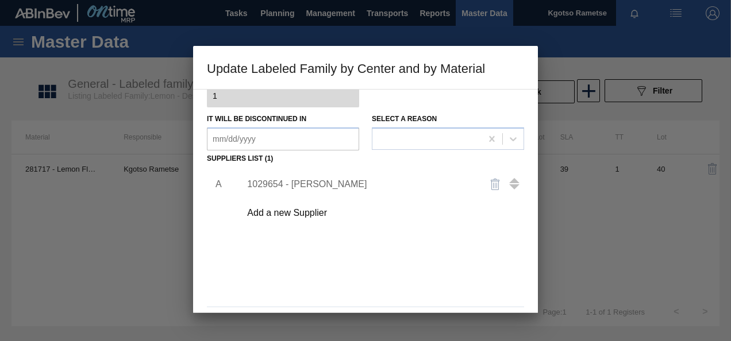
click at [398, 275] on div "A 1029654 - Symrise Add a new Supplier" at bounding box center [365, 234] width 317 height 135
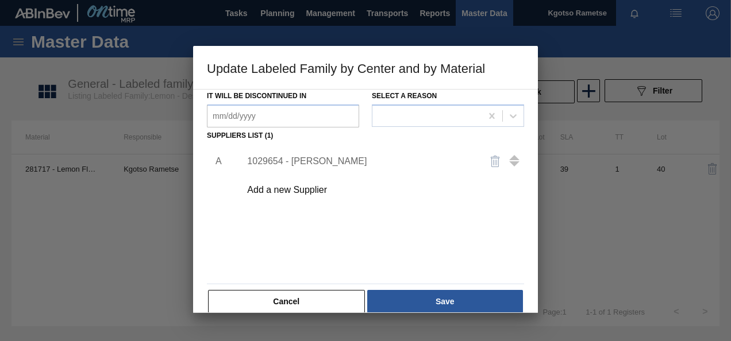
scroll to position [176, 0]
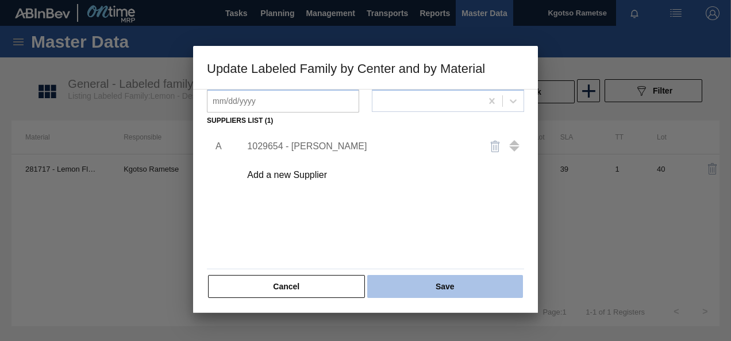
click at [399, 281] on button "Save" at bounding box center [445, 286] width 156 height 23
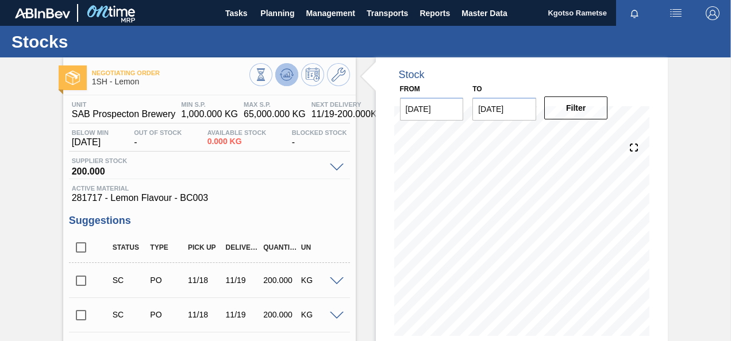
click at [288, 74] on icon at bounding box center [288, 74] width 1 height 5
click at [271, 9] on span "Planning" at bounding box center [277, 13] width 34 height 14
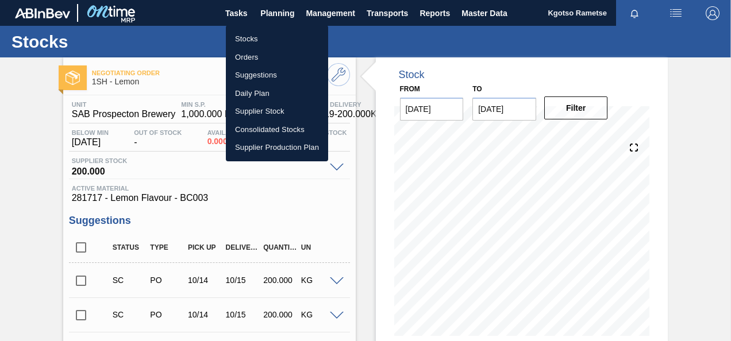
click at [251, 38] on li "Stocks" at bounding box center [277, 39] width 102 height 18
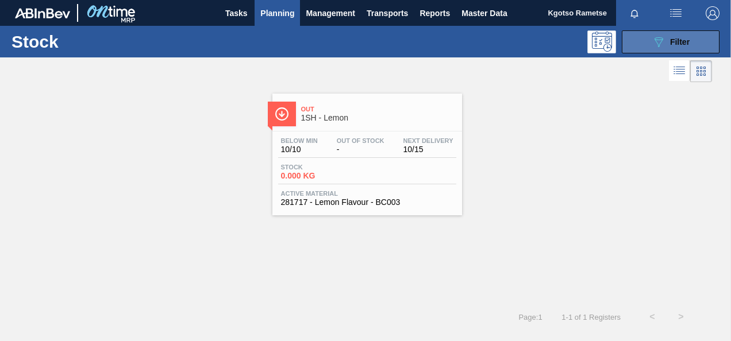
click at [661, 43] on icon "089F7B8B-B2A5-4AFE-B5C0-19BA573D28AC" at bounding box center [659, 42] width 14 height 14
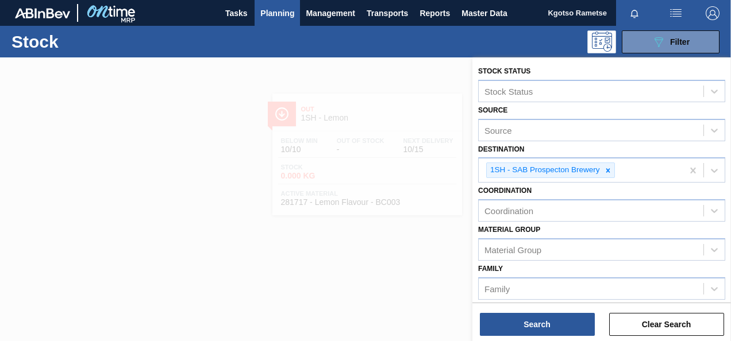
click at [603, 225] on div "Material [PERSON_NAME] Group" at bounding box center [601, 241] width 247 height 39
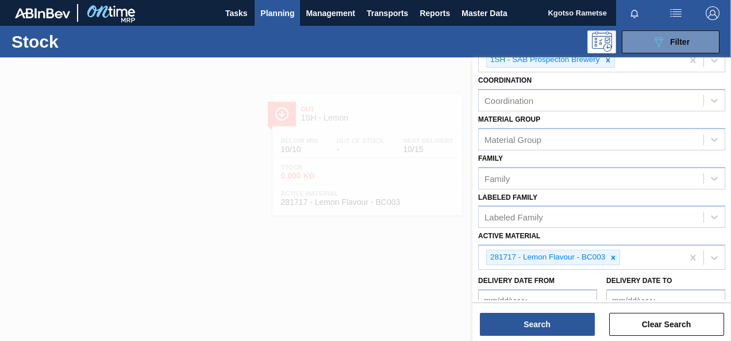
scroll to position [138, 0]
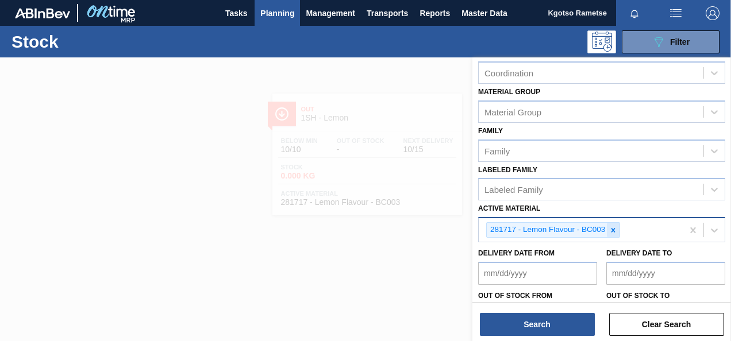
click at [610, 228] on icon at bounding box center [613, 230] width 8 height 8
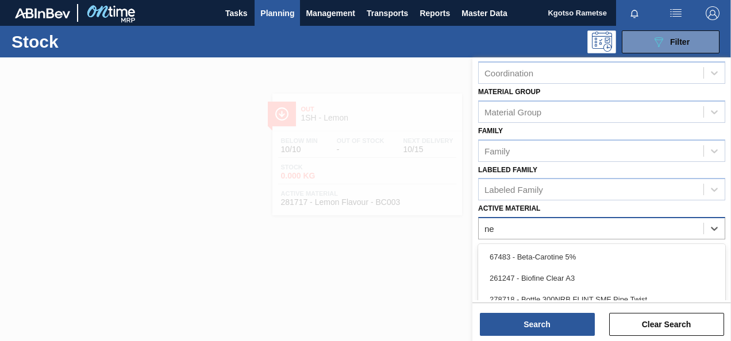
type Material "neu"
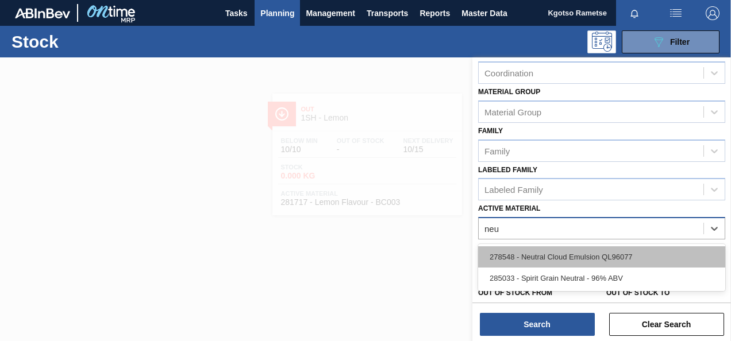
click at [573, 248] on div "278548 - Neutral Cloud Emulsion QL96077" at bounding box center [601, 256] width 247 height 21
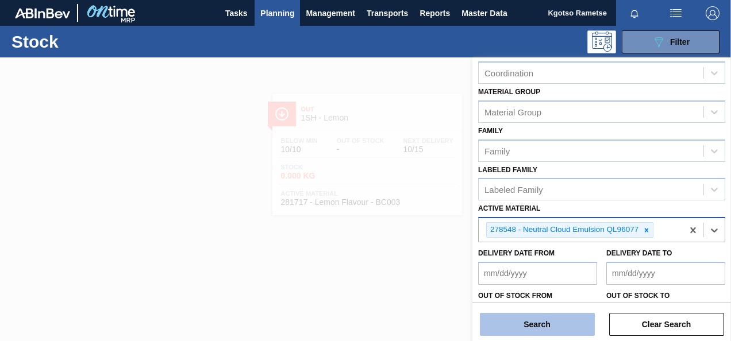
click at [535, 314] on button "Search" at bounding box center [537, 324] width 115 height 23
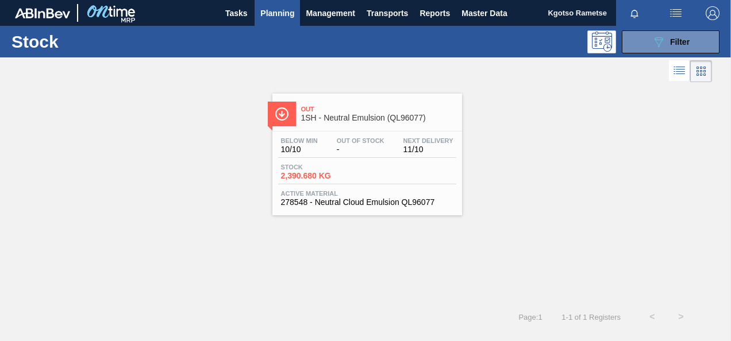
click at [357, 138] on span "Out Of Stock" at bounding box center [361, 140] width 48 height 7
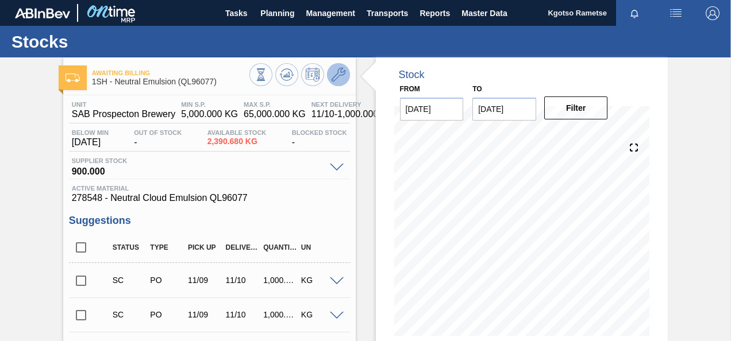
click at [337, 70] on icon at bounding box center [339, 75] width 14 height 14
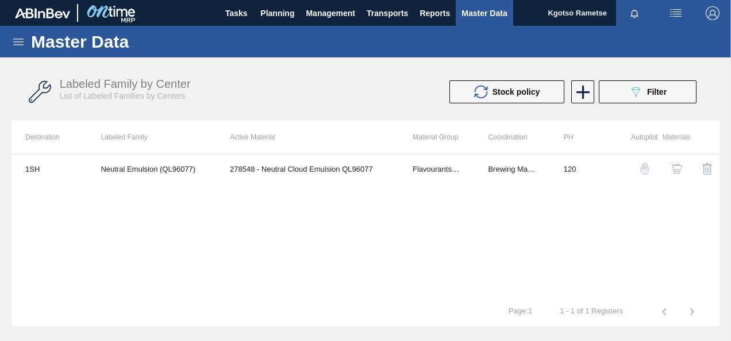
click at [677, 172] on img "button" at bounding box center [675, 168] width 11 height 11
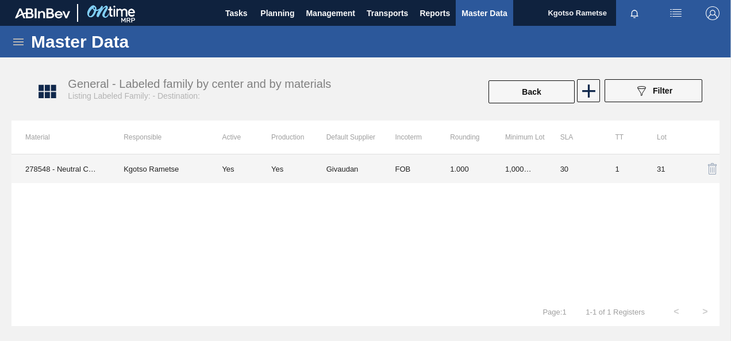
click at [527, 176] on td "1,000.000" at bounding box center [518, 169] width 55 height 29
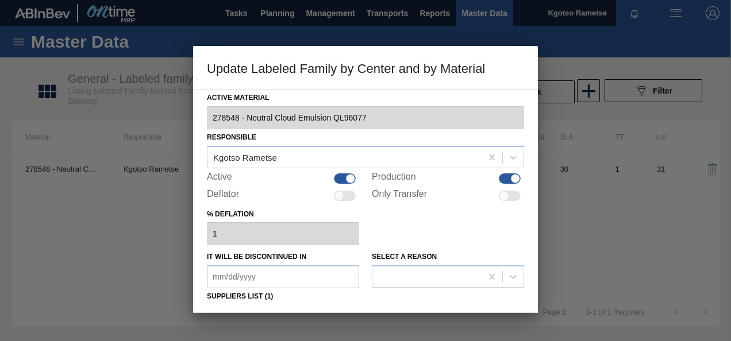
click at [411, 219] on div "% deflation 1" at bounding box center [365, 226] width 317 height 40
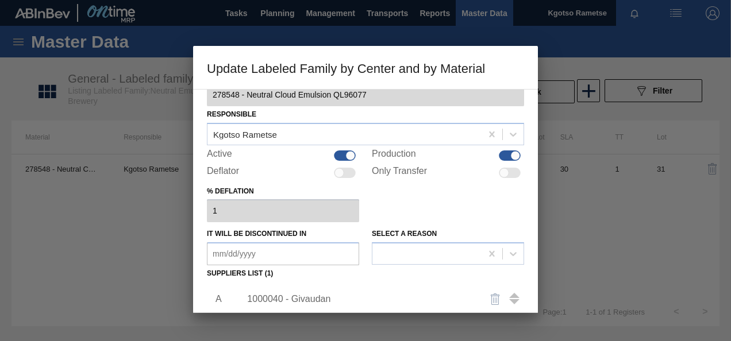
scroll to position [92, 0]
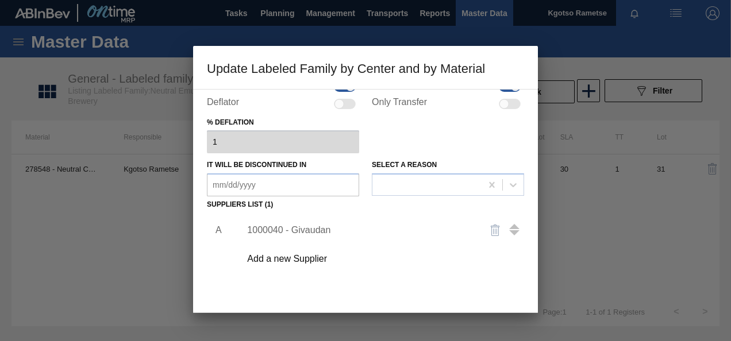
click at [306, 229] on div "1000040 - Givaudan" at bounding box center [359, 230] width 225 height 10
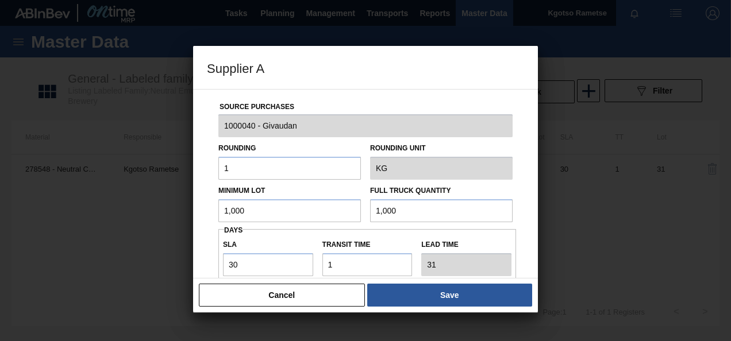
click at [255, 207] on input "1,000" at bounding box center [289, 210] width 142 height 23
click at [196, 221] on div "Source Purchases 1000040 - Givaudan Rounding 1 Rounding Unit KG Minimum Lot 1,0…" at bounding box center [365, 184] width 345 height 190
click at [261, 263] on input "30" at bounding box center [268, 264] width 90 height 23
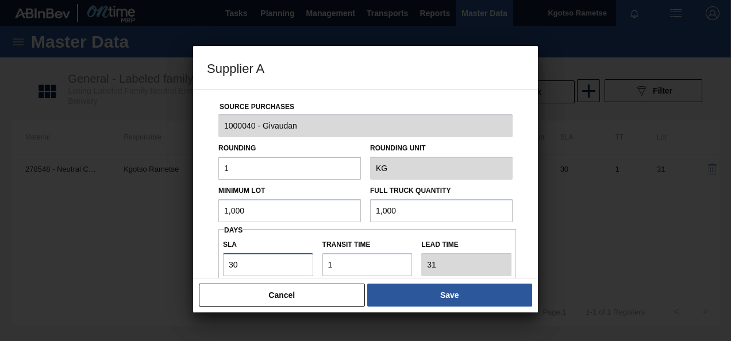
type input "6"
type input "7"
type input "60"
type input "61"
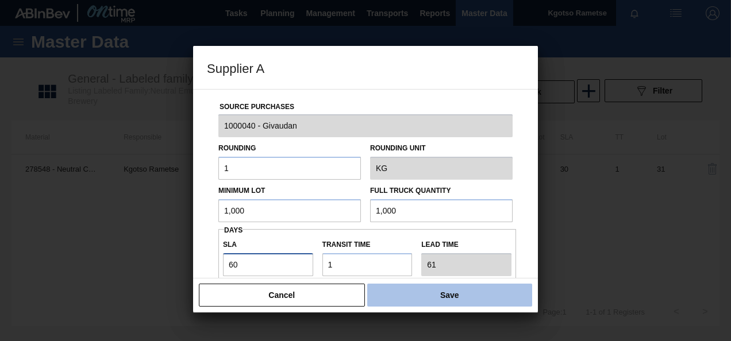
type input "60"
click at [410, 297] on button "Save" at bounding box center [449, 295] width 165 height 23
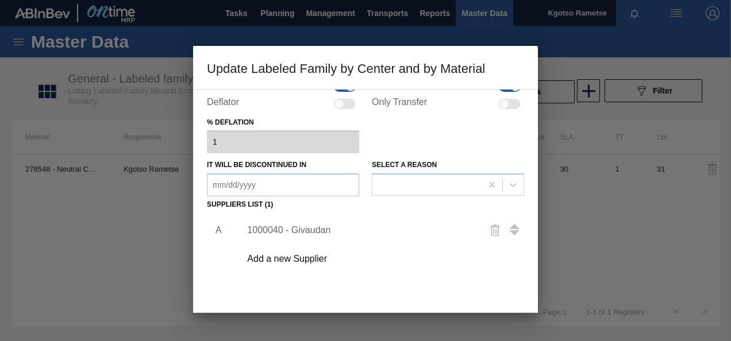
click at [410, 290] on div "A 1000040 - Givaudan Add a new Supplier" at bounding box center [365, 280] width 317 height 135
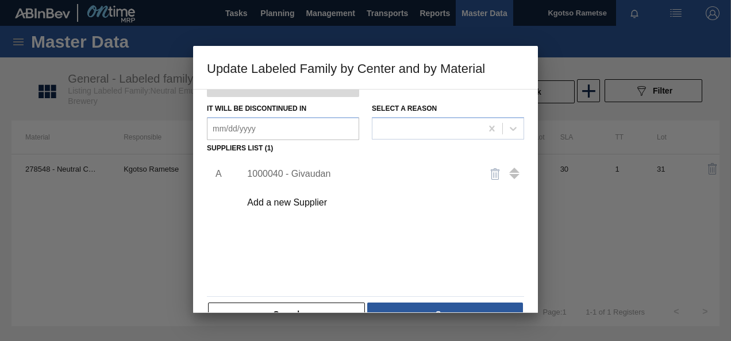
scroll to position [176, 0]
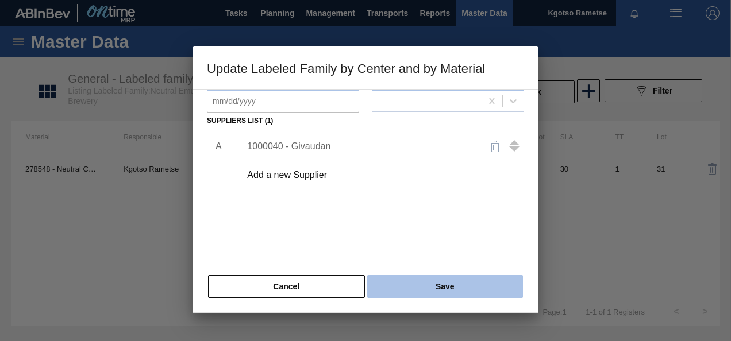
drag, startPoint x: 410, startPoint y: 290, endPoint x: 399, endPoint y: 296, distance: 12.8
click at [399, 296] on button "Save" at bounding box center [445, 286] width 156 height 23
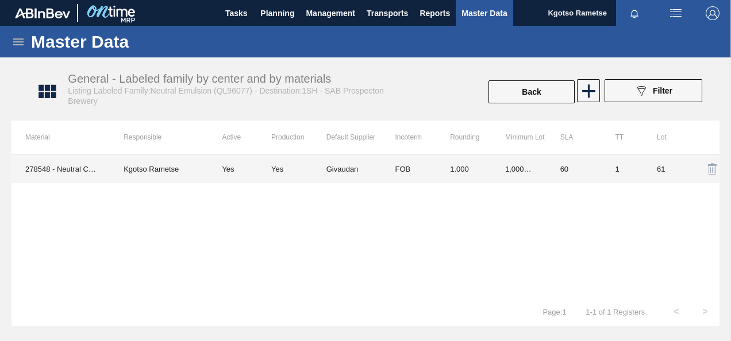
click at [390, 163] on td "FOB" at bounding box center [408, 169] width 55 height 29
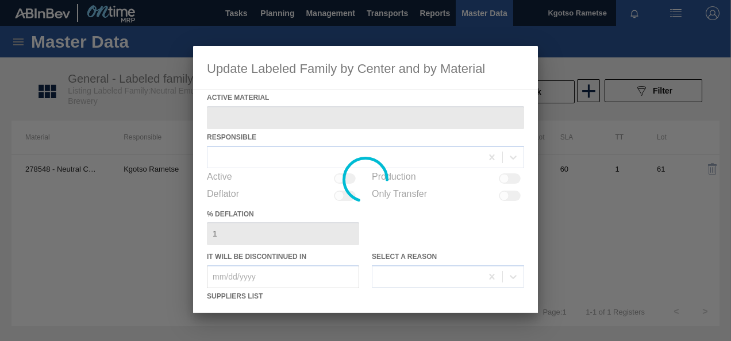
type Material "278548 - Neutral Cloud Emulsion QL96077"
checkbox input "true"
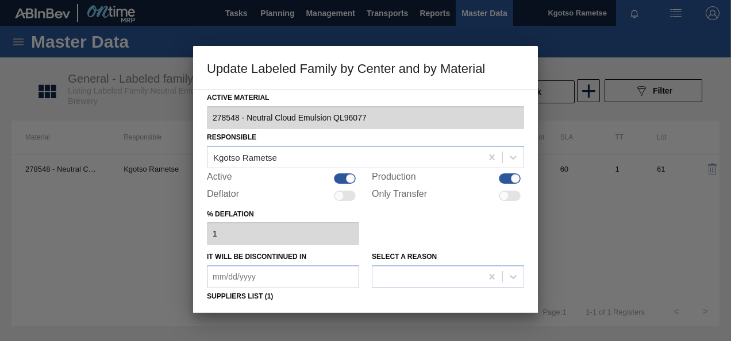
click at [402, 231] on div "% deflation 1" at bounding box center [365, 226] width 317 height 40
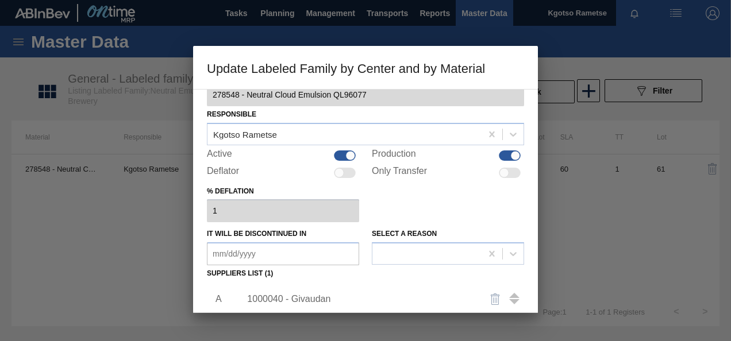
scroll to position [92, 0]
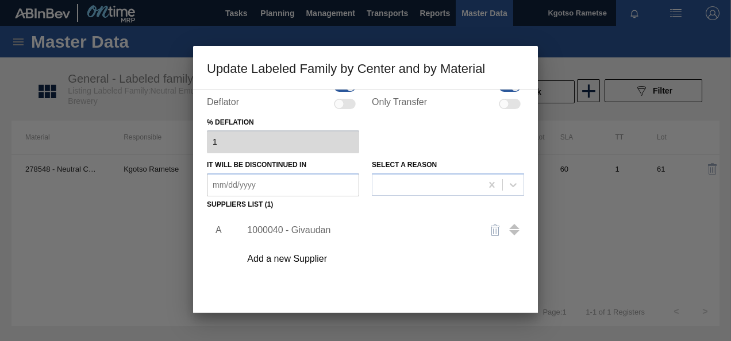
click at [312, 229] on div "1000040 - Givaudan" at bounding box center [359, 230] width 225 height 10
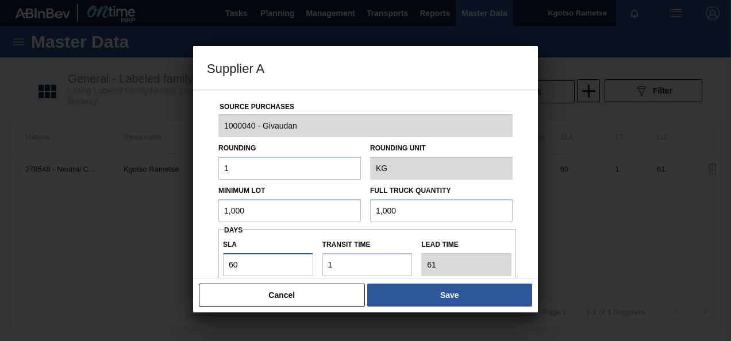
drag, startPoint x: 248, startPoint y: 260, endPoint x: 183, endPoint y: 255, distance: 65.7
click at [183, 255] on div "Supplier A Source Purchases 1000040 - Givaudan Rounding 1 Rounding Unit KG Mini…" at bounding box center [365, 170] width 731 height 341
type input "4"
type input "5"
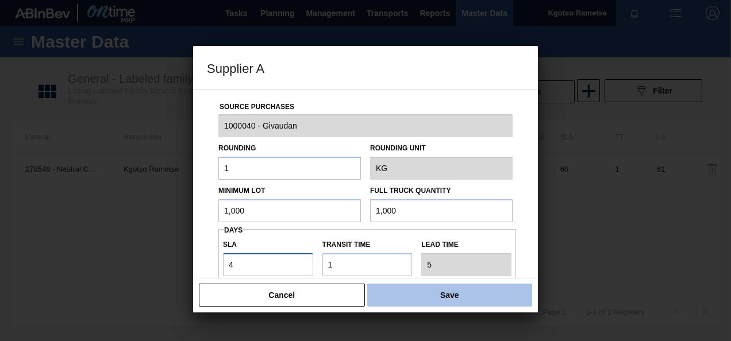
type input "4"
click at [473, 296] on button "Save" at bounding box center [449, 295] width 165 height 23
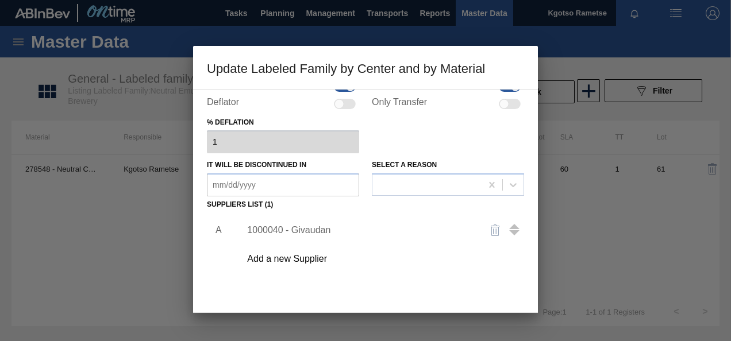
click at [475, 284] on div "A 1000040 - Givaudan Add a new Supplier" at bounding box center [365, 280] width 317 height 135
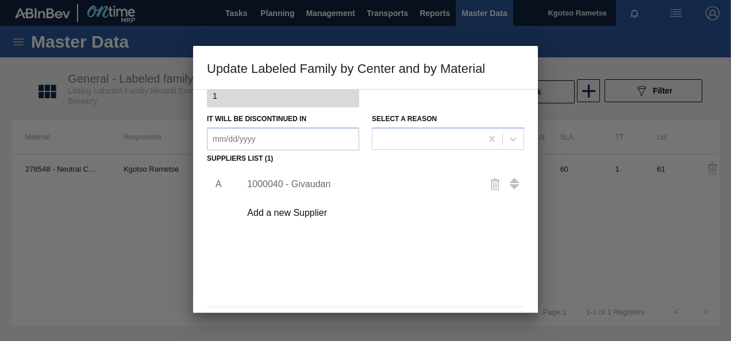
scroll to position [176, 0]
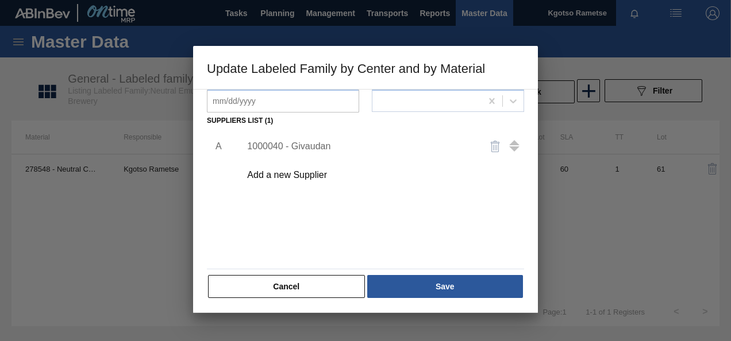
click at [475, 284] on button "Save" at bounding box center [445, 286] width 156 height 23
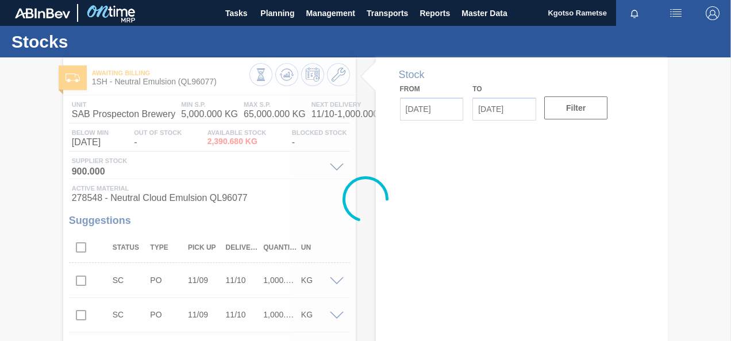
type input "[DATE]"
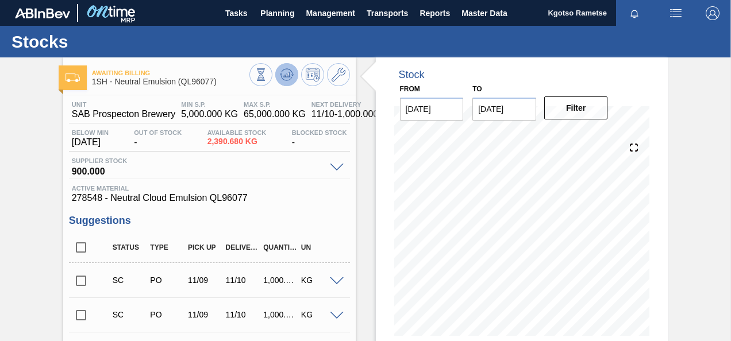
click at [288, 79] on icon at bounding box center [287, 75] width 14 height 14
